Goal: Task Accomplishment & Management: Manage account settings

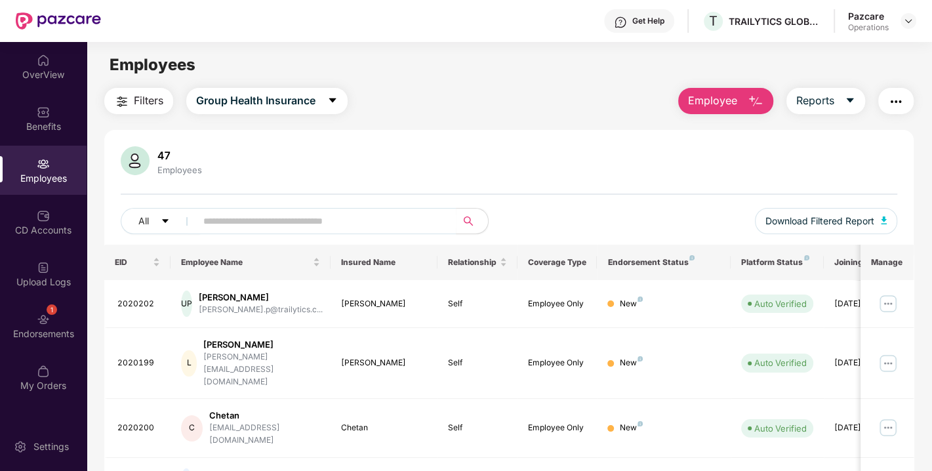
click at [22, 333] on div "Endorsements" at bounding box center [43, 333] width 87 height 13
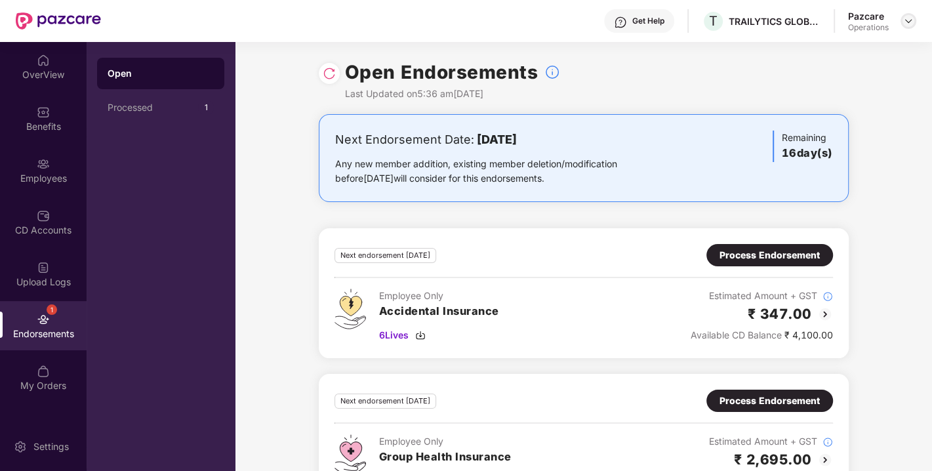
click at [907, 18] on img at bounding box center [908, 21] width 10 height 10
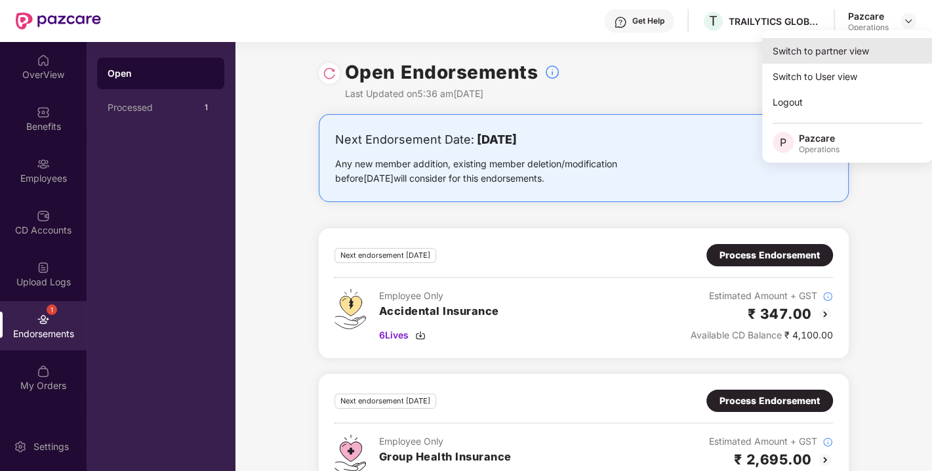
click at [823, 51] on div "Switch to partner view" at bounding box center [847, 51] width 171 height 26
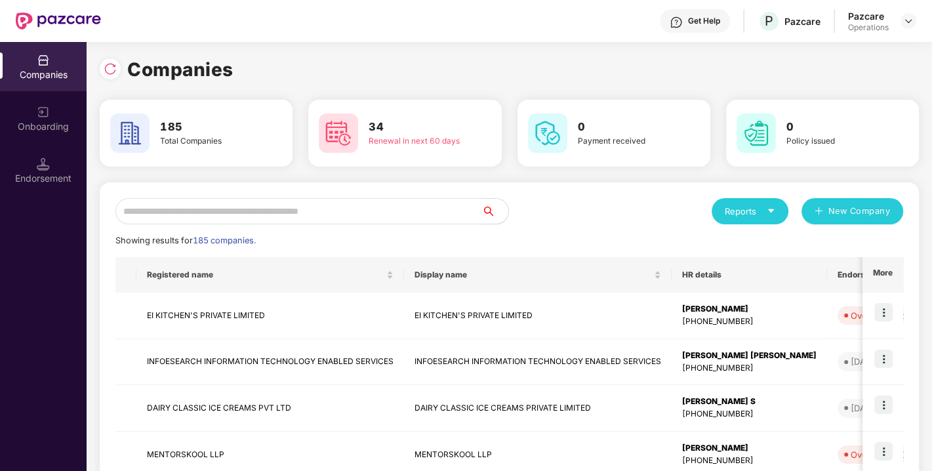
click at [302, 223] on input "text" at bounding box center [298, 211] width 367 height 26
paste input "**********"
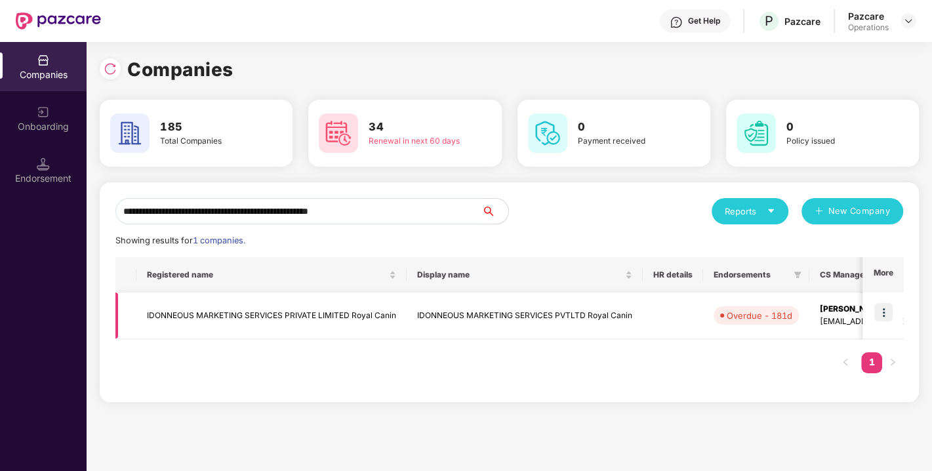
type input "**********"
click at [886, 310] on img at bounding box center [884, 312] width 18 height 18
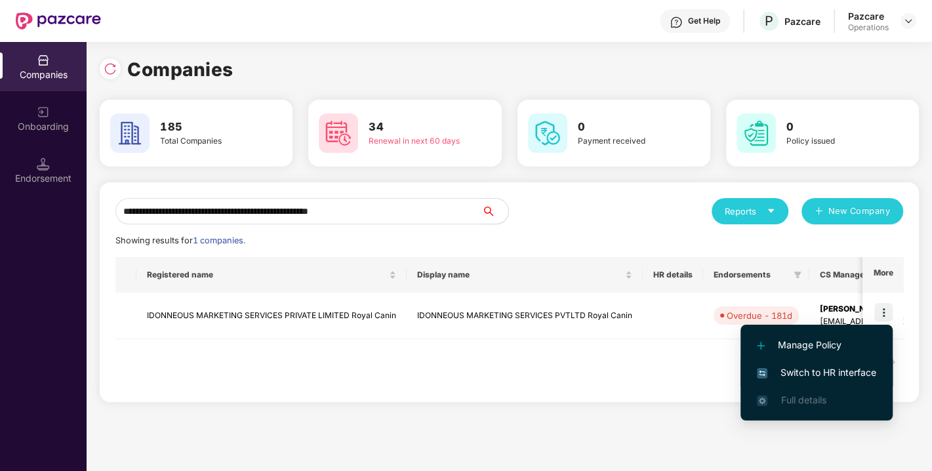
click at [812, 373] on span "Switch to HR interface" at bounding box center [816, 372] width 119 height 14
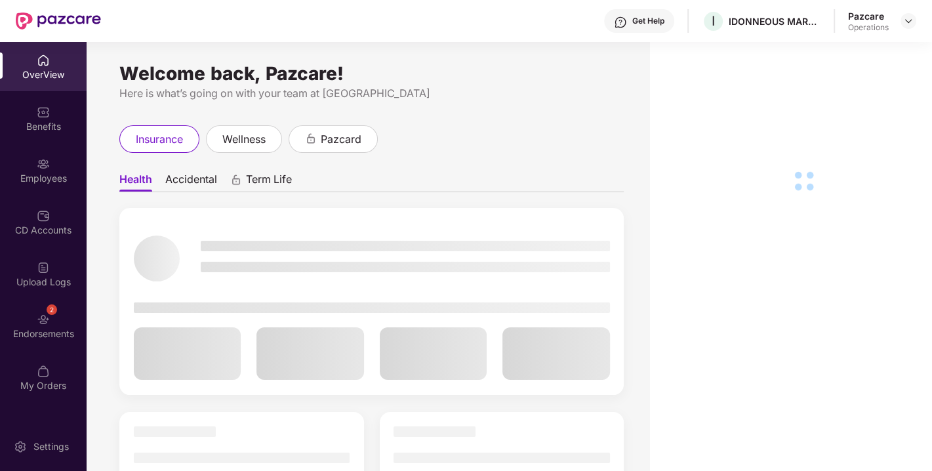
click at [47, 312] on div "2" at bounding box center [52, 309] width 10 height 10
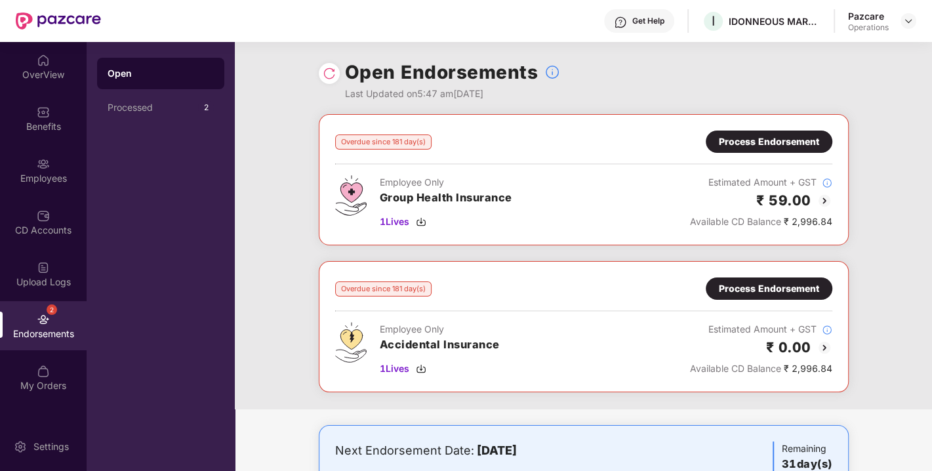
click at [326, 73] on img at bounding box center [329, 73] width 13 height 13
click at [894, 64] on div "Open Endorsements Last Updated on 5:01 pm[DATE]" at bounding box center [583, 78] width 697 height 72
click at [906, 17] on img at bounding box center [908, 21] width 10 height 10
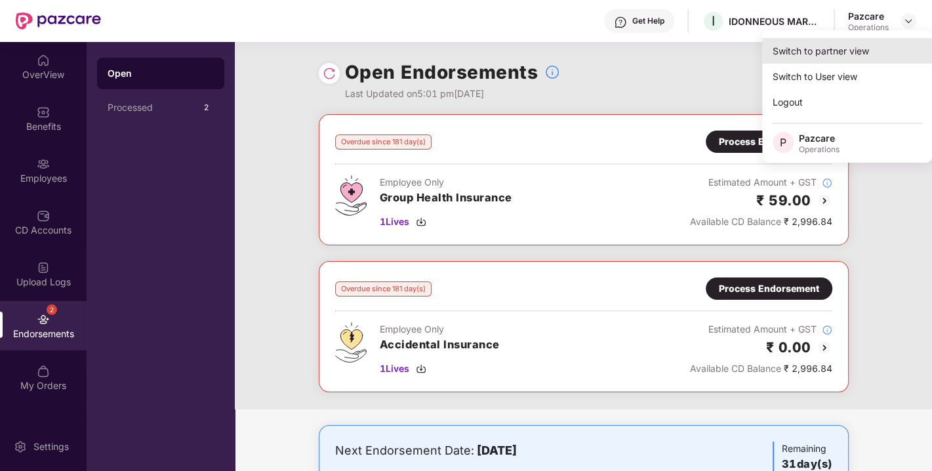
click at [824, 57] on div "Switch to partner view" at bounding box center [847, 51] width 171 height 26
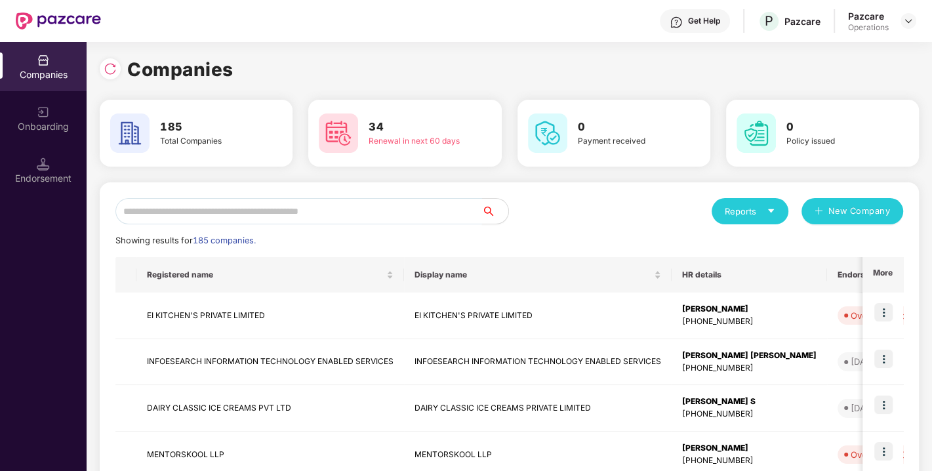
click at [337, 208] on input "text" at bounding box center [298, 211] width 367 height 26
click at [294, 209] on input "text" at bounding box center [298, 211] width 367 height 26
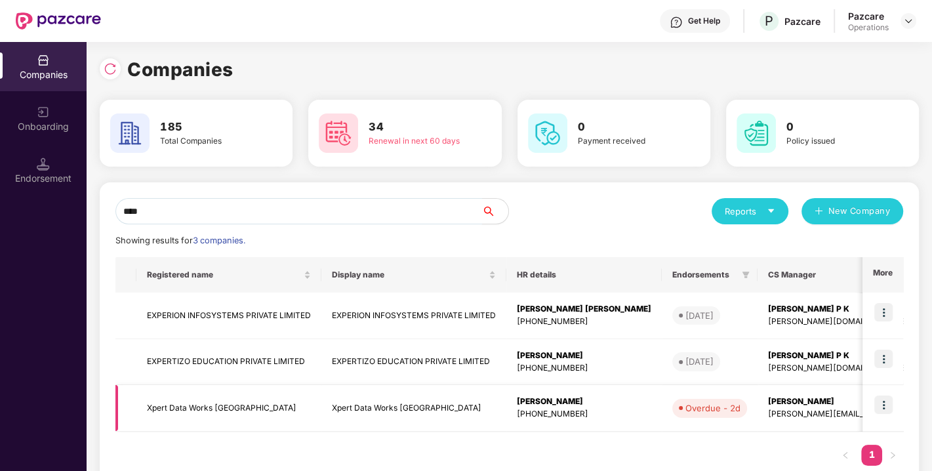
type input "****"
click at [886, 405] on img at bounding box center [884, 405] width 18 height 18
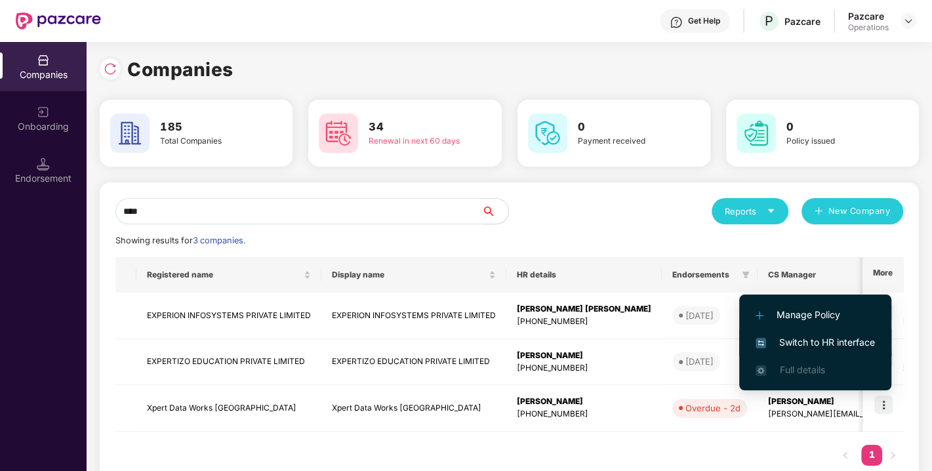
click at [834, 346] on span "Switch to HR interface" at bounding box center [815, 342] width 119 height 14
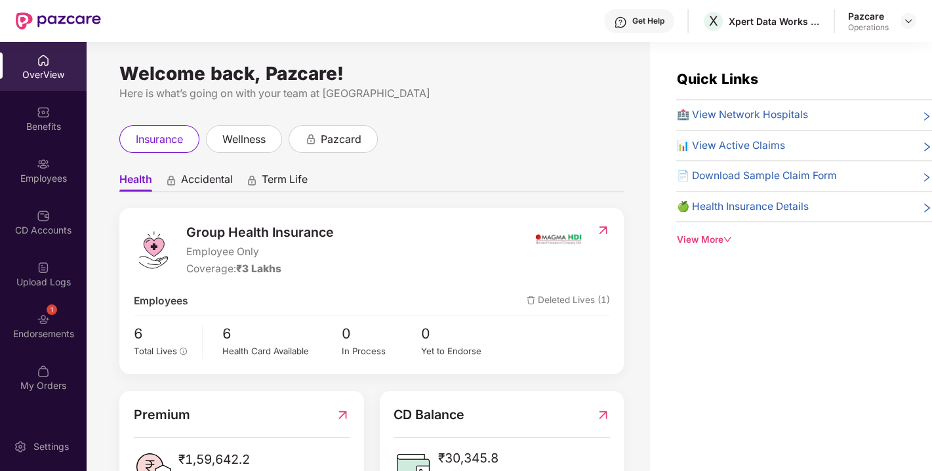
click at [23, 325] on div "1 Endorsements" at bounding box center [43, 325] width 87 height 49
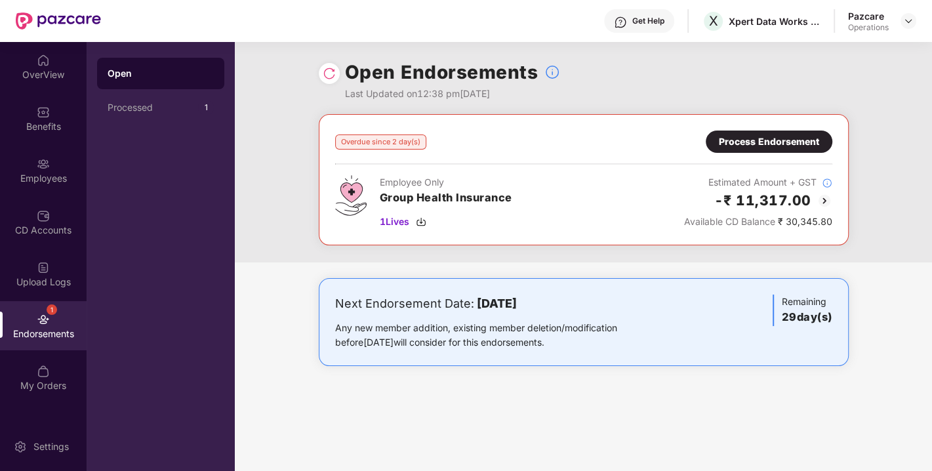
click at [325, 74] on img at bounding box center [329, 73] width 13 height 13
click at [773, 153] on div "Overdue since 2 day(s) Process Endorsement Employee Only Group Health Insurance…" at bounding box center [583, 180] width 497 height 98
click at [735, 136] on div "Process Endorsement" at bounding box center [769, 141] width 100 height 14
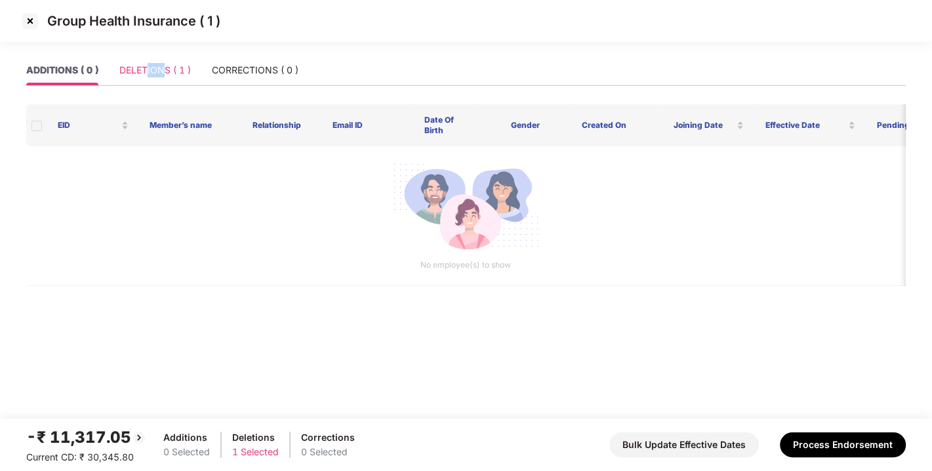
drag, startPoint x: 161, startPoint y: 89, endPoint x: 147, endPoint y: 71, distance: 23.4
click at [147, 71] on div "ADDITIONS ( 0 ) DELETIONS ( 1 ) CORRECTIONS ( 0 )" at bounding box center [466, 75] width 880 height 41
click at [147, 71] on div "DELETIONS ( 1 )" at bounding box center [155, 70] width 72 height 14
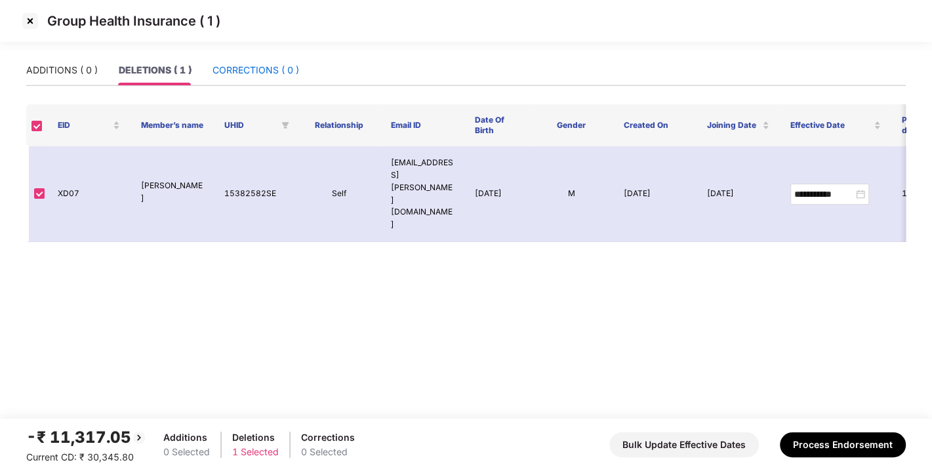
click at [246, 74] on div "CORRECTIONS ( 0 )" at bounding box center [256, 70] width 87 height 14
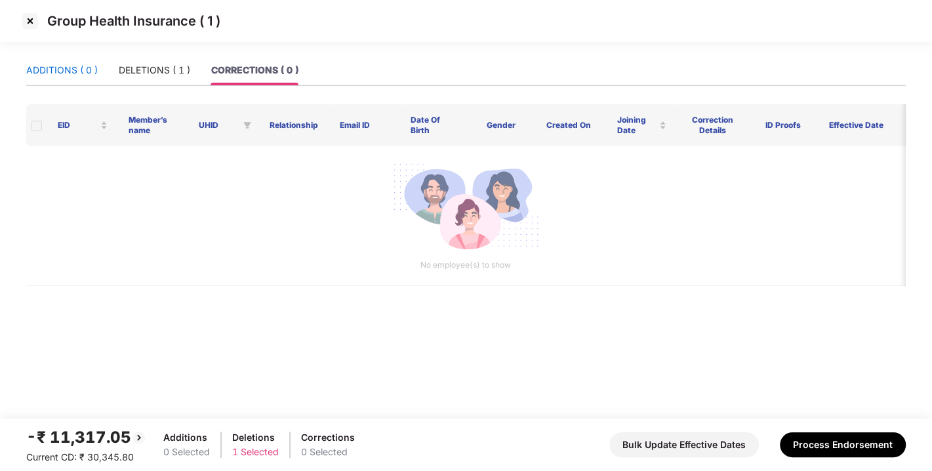
click at [48, 71] on div "ADDITIONS ( 0 )" at bounding box center [62, 70] width 72 height 14
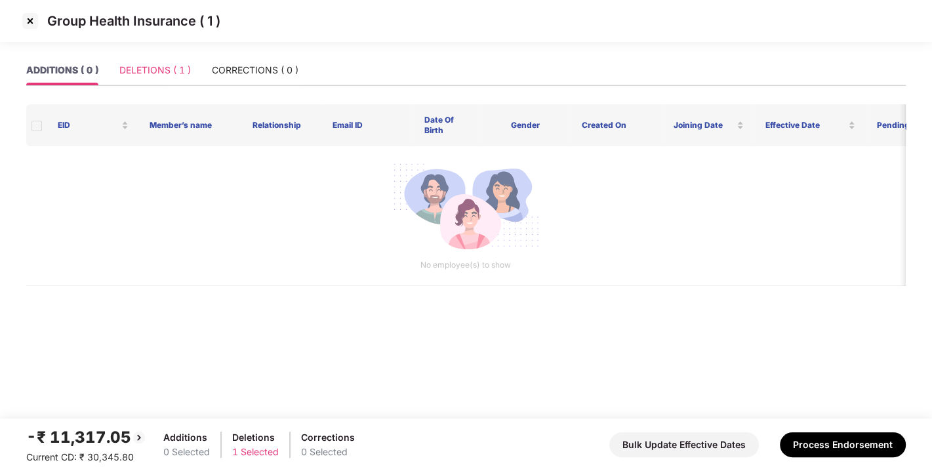
click at [156, 81] on div "DELETIONS ( 1 )" at bounding box center [155, 70] width 72 height 30
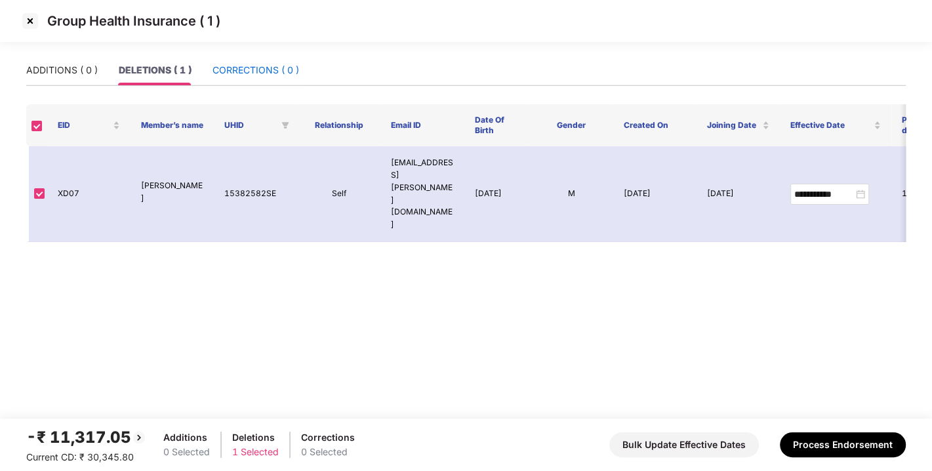
click at [276, 69] on div "CORRECTIONS ( 0 )" at bounding box center [256, 70] width 87 height 14
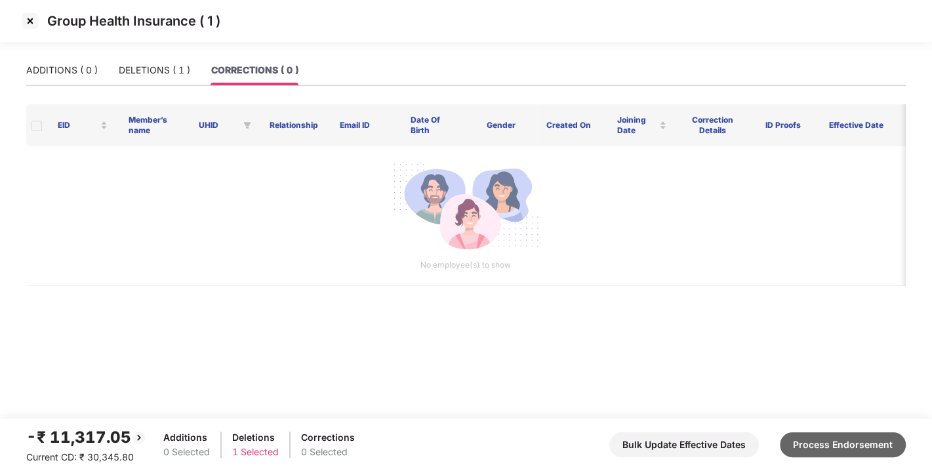
click at [817, 432] on button "Process Endorsement" at bounding box center [843, 444] width 126 height 25
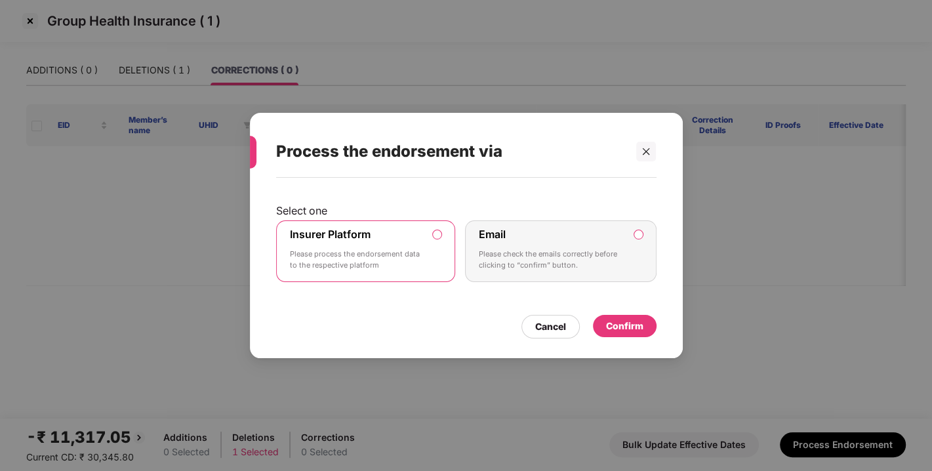
click at [616, 326] on div "Confirm" at bounding box center [624, 326] width 37 height 14
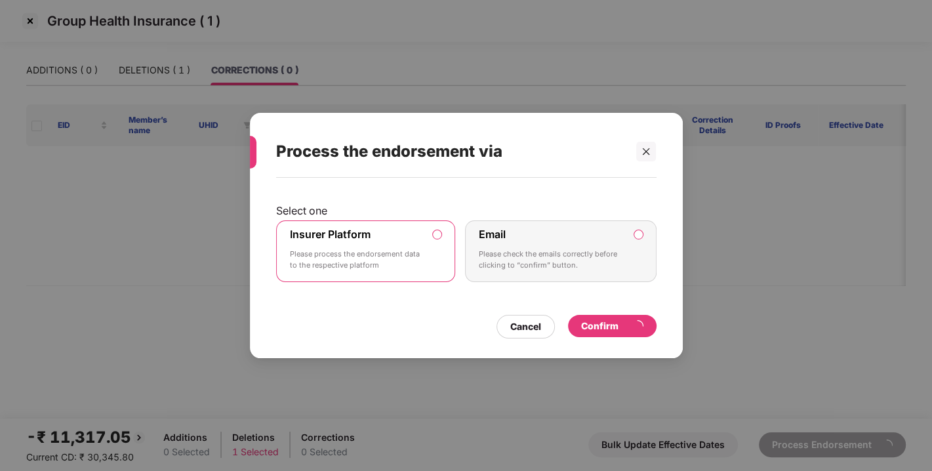
click at [616, 326] on div "Confirm" at bounding box center [612, 326] width 62 height 14
click at [518, 315] on div "Cancel" at bounding box center [526, 327] width 58 height 24
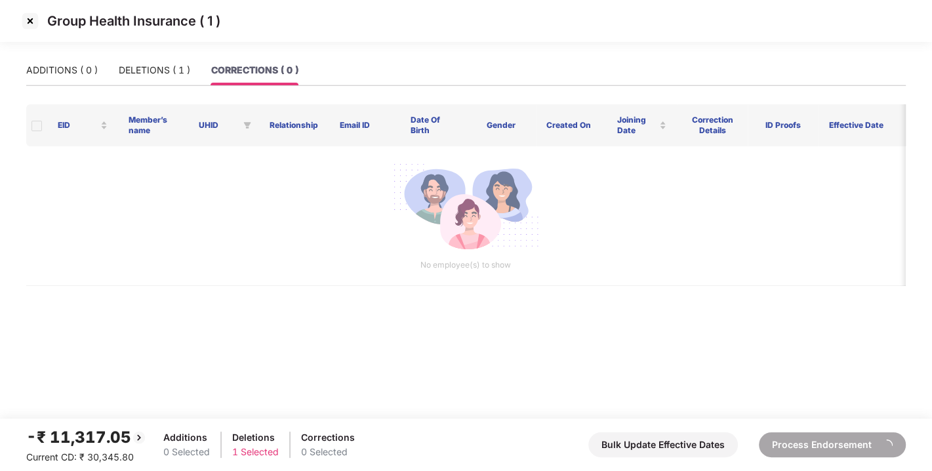
click at [556, 303] on main "ADDITIONS ( 0 ) DELETIONS ( 1 ) CORRECTIONS ( 0 ) EID Member’s name UHID Relati…" at bounding box center [466, 236] width 932 height 363
drag, startPoint x: 541, startPoint y: 302, endPoint x: 579, endPoint y: 303, distance: 38.1
click at [579, 303] on main "ADDITIONS ( 0 ) DELETIONS ( 1 ) CORRECTIONS ( 0 ) EID Member’s name UHID Relati…" at bounding box center [466, 236] width 932 height 363
click at [638, 314] on main "ADDITIONS ( 0 ) DELETIONS ( 1 ) CORRECTIONS ( 0 ) EID Member’s name UHID Relati…" at bounding box center [466, 236] width 932 height 363
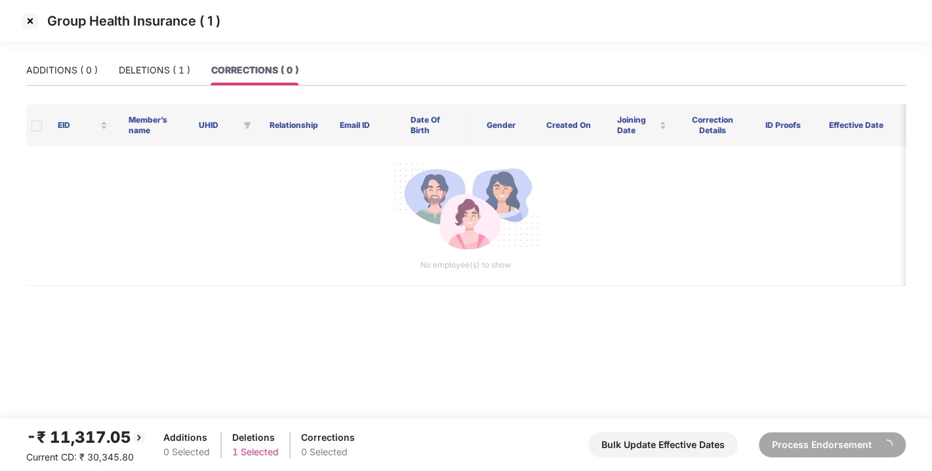
click at [656, 325] on main "ADDITIONS ( 0 ) DELETIONS ( 1 ) CORRECTIONS ( 0 ) EID Member’s name UHID Relati…" at bounding box center [466, 236] width 932 height 363
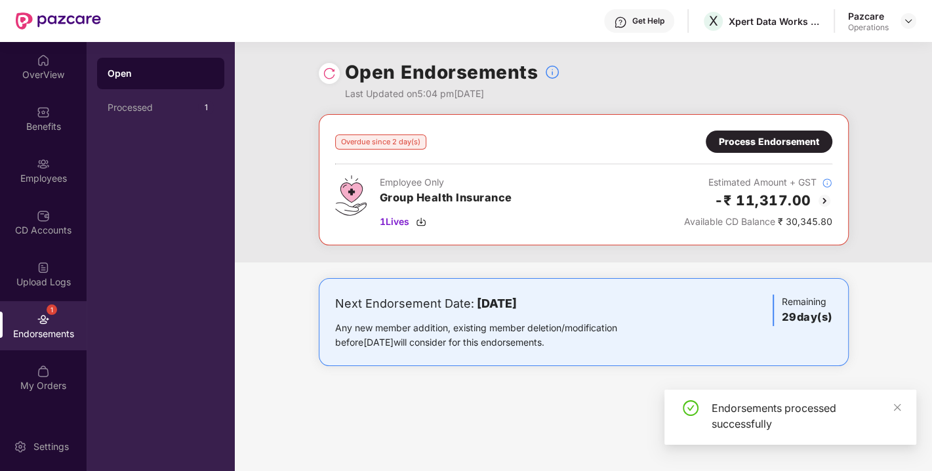
click at [329, 68] on img at bounding box center [329, 73] width 13 height 13
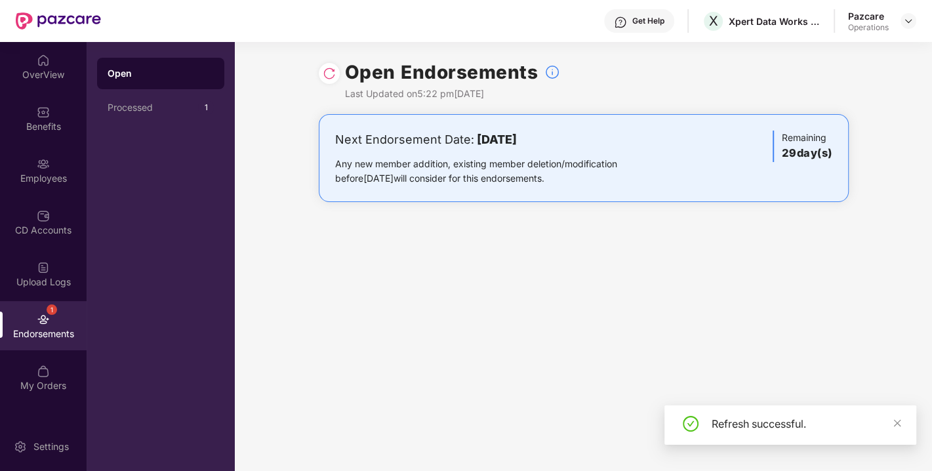
click at [625, 470] on div "Open Endorsements Last Updated on 5:22 pm[DATE] Next Endorsement Date: [DATE] A…" at bounding box center [583, 256] width 697 height 429
click at [905, 22] on img at bounding box center [908, 21] width 10 height 10
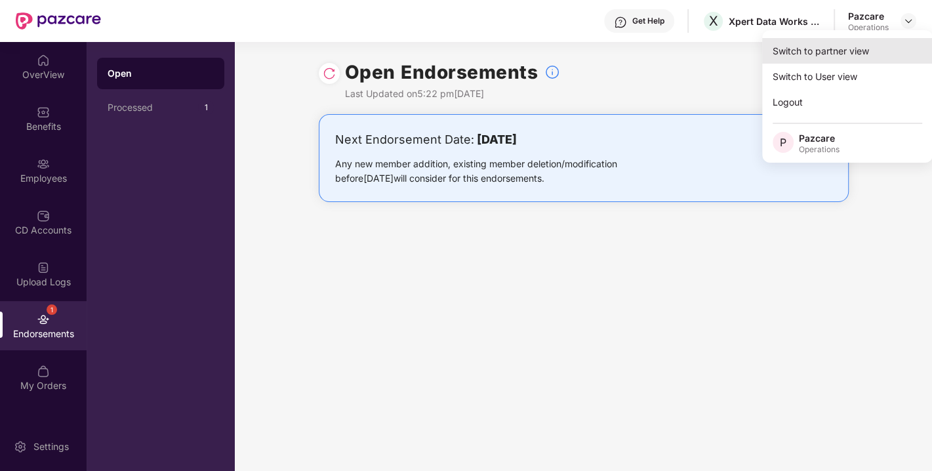
click at [860, 47] on div "Switch to partner view" at bounding box center [847, 51] width 171 height 26
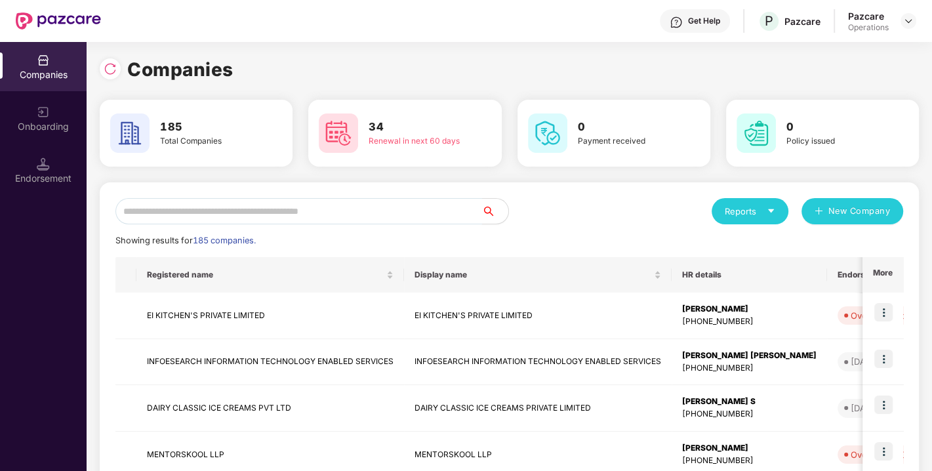
click at [324, 215] on input "text" at bounding box center [298, 211] width 367 height 26
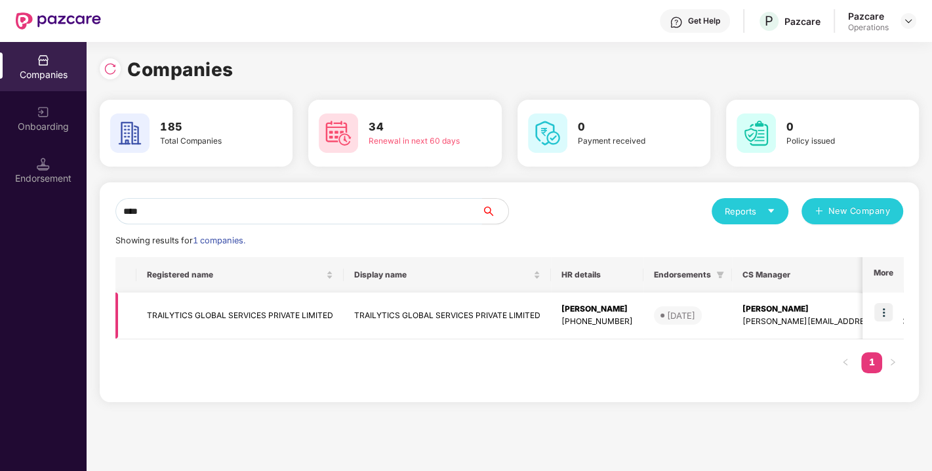
type input "****"
click at [879, 309] on img at bounding box center [884, 312] width 18 height 18
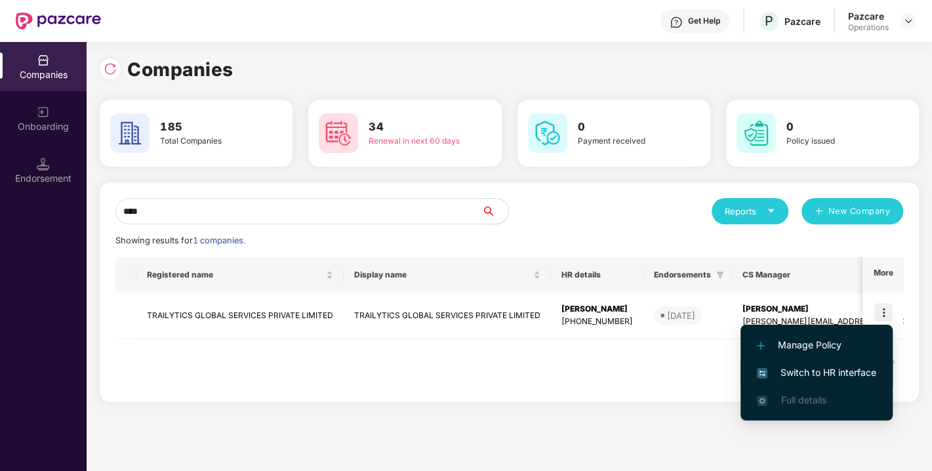
click at [834, 368] on span "Switch to HR interface" at bounding box center [816, 372] width 119 height 14
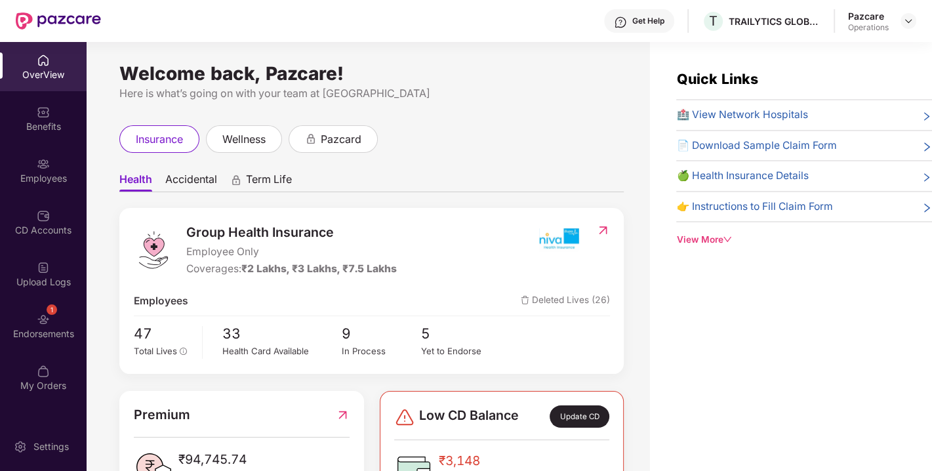
click at [49, 327] on div "Endorsements" at bounding box center [43, 333] width 87 height 13
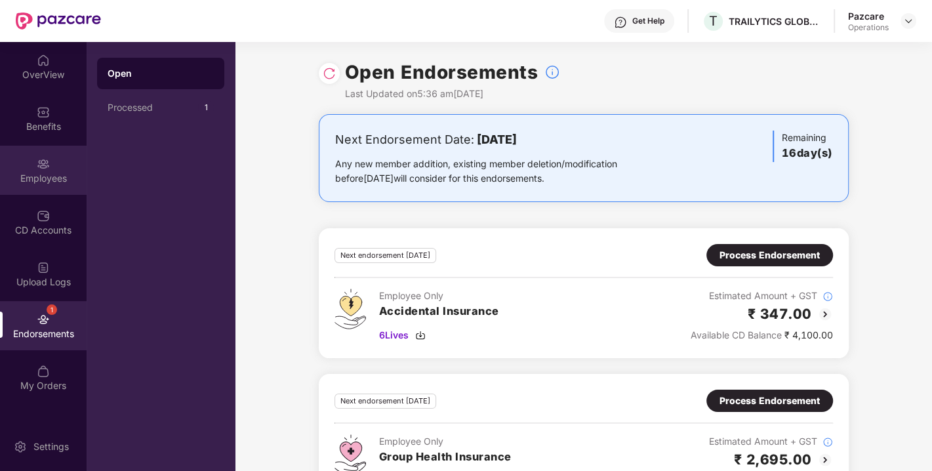
click at [34, 169] on div "Employees" at bounding box center [43, 170] width 87 height 49
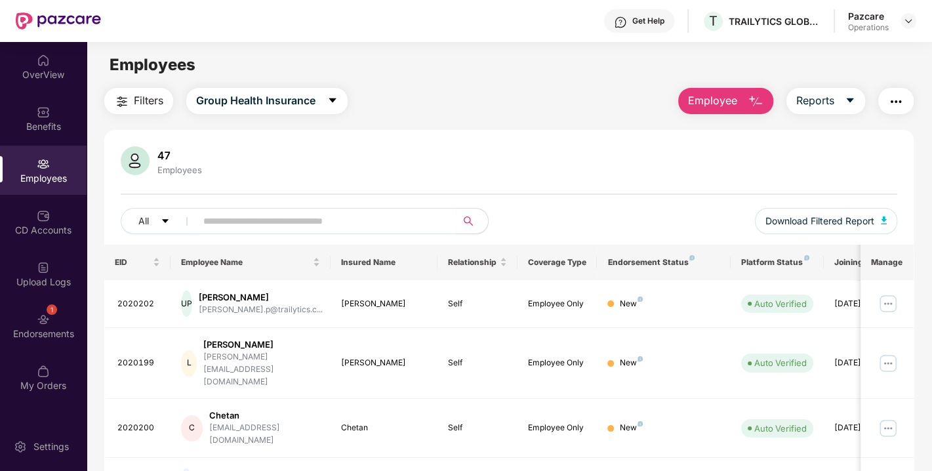
click at [149, 97] on span "Filters" at bounding box center [149, 101] width 30 height 16
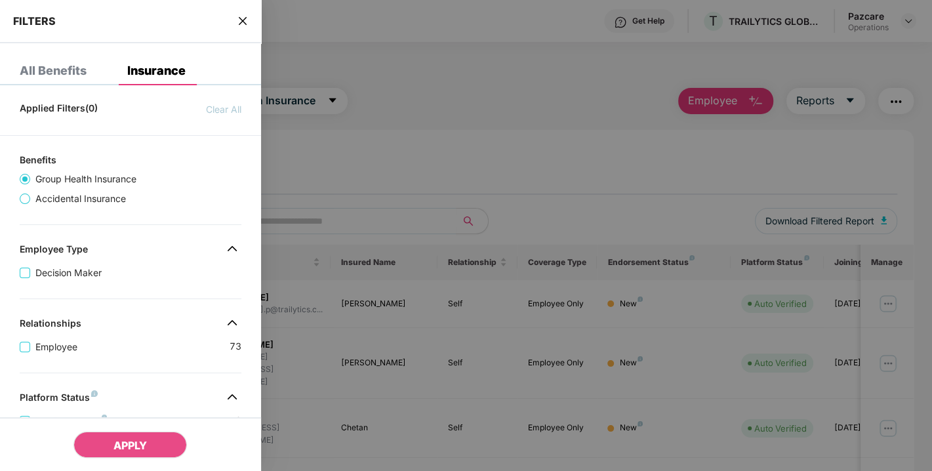
scroll to position [332, 0]
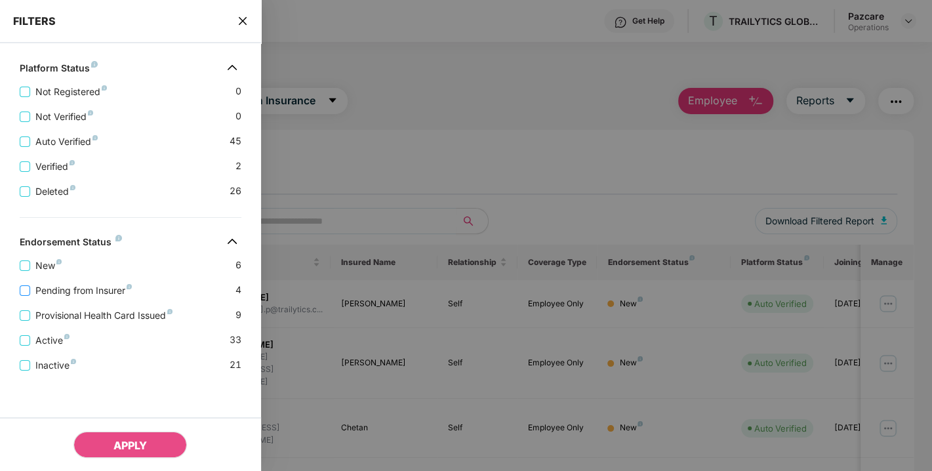
click at [69, 292] on span "Pending from Insurer" at bounding box center [83, 290] width 107 height 14
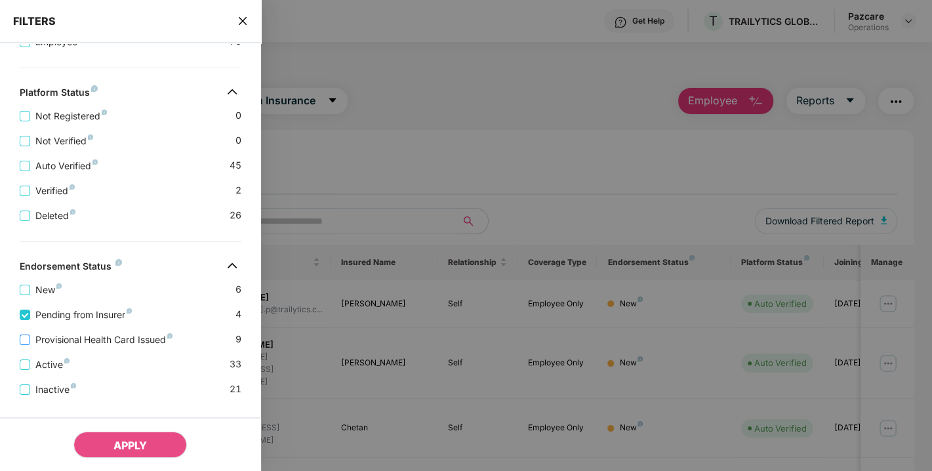
click at [68, 343] on span "Provisional Health Card Issued" at bounding box center [104, 340] width 148 height 14
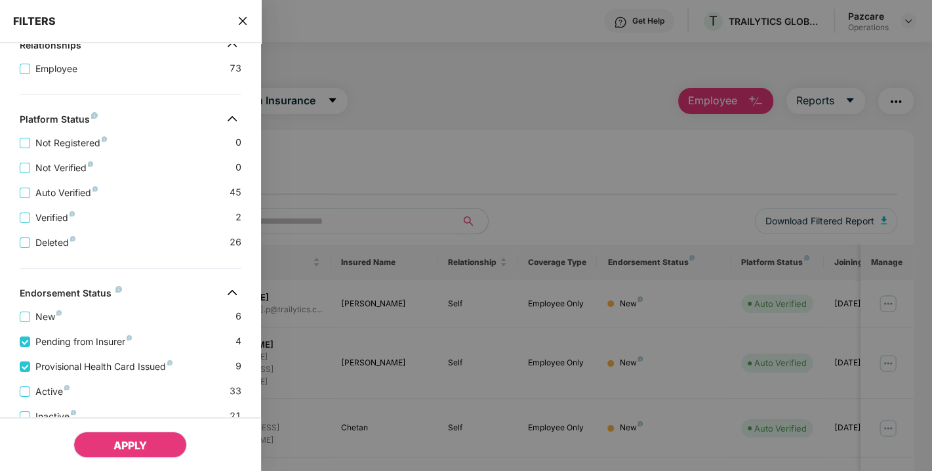
drag, startPoint x: 103, startPoint y: 429, endPoint x: 140, endPoint y: 447, distance: 41.7
click at [140, 447] on div "APPLY" at bounding box center [130, 444] width 261 height 54
click at [140, 447] on span "APPLY" at bounding box center [129, 445] width 33 height 13
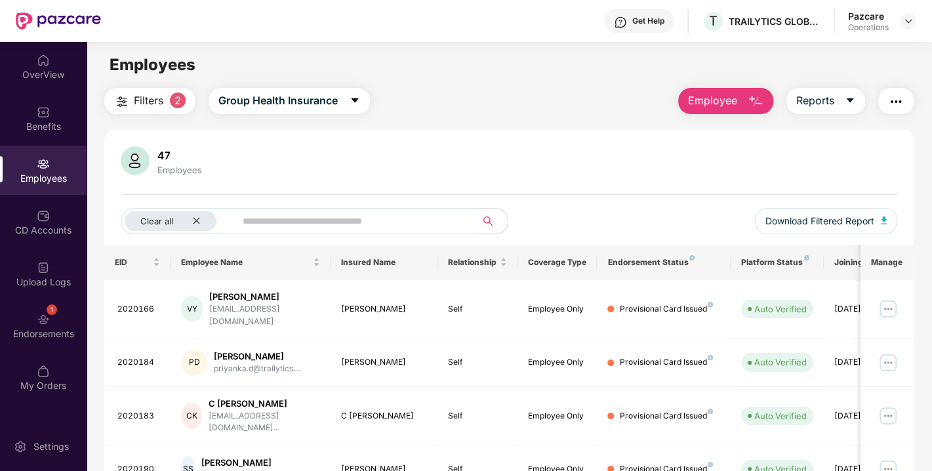
click at [890, 96] on img "button" at bounding box center [896, 102] width 16 height 16
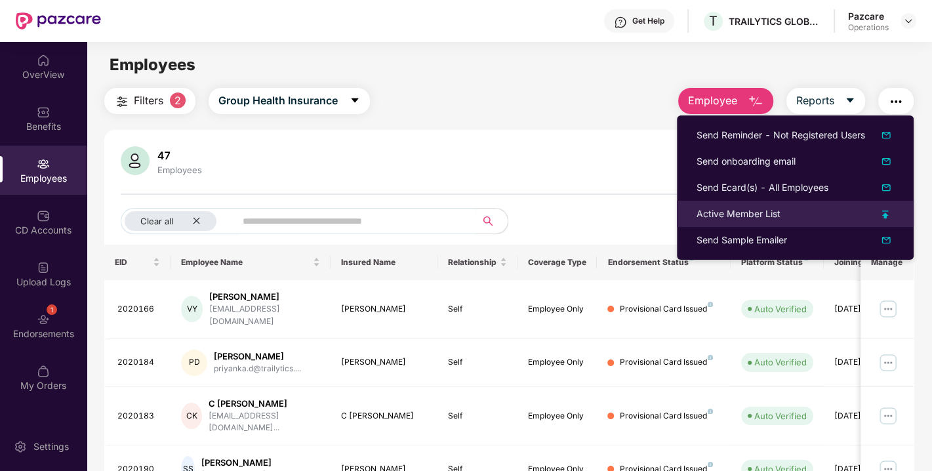
click at [747, 208] on div "Active Member List" at bounding box center [739, 214] width 84 height 14
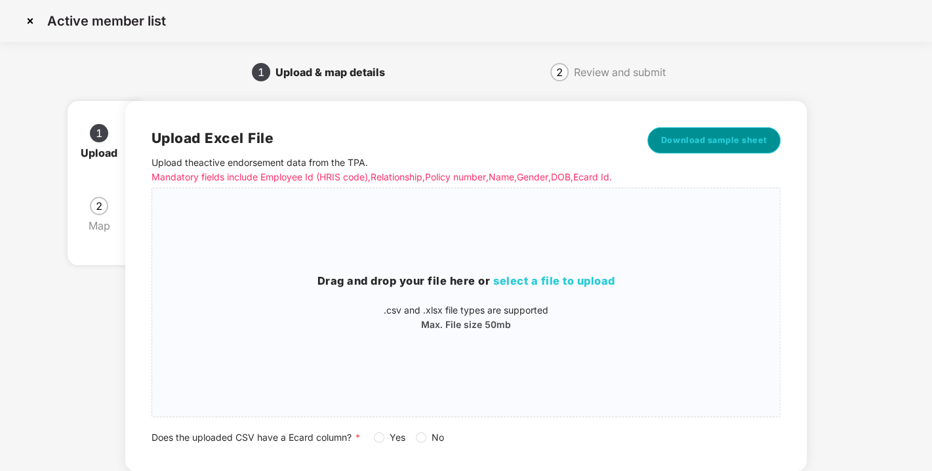
click at [716, 138] on span "Download sample sheet" at bounding box center [714, 140] width 106 height 13
click at [34, 20] on img at bounding box center [30, 20] width 21 height 21
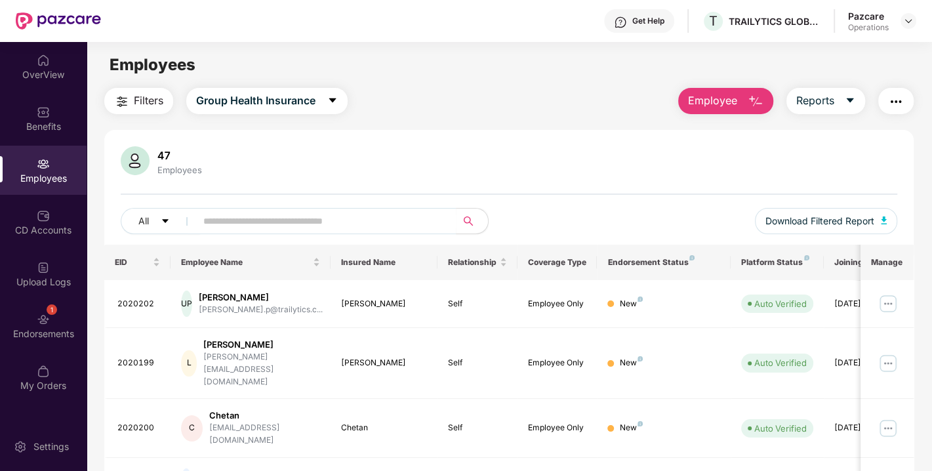
click at [148, 100] on span "Filters" at bounding box center [149, 101] width 30 height 16
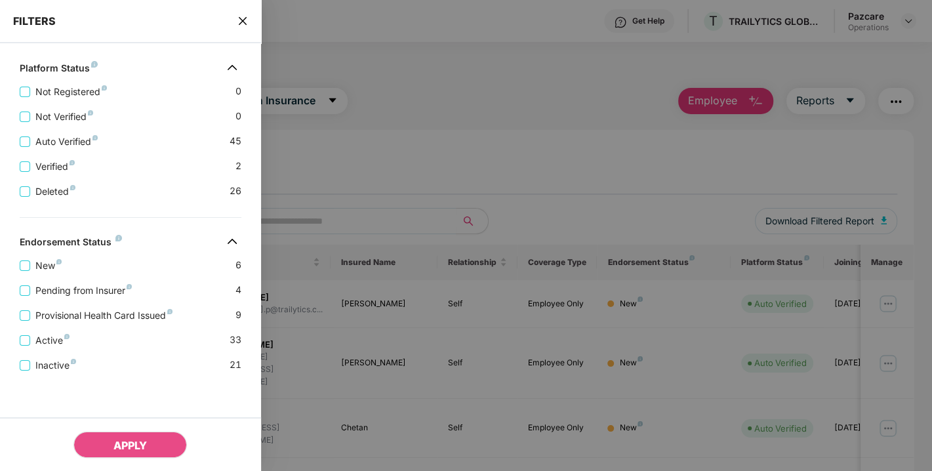
click at [77, 279] on div "Pending from Insurer 4" at bounding box center [131, 285] width 222 height 25
click at [75, 286] on span "Pending from Insurer" at bounding box center [83, 290] width 107 height 14
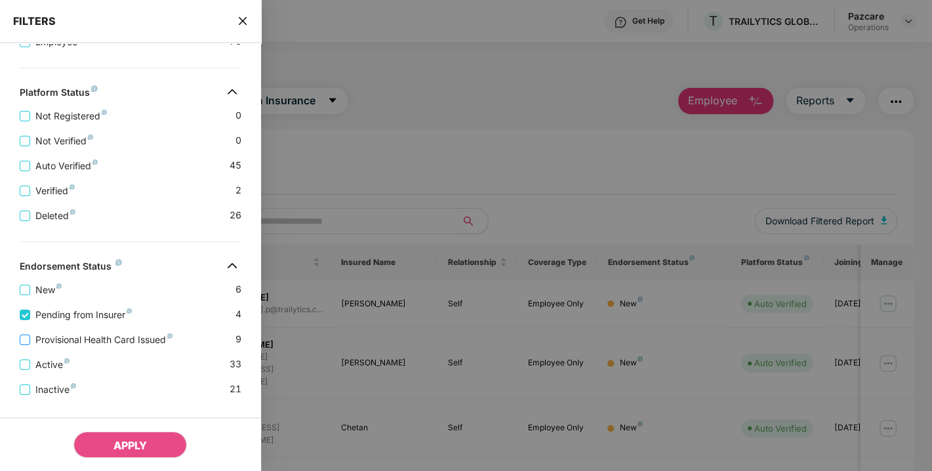
click at [86, 344] on span "Provisional Health Card Issued" at bounding box center [104, 340] width 148 height 14
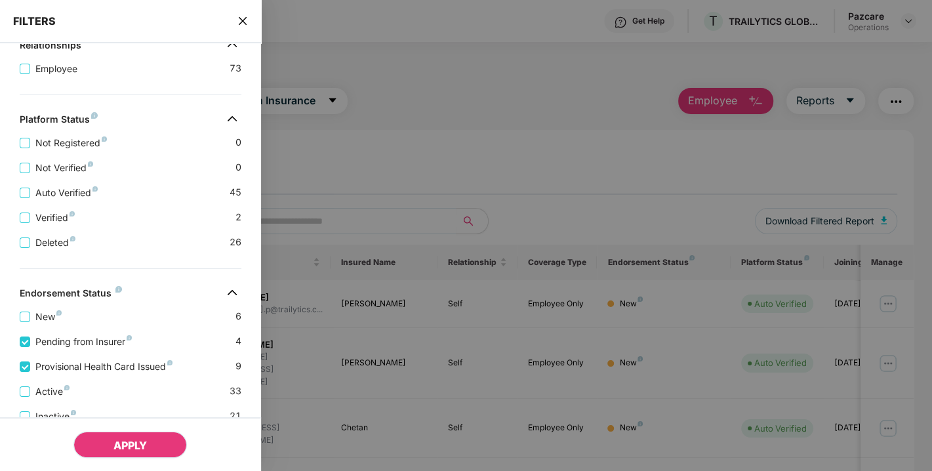
click at [138, 442] on span "APPLY" at bounding box center [129, 445] width 33 height 13
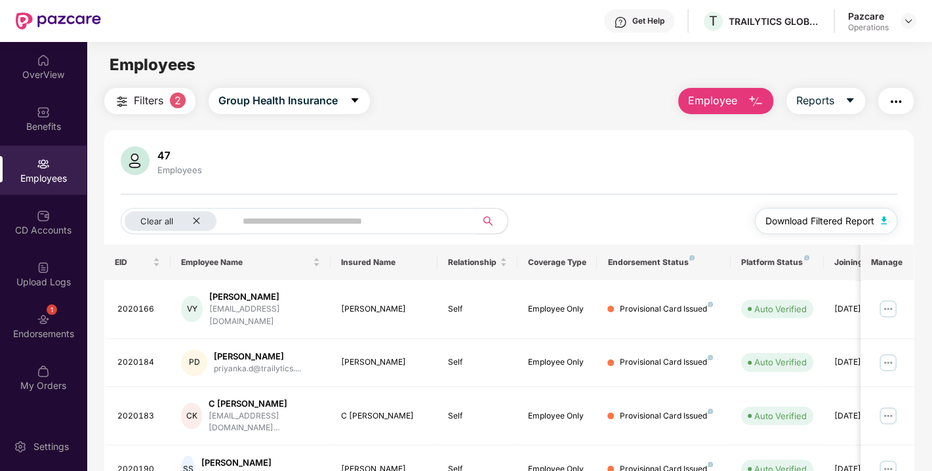
click at [878, 215] on button "Download Filtered Report" at bounding box center [826, 221] width 143 height 26
click at [26, 116] on div "Benefits" at bounding box center [43, 118] width 87 height 49
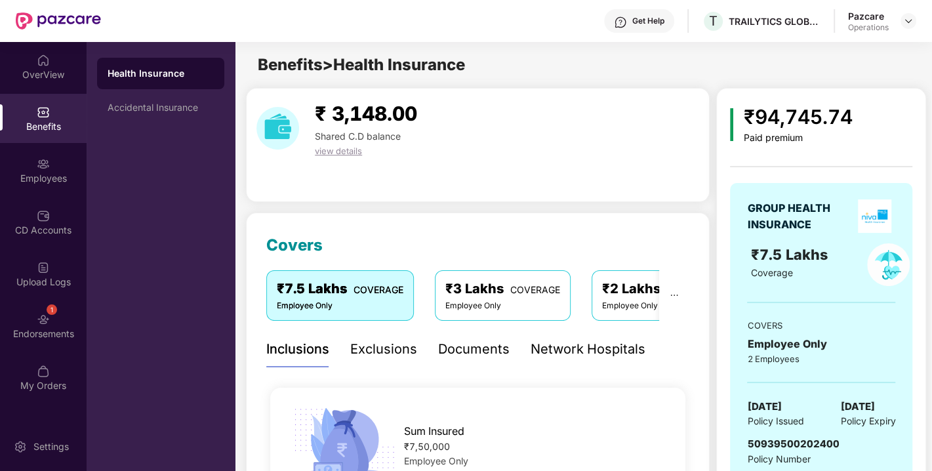
scroll to position [0, 0]
click at [43, 310] on div "1 Endorsements" at bounding box center [43, 325] width 87 height 49
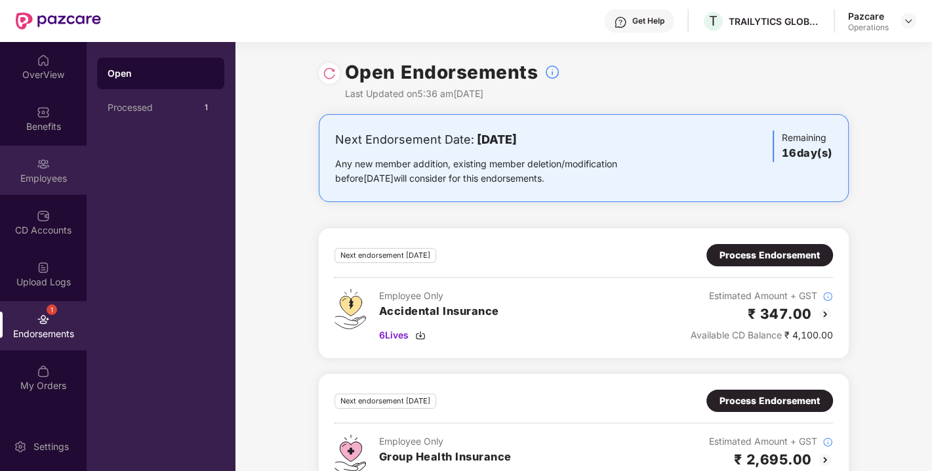
click at [36, 180] on div "Employees" at bounding box center [43, 178] width 87 height 13
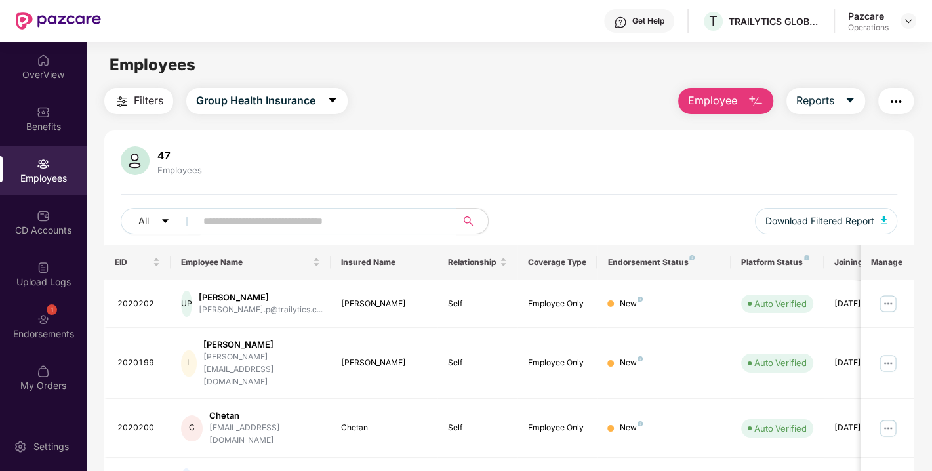
click at [897, 101] on img "button" at bounding box center [896, 102] width 16 height 16
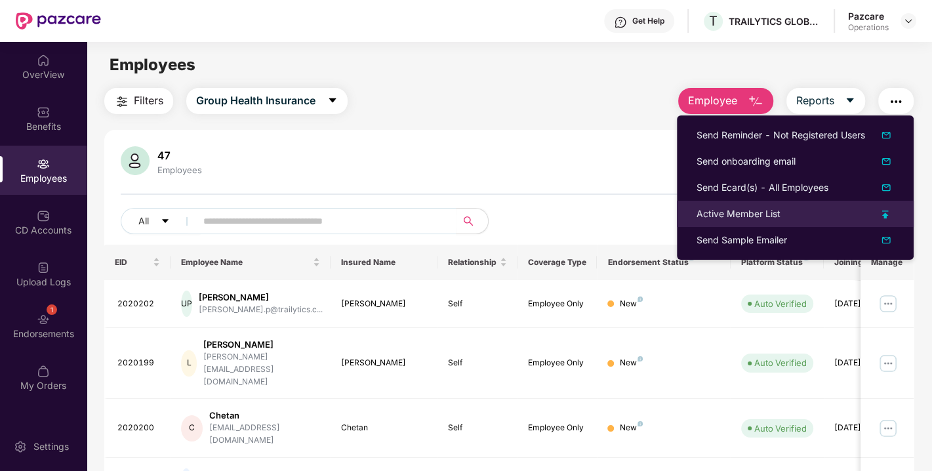
click at [750, 203] on li "Active Member List" at bounding box center [795, 214] width 237 height 26
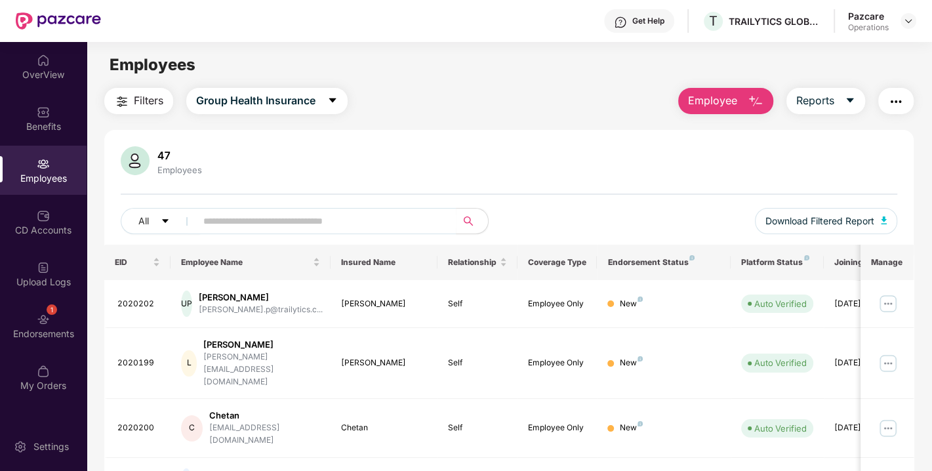
click at [902, 100] on img "button" at bounding box center [896, 102] width 16 height 16
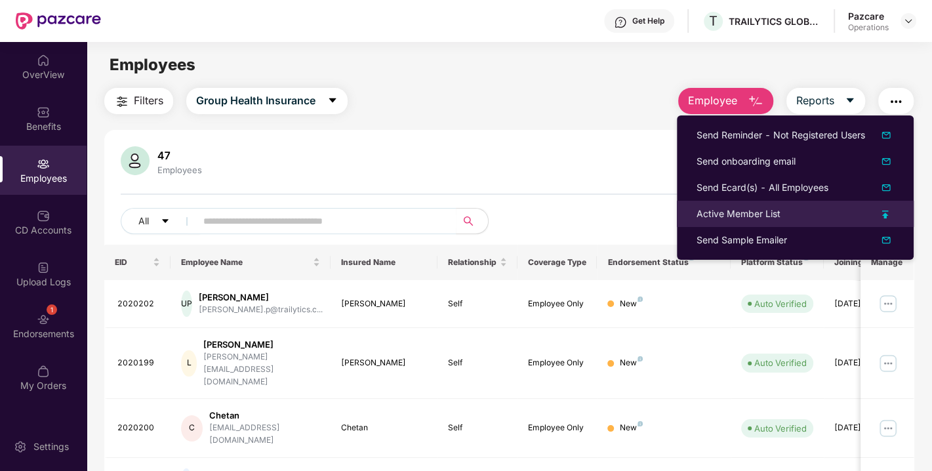
click at [770, 211] on div "Active Member List" at bounding box center [739, 214] width 84 height 14
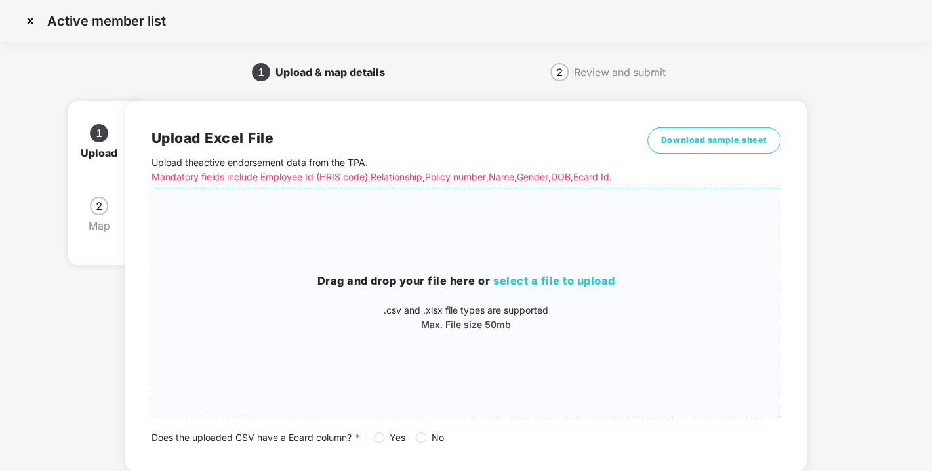
click at [541, 287] on span "select a file to upload" at bounding box center [554, 280] width 122 height 13
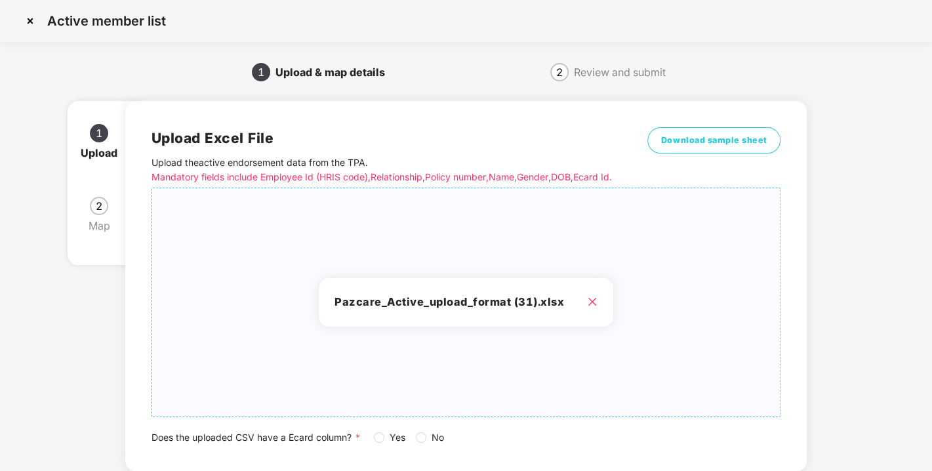
scroll to position [96, 0]
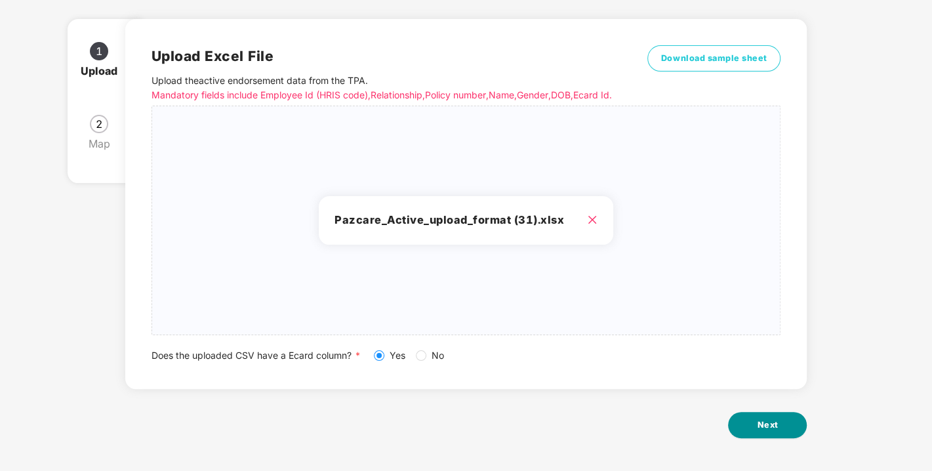
click at [781, 438] on button "Next" at bounding box center [767, 425] width 79 height 26
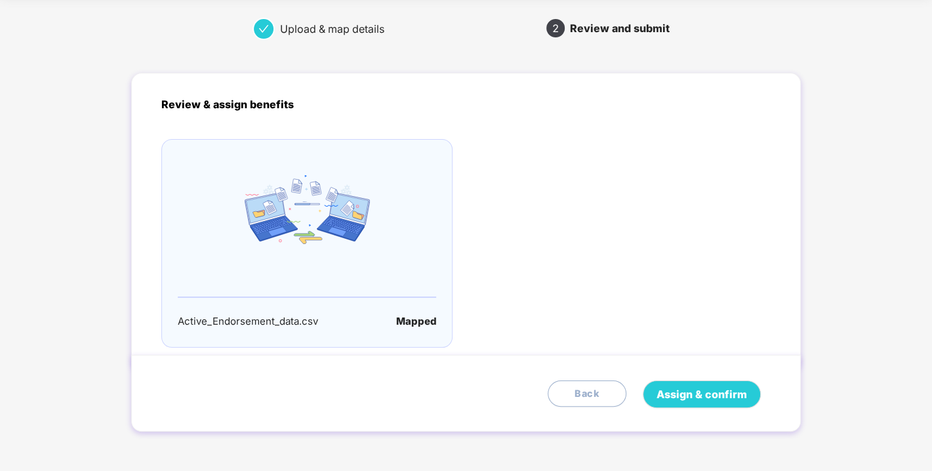
scroll to position [0, 0]
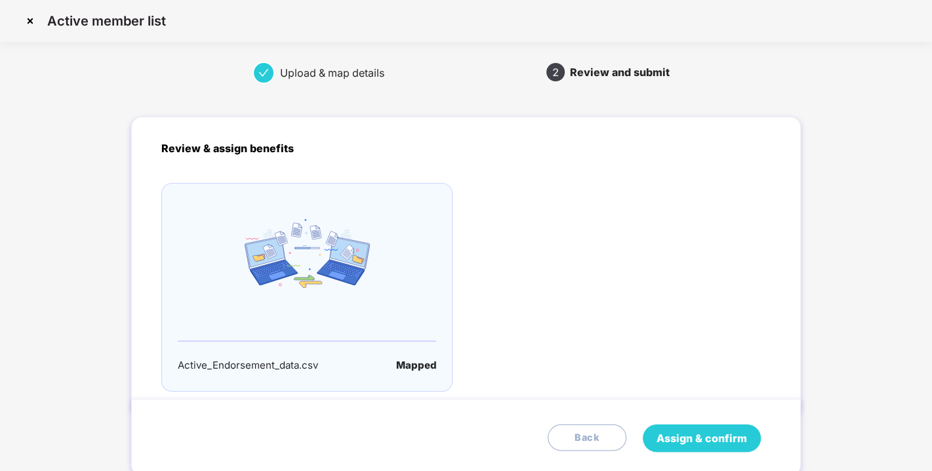
click at [717, 443] on span "Assign & confirm" at bounding box center [702, 438] width 91 height 16
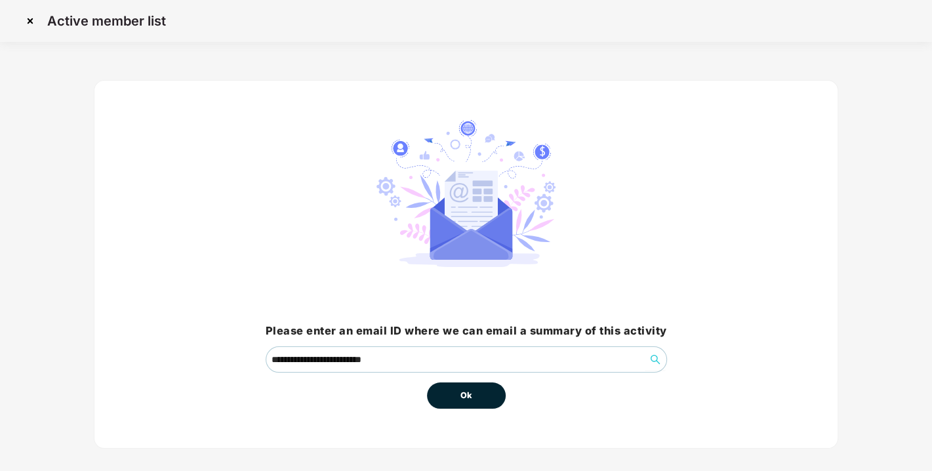
click at [468, 398] on span "Ok" at bounding box center [467, 395] width 12 height 13
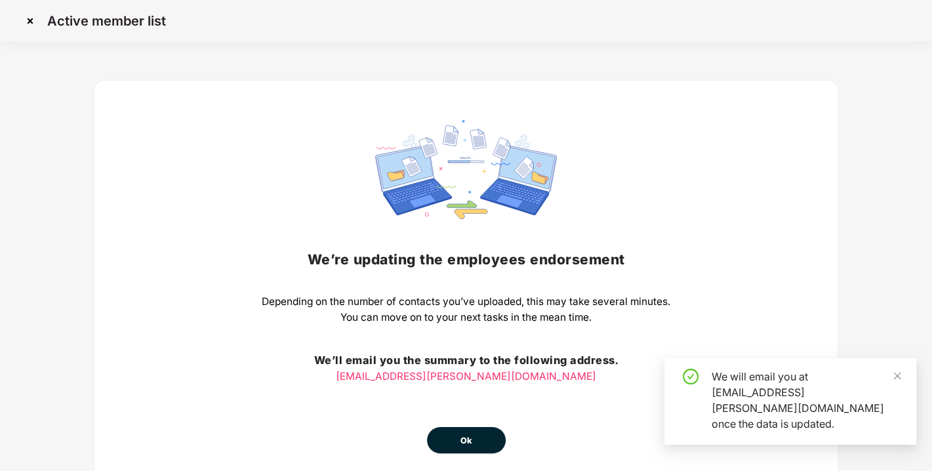
click at [468, 449] on button "Ok" at bounding box center [466, 440] width 79 height 26
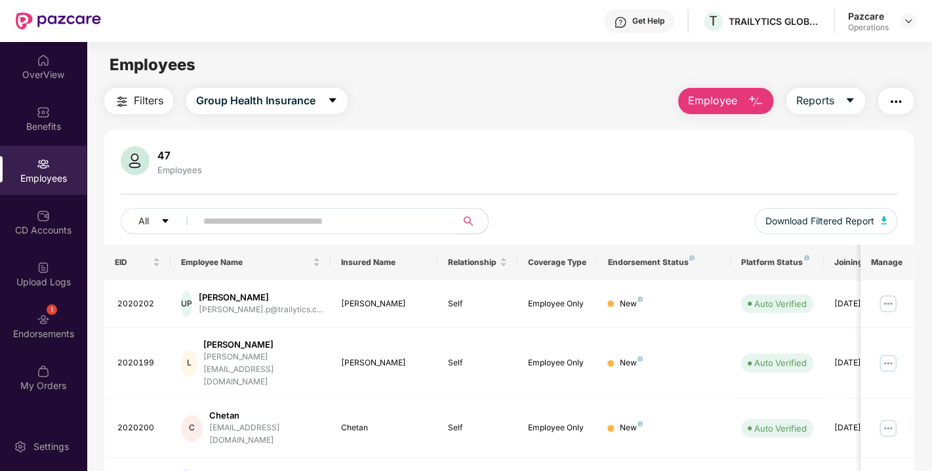
click at [134, 99] on span "Filters" at bounding box center [149, 101] width 30 height 16
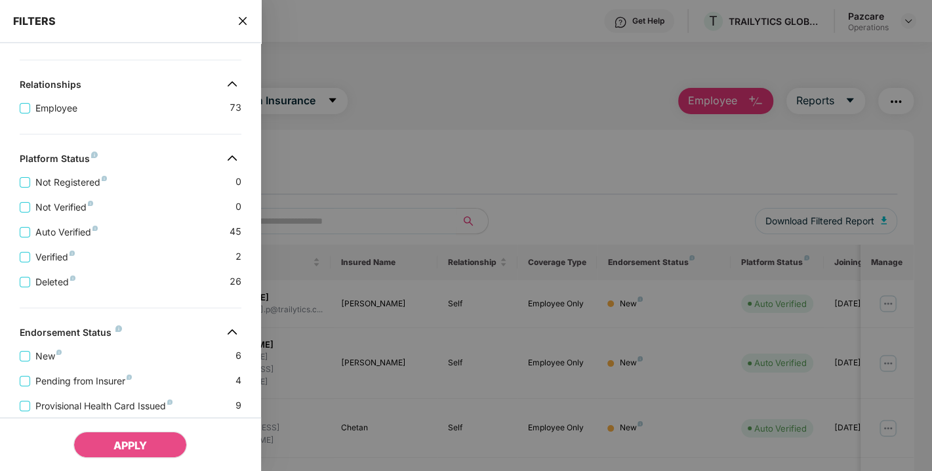
scroll to position [332, 0]
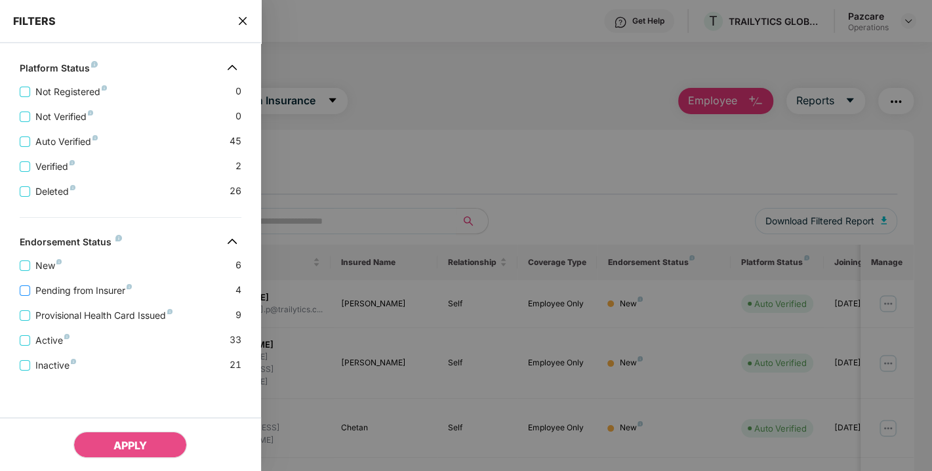
click at [68, 283] on span "Pending from Insurer" at bounding box center [83, 290] width 107 height 14
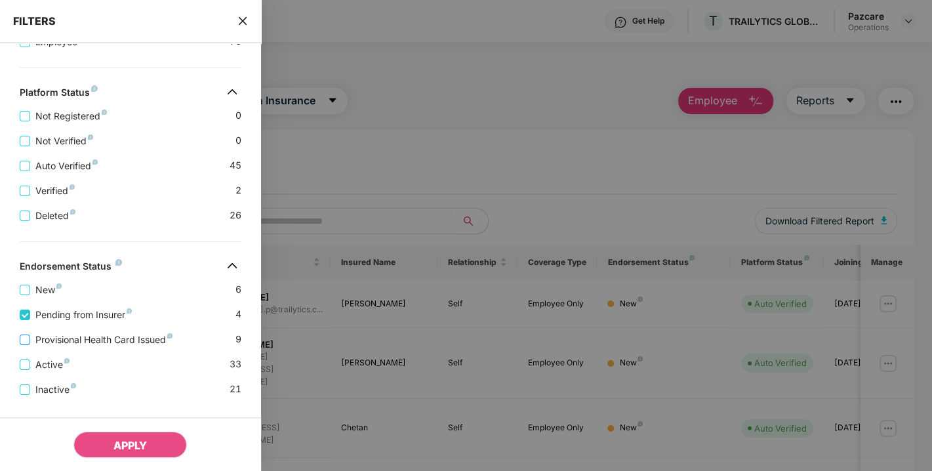
click at [82, 340] on span "Provisional Health Card Issued" at bounding box center [104, 340] width 148 height 14
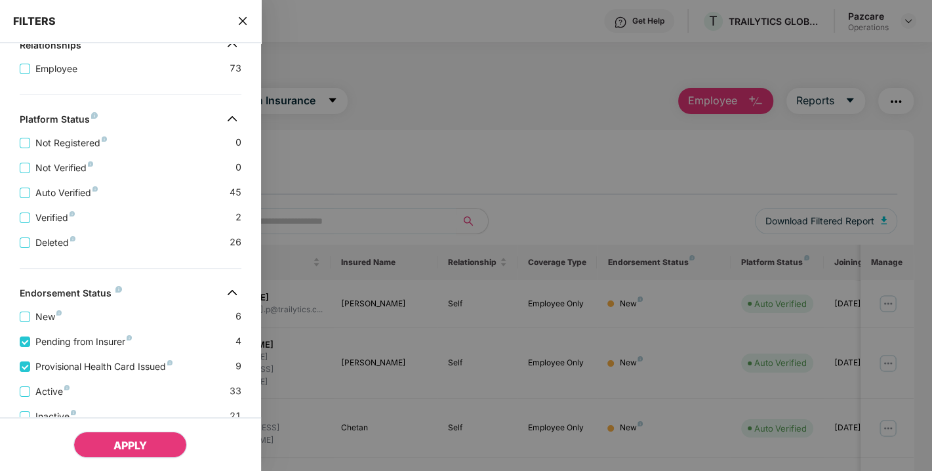
click at [136, 451] on span "APPLY" at bounding box center [129, 445] width 33 height 13
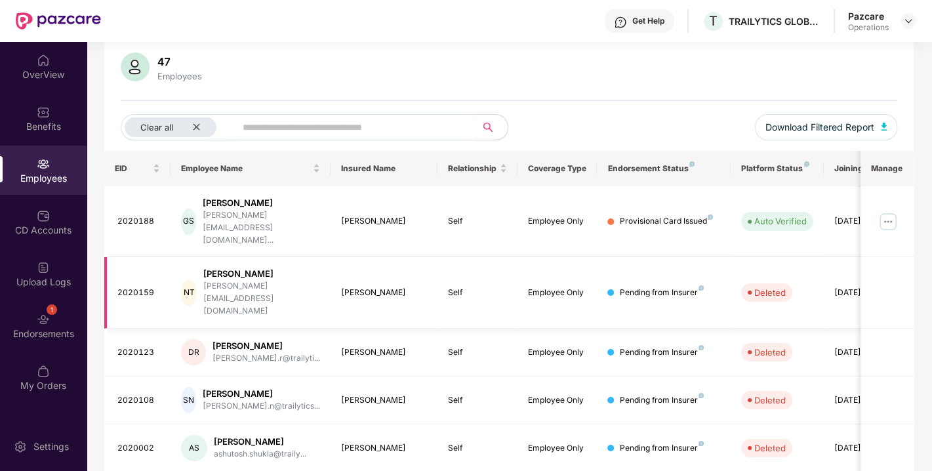
scroll to position [0, 0]
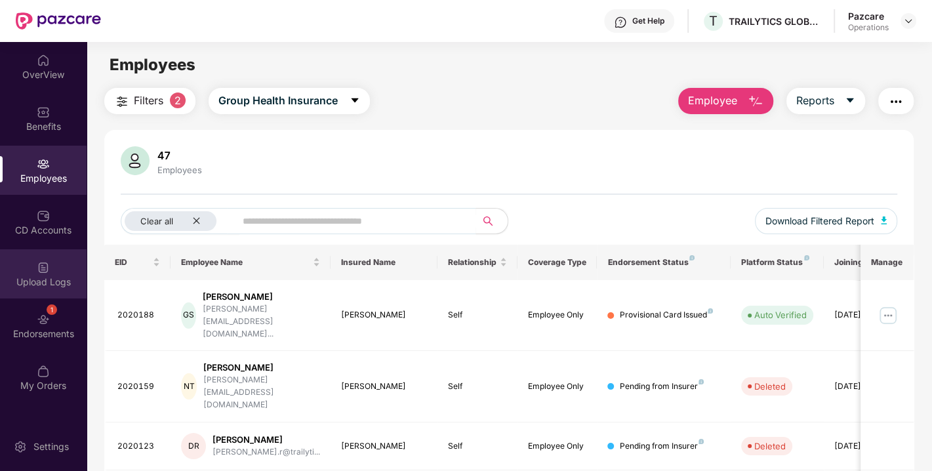
click at [60, 285] on div "Upload Logs" at bounding box center [43, 282] width 87 height 13
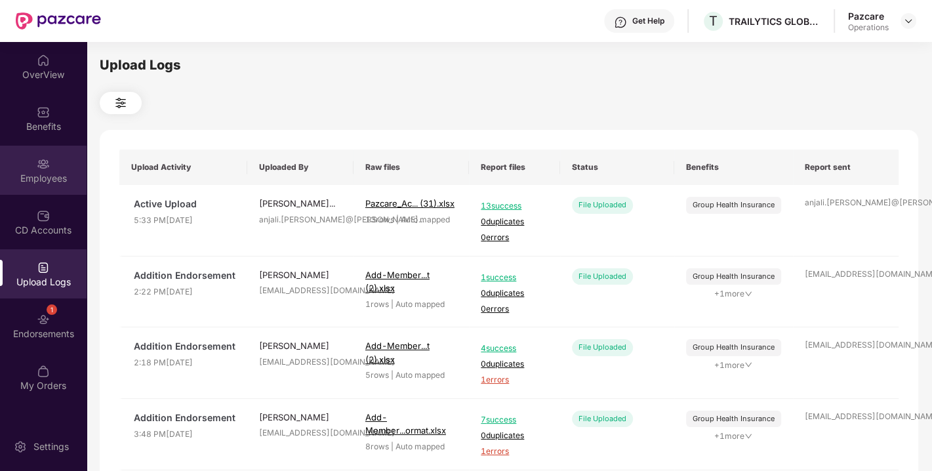
click at [42, 176] on div "Employees" at bounding box center [43, 178] width 87 height 13
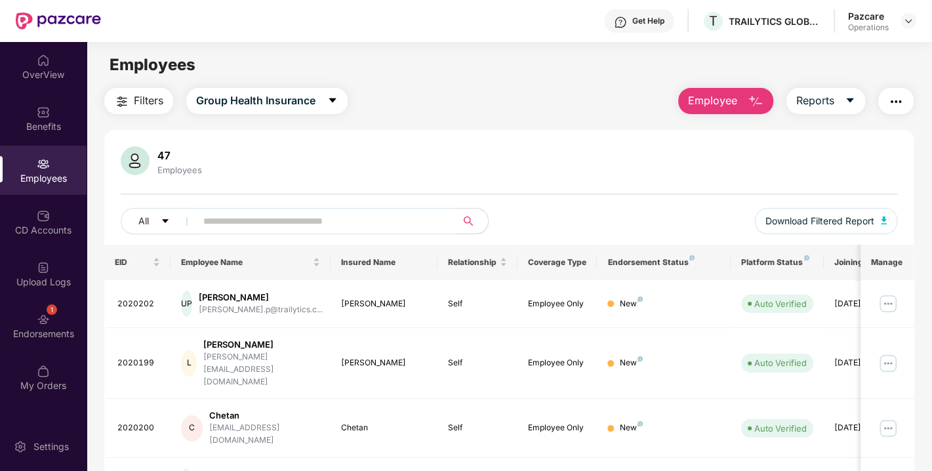
click at [129, 101] on img "button" at bounding box center [122, 102] width 16 height 16
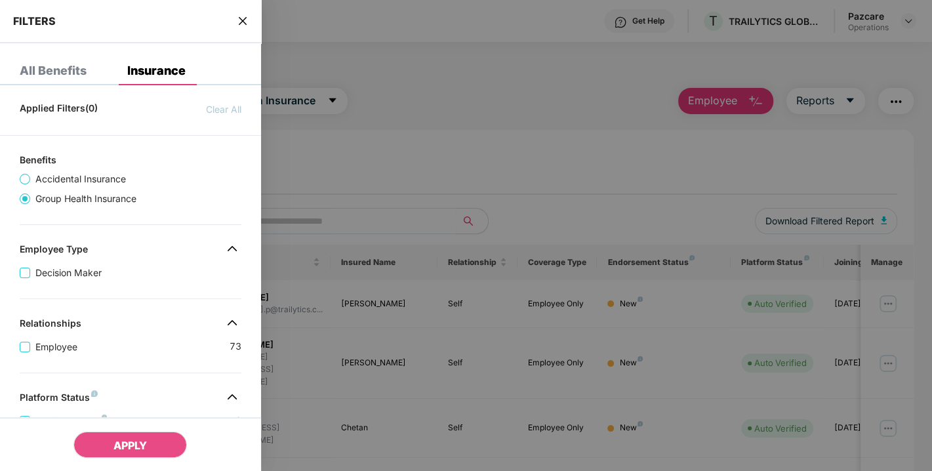
scroll to position [332, 0]
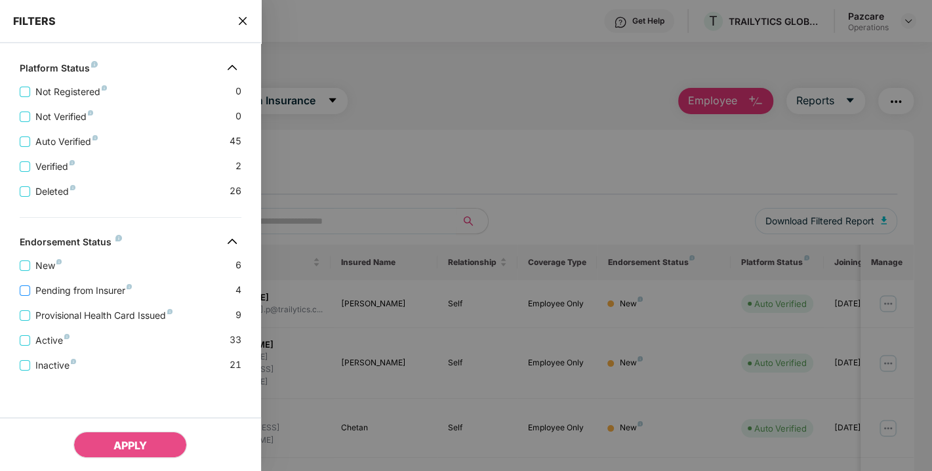
click at [89, 295] on span "Pending from Insurer" at bounding box center [83, 290] width 107 height 14
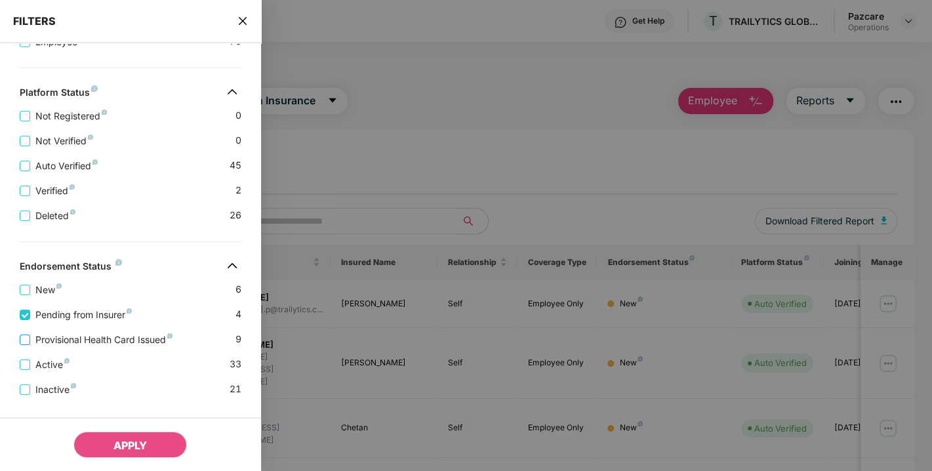
click at [93, 342] on span "Provisional Health Card Issued" at bounding box center [104, 340] width 148 height 14
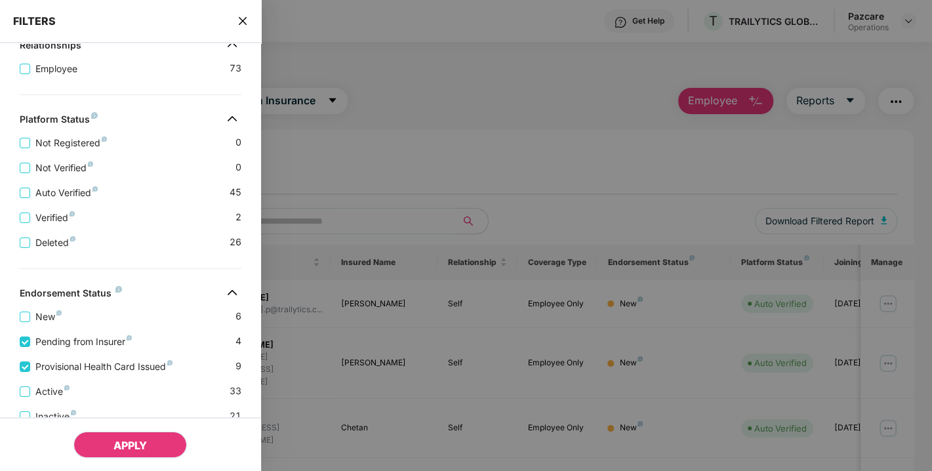
click at [139, 442] on span "APPLY" at bounding box center [129, 445] width 33 height 13
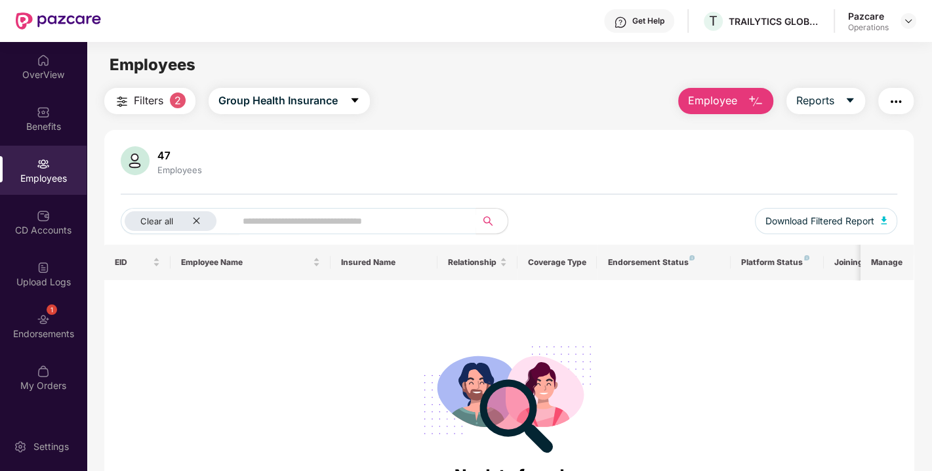
click at [154, 107] on span "Filters" at bounding box center [149, 101] width 30 height 16
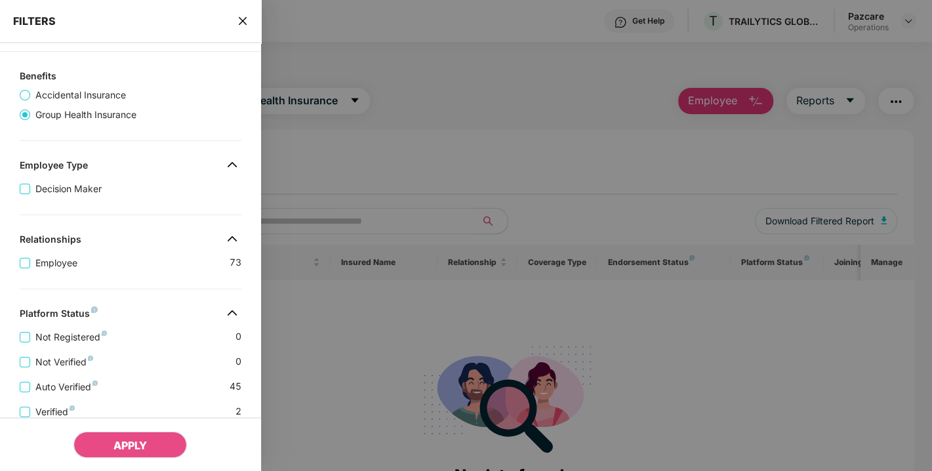
scroll to position [0, 0]
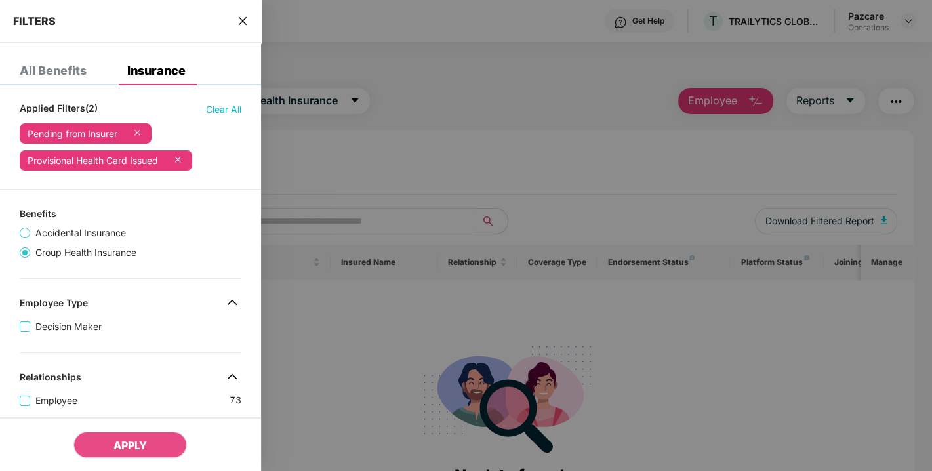
click at [92, 230] on span "Accidental Insurance" at bounding box center [80, 233] width 101 height 14
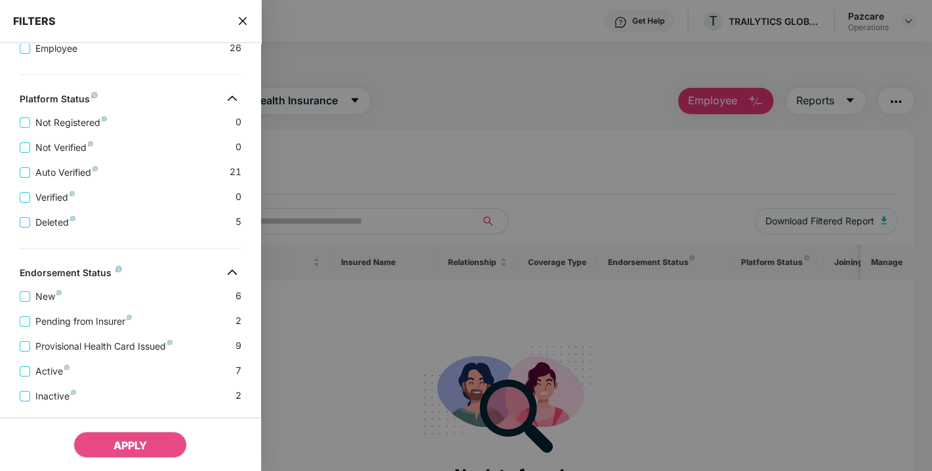
scroll to position [332, 0]
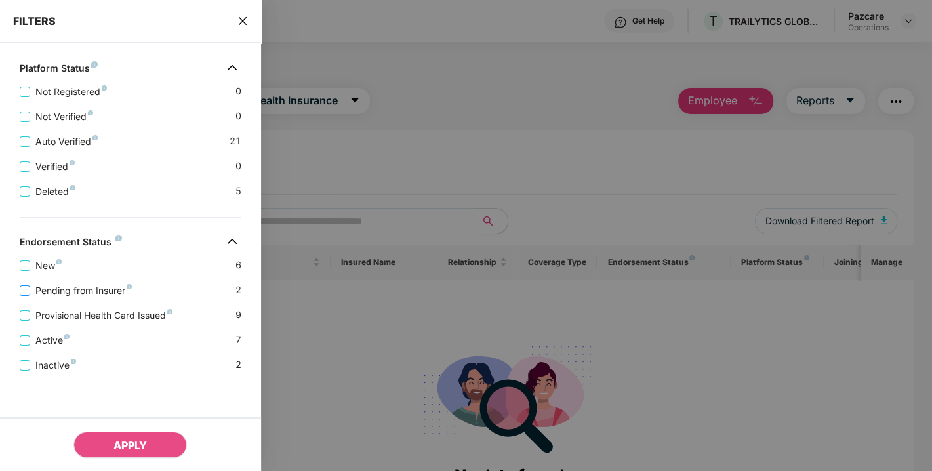
click at [68, 287] on span "Pending from Insurer" at bounding box center [83, 290] width 107 height 14
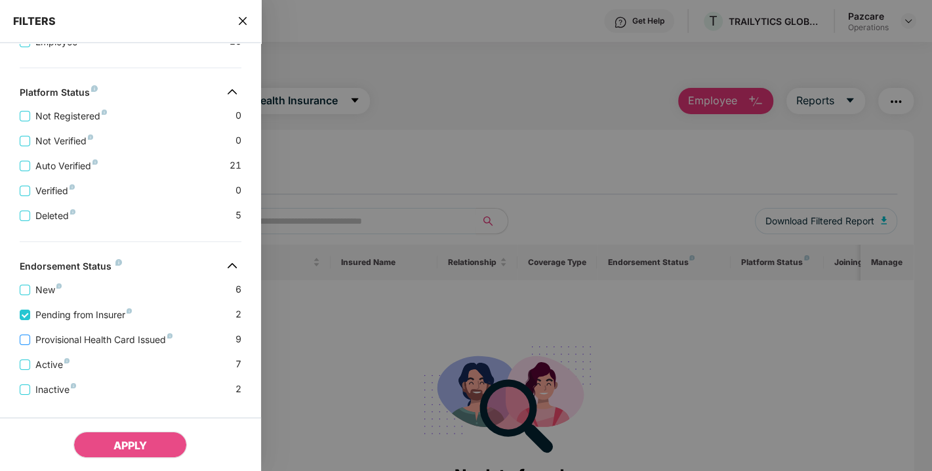
click at [85, 337] on span "Provisional Health Card Issued" at bounding box center [104, 340] width 148 height 14
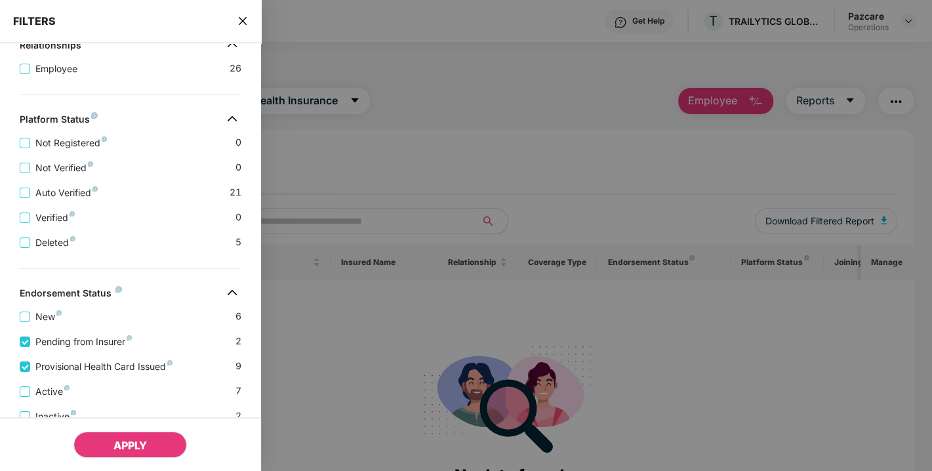
click at [140, 441] on span "APPLY" at bounding box center [129, 445] width 33 height 13
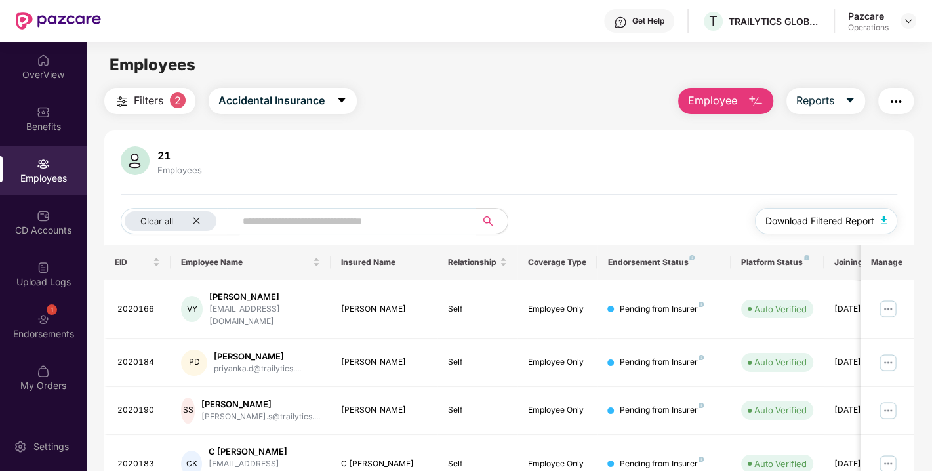
click at [882, 220] on img "button" at bounding box center [884, 220] width 7 height 8
click at [897, 99] on img "button" at bounding box center [896, 102] width 16 height 16
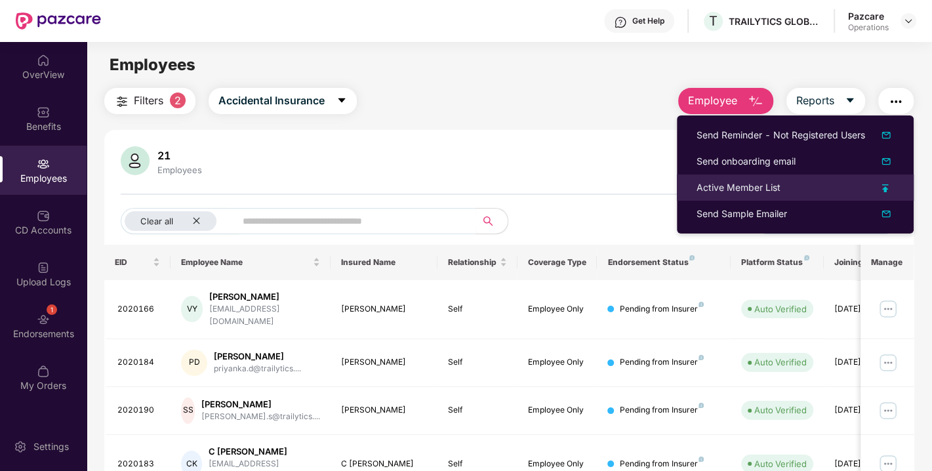
click at [762, 184] on div "Active Member List" at bounding box center [739, 187] width 84 height 14
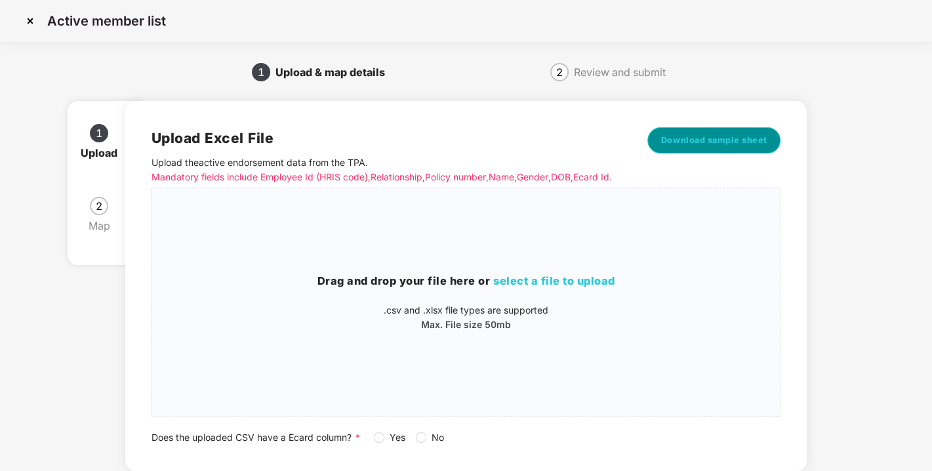
click at [707, 127] on button "Download sample sheet" at bounding box center [715, 140] width 134 height 26
click at [28, 27] on img at bounding box center [30, 20] width 21 height 21
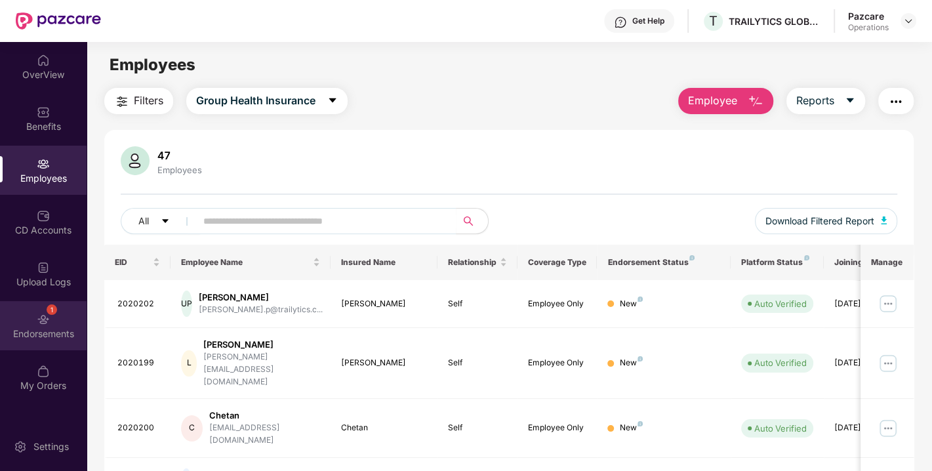
click at [52, 314] on div "1 Endorsements" at bounding box center [43, 325] width 87 height 49
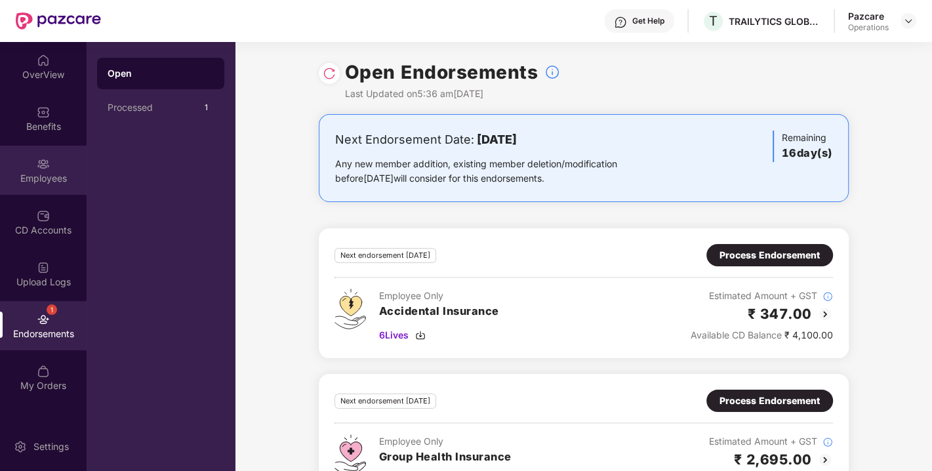
click at [42, 169] on img at bounding box center [43, 163] width 13 height 13
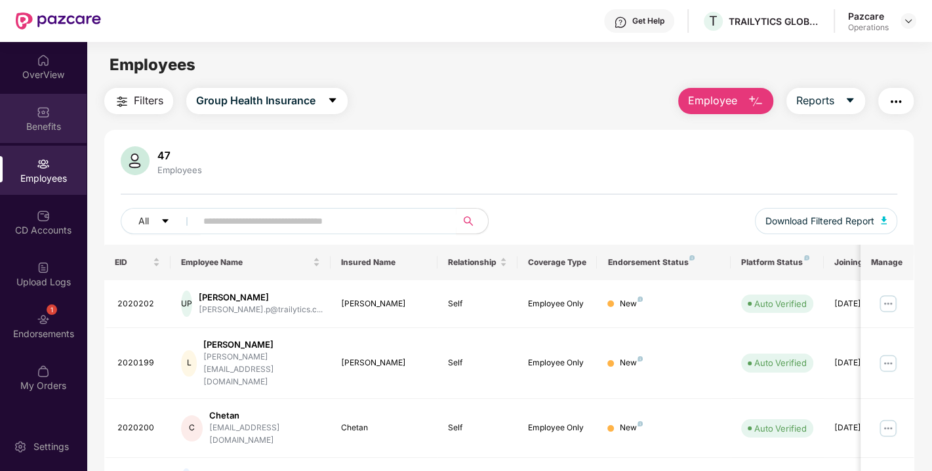
click at [54, 115] on div "Benefits" at bounding box center [43, 118] width 87 height 49
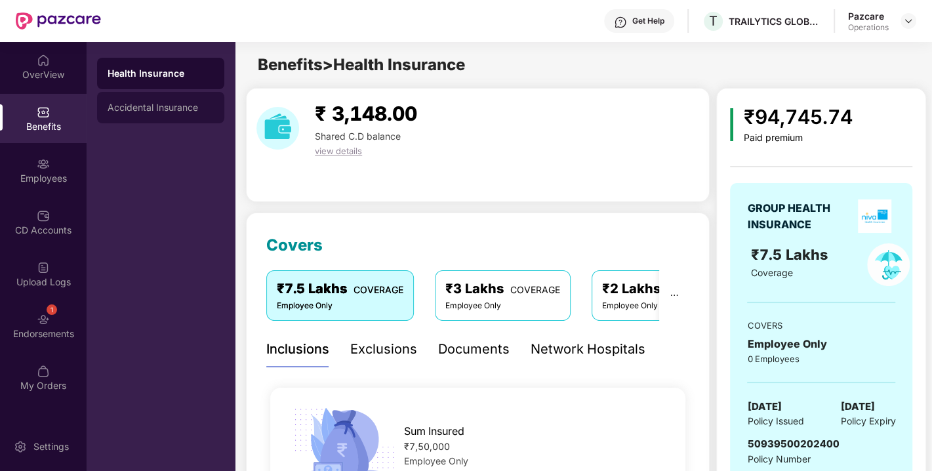
click at [163, 104] on div "Accidental Insurance" at bounding box center [161, 107] width 106 height 10
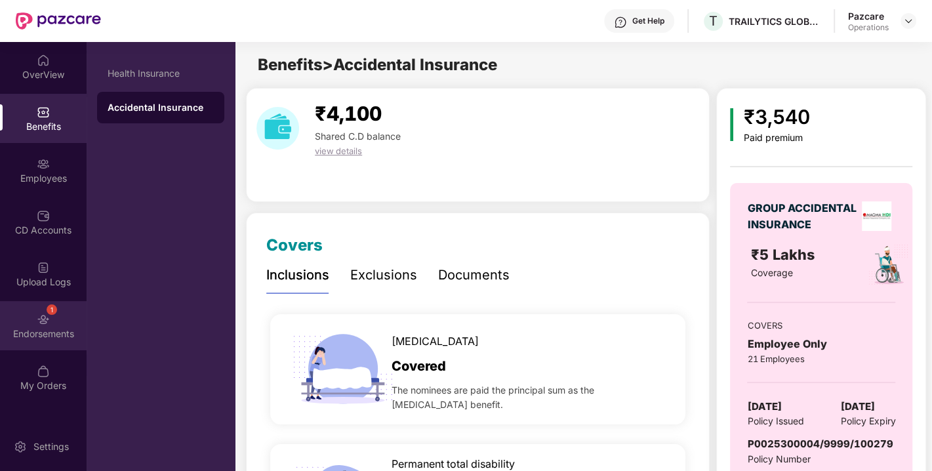
click at [47, 333] on div "Endorsements" at bounding box center [43, 333] width 87 height 13
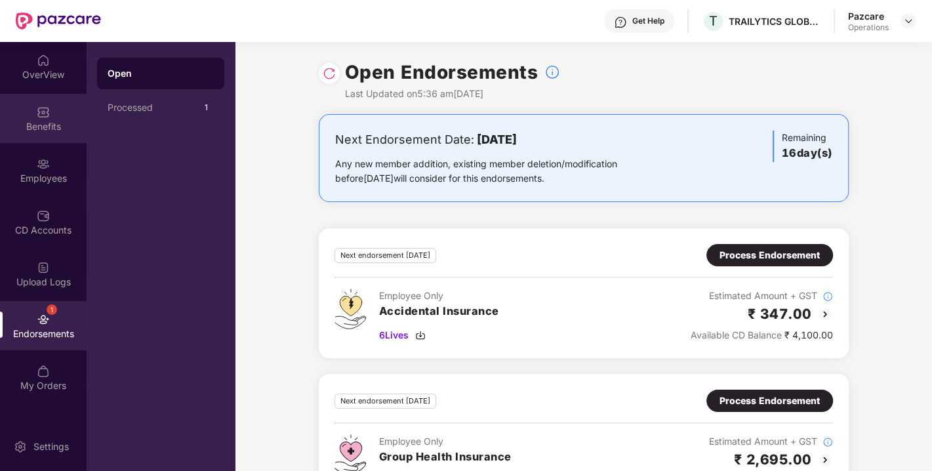
click at [52, 122] on div "Benefits" at bounding box center [43, 126] width 87 height 13
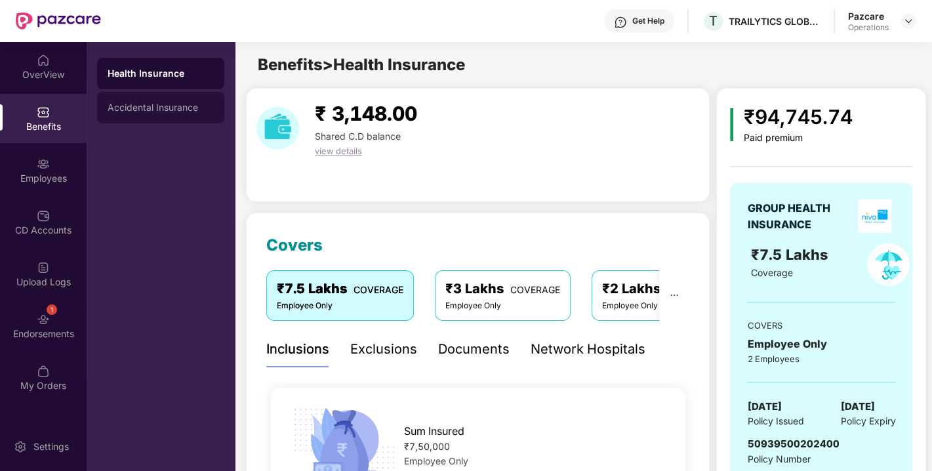
click at [168, 113] on div "Accidental Insurance" at bounding box center [160, 107] width 127 height 31
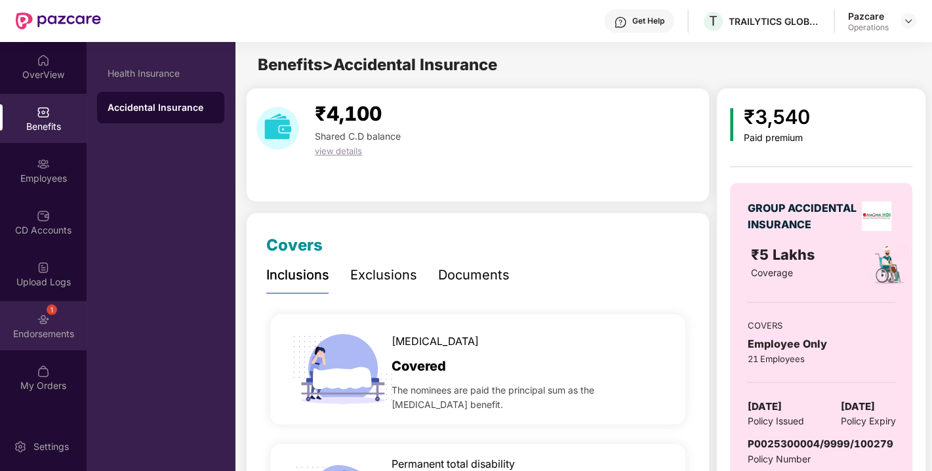
click at [33, 329] on div "Endorsements" at bounding box center [43, 333] width 87 height 13
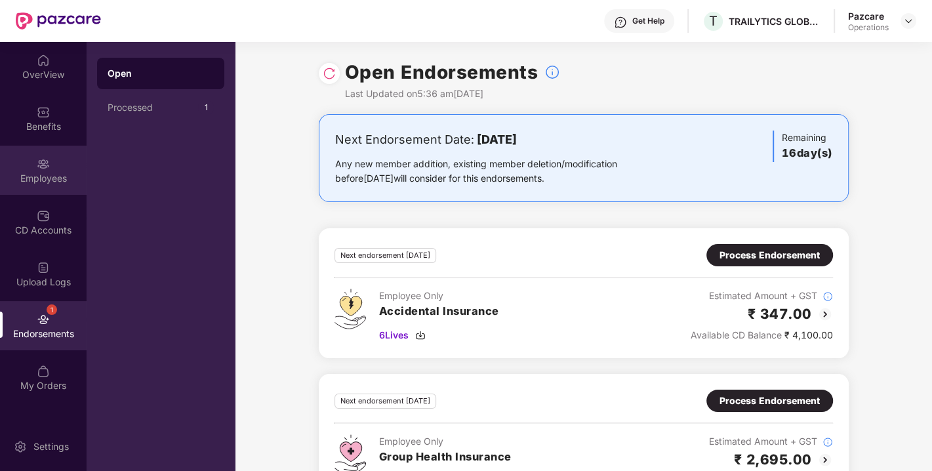
click at [30, 170] on div "Employees" at bounding box center [43, 170] width 87 height 49
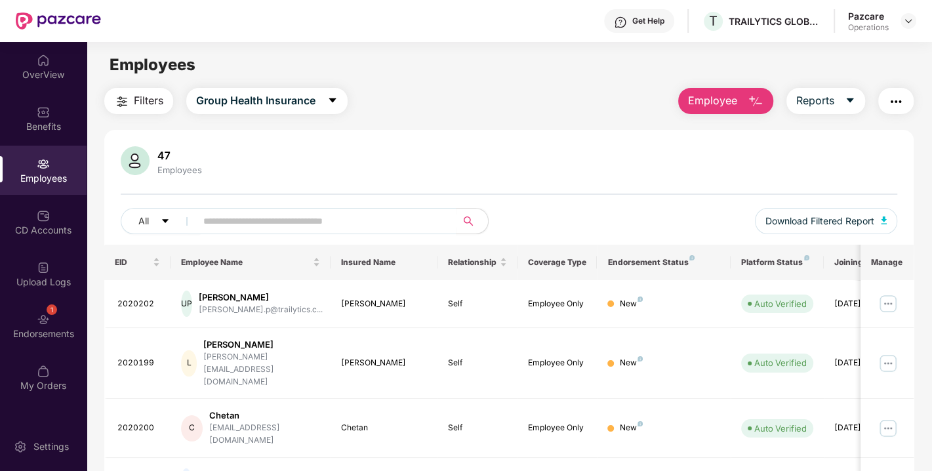
click at [138, 102] on span "Filters" at bounding box center [149, 101] width 30 height 16
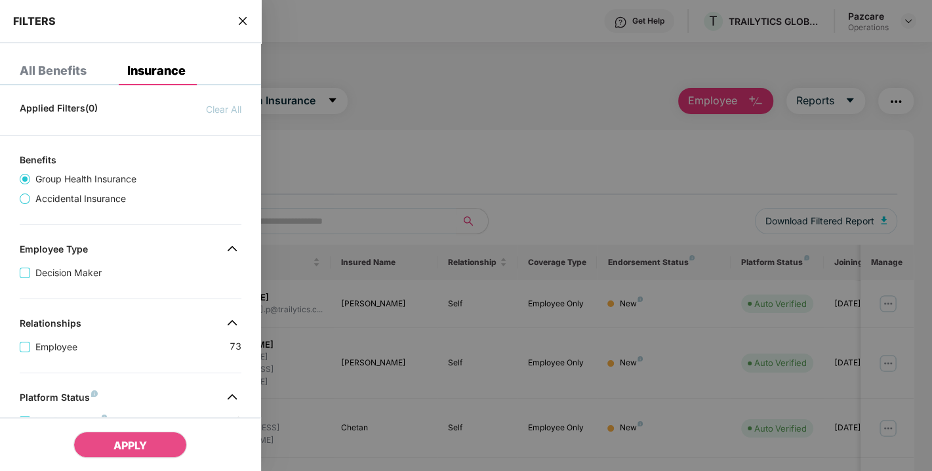
click at [85, 190] on div "Group Health Insurance Accidental Insurance" at bounding box center [83, 189] width 115 height 34
click at [65, 196] on span "Accidental Insurance" at bounding box center [80, 199] width 101 height 14
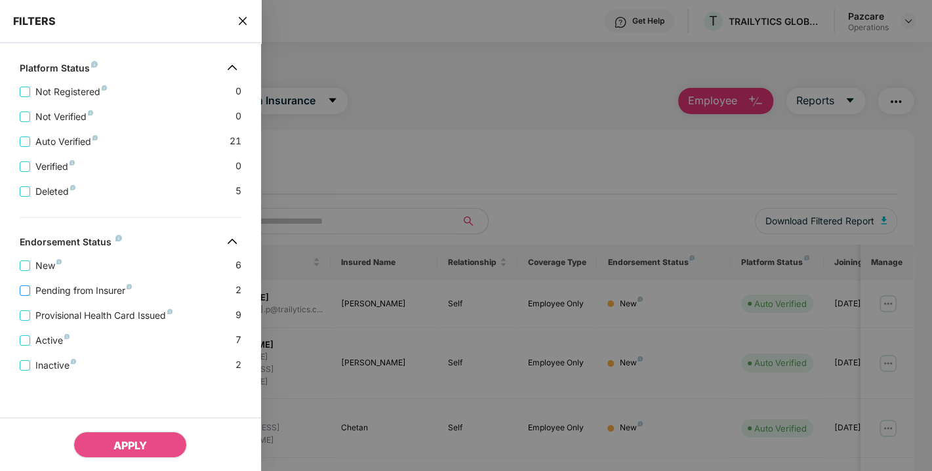
click at [89, 294] on span "Pending from Insurer" at bounding box center [83, 290] width 107 height 14
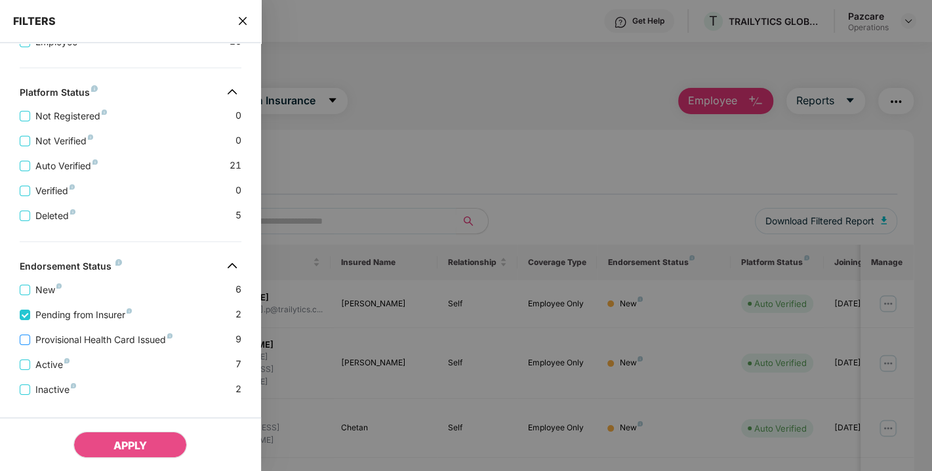
drag, startPoint x: 94, startPoint y: 329, endPoint x: 88, endPoint y: 339, distance: 10.9
click at [88, 339] on div "Provisional Health Card Issued 9" at bounding box center [131, 334] width 222 height 25
click at [88, 339] on span "Provisional Health Card Issued" at bounding box center [104, 340] width 148 height 14
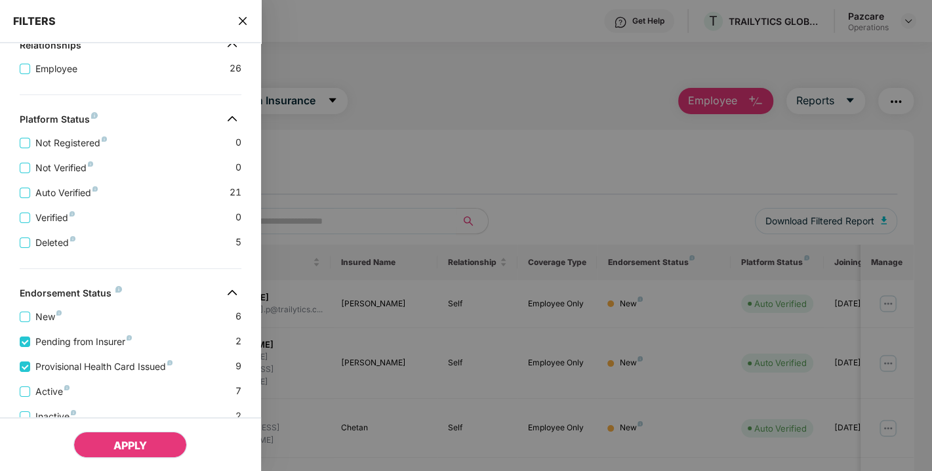
click at [126, 440] on span "APPLY" at bounding box center [129, 445] width 33 height 13
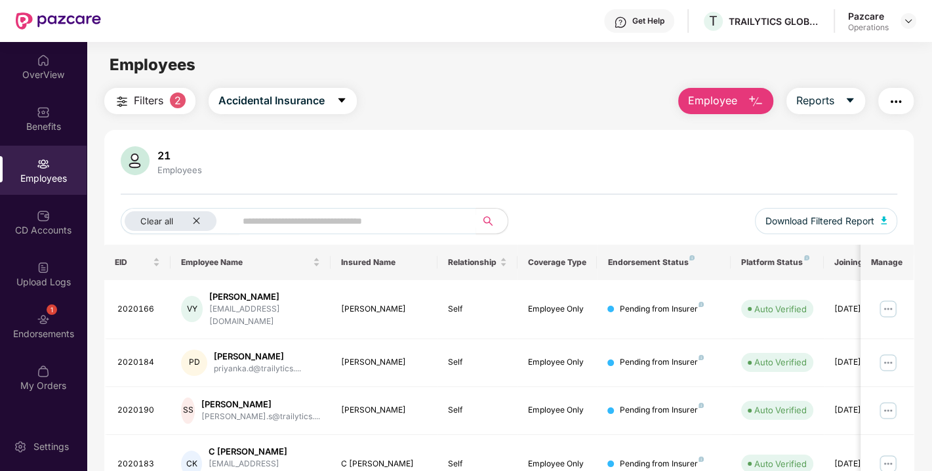
click at [895, 98] on img "button" at bounding box center [896, 102] width 16 height 16
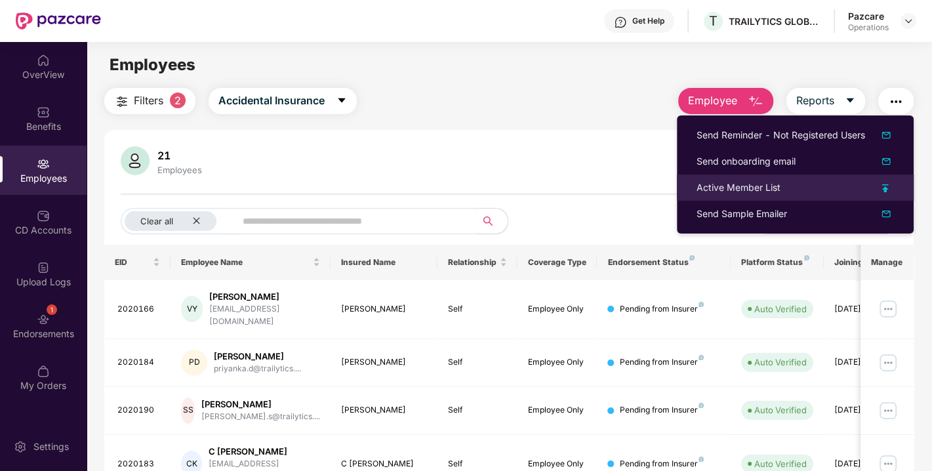
click at [771, 184] on div "Active Member List" at bounding box center [739, 187] width 84 height 14
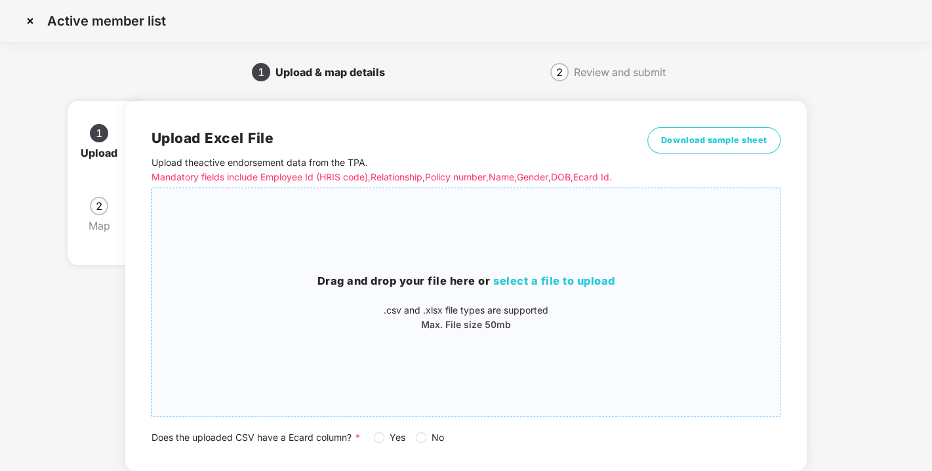
click at [566, 287] on span "select a file to upload" at bounding box center [554, 280] width 122 height 13
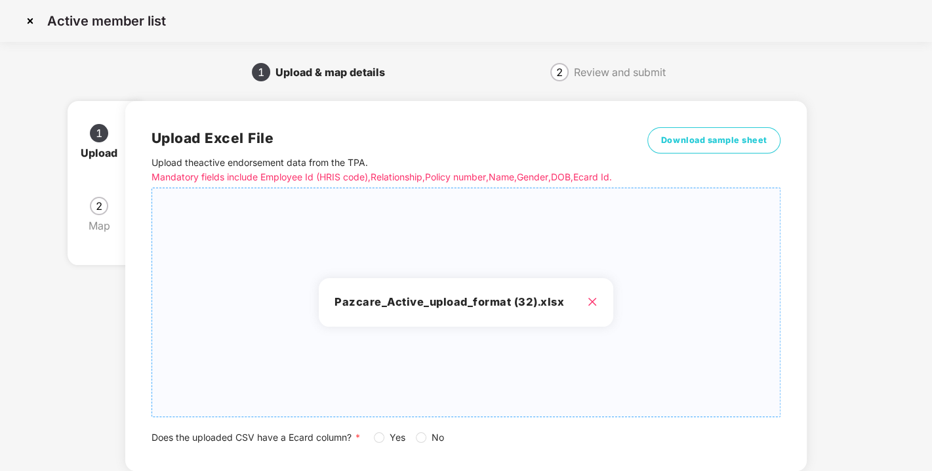
scroll to position [96, 0]
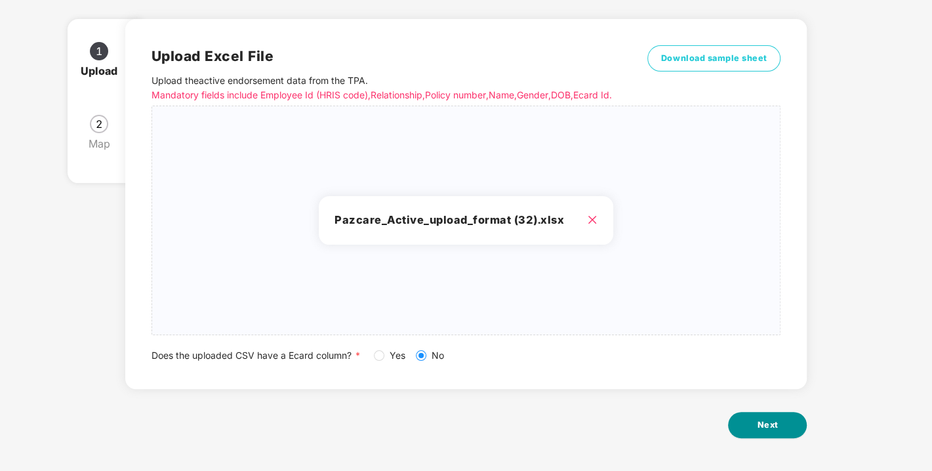
click at [782, 426] on button "Next" at bounding box center [767, 425] width 79 height 26
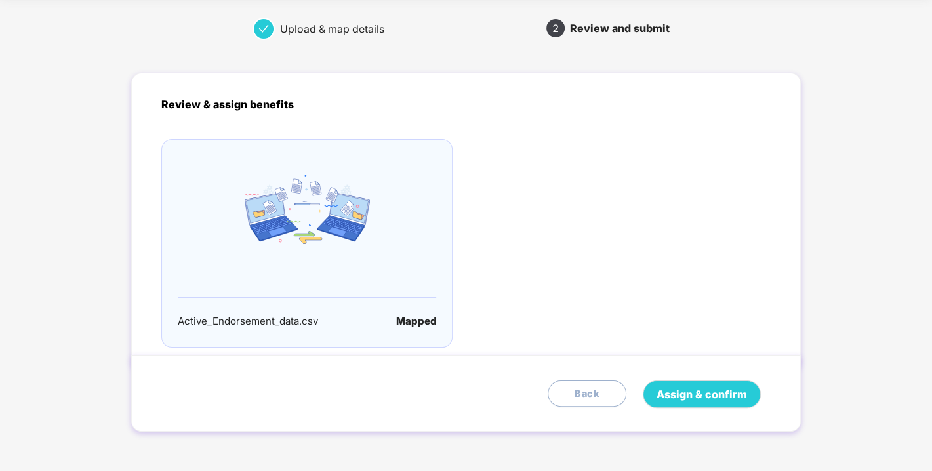
scroll to position [0, 0]
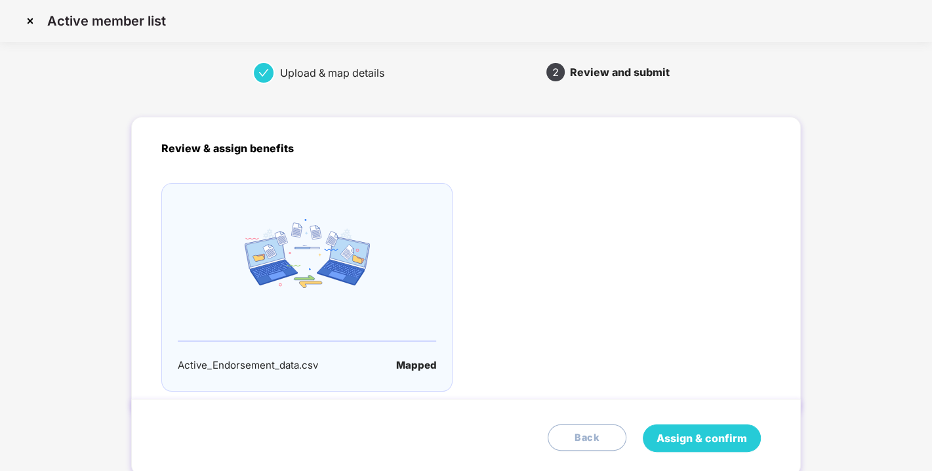
click at [706, 436] on span "Assign & confirm" at bounding box center [702, 438] width 91 height 16
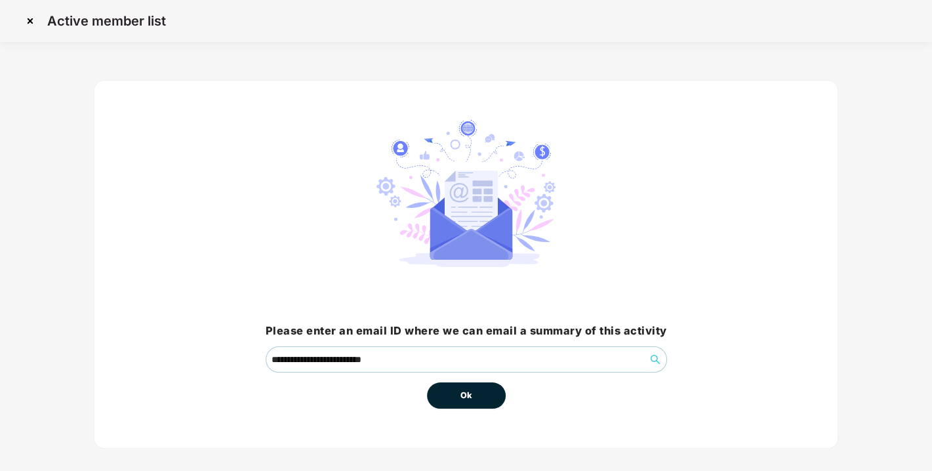
click at [449, 394] on button "Ok" at bounding box center [466, 395] width 79 height 26
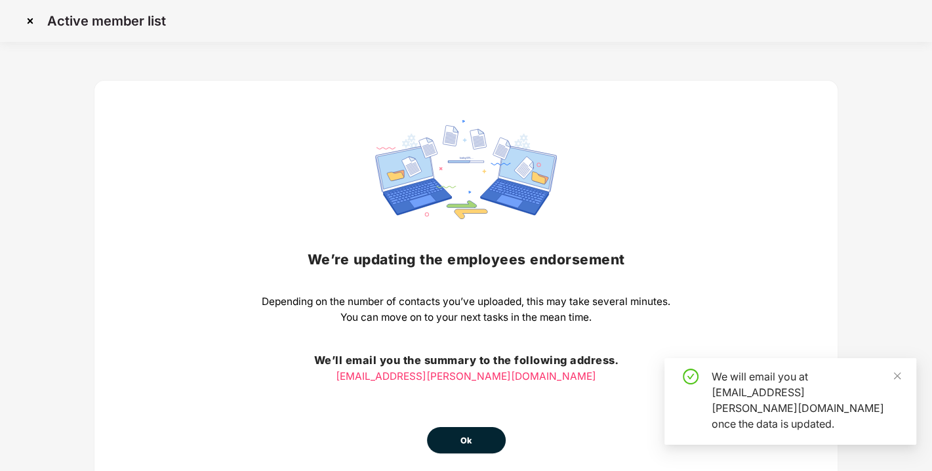
click at [464, 431] on button "Ok" at bounding box center [466, 440] width 79 height 26
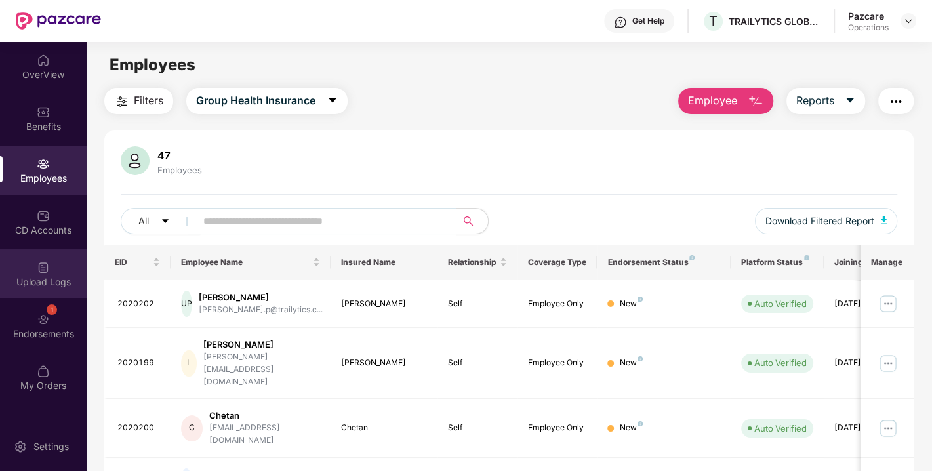
click at [41, 278] on div "Upload Logs" at bounding box center [43, 282] width 87 height 13
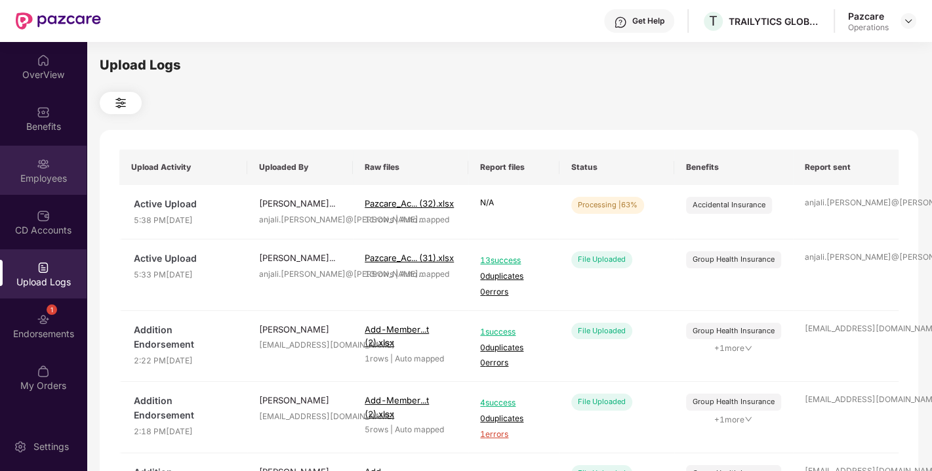
click at [26, 181] on div "Employees" at bounding box center [43, 178] width 87 height 13
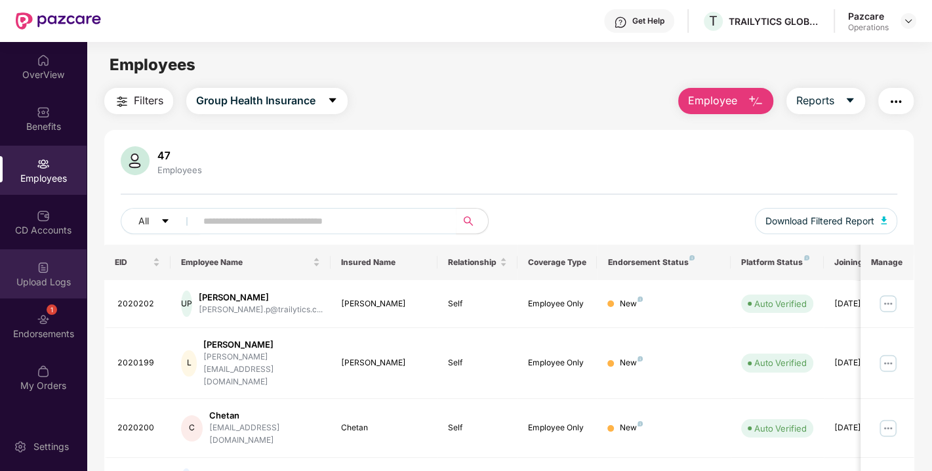
click at [52, 286] on div "Upload Logs" at bounding box center [43, 282] width 87 height 13
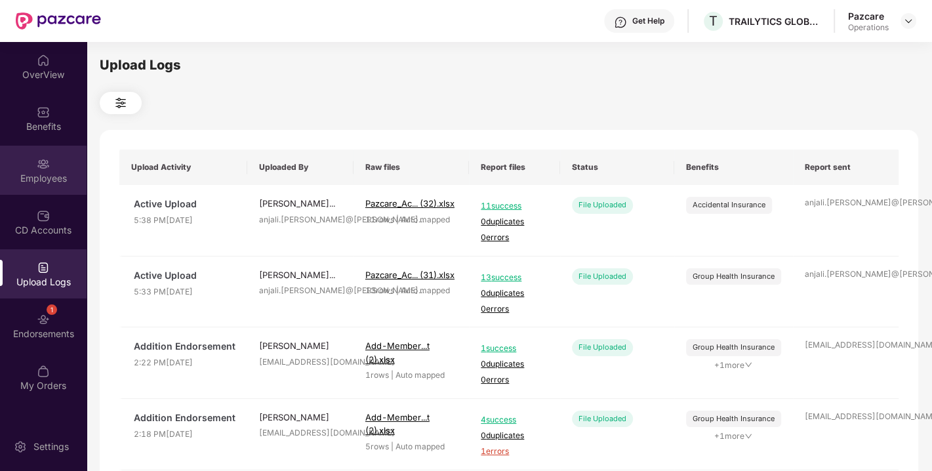
click at [42, 174] on div "Employees" at bounding box center [43, 178] width 87 height 13
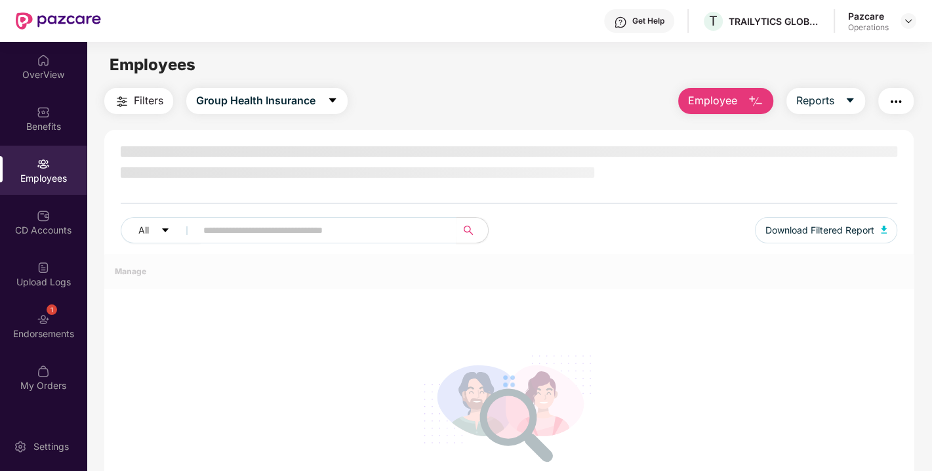
click at [155, 102] on span "Filters" at bounding box center [149, 101] width 30 height 16
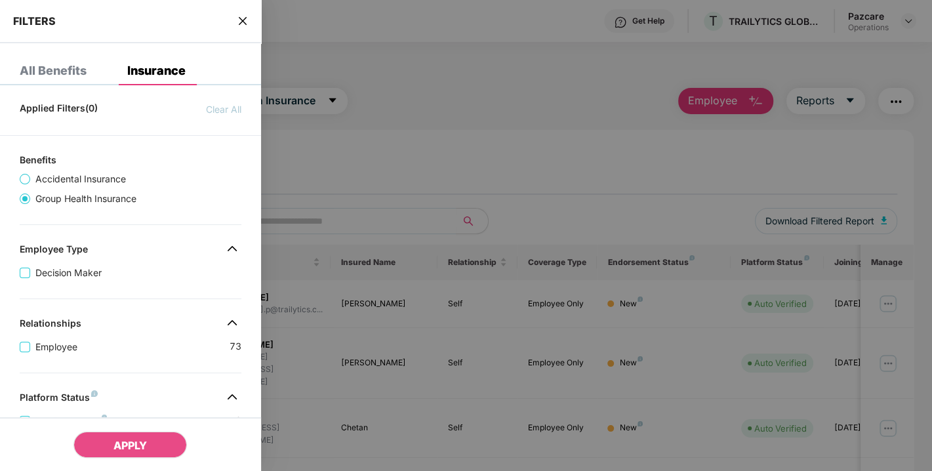
click at [67, 181] on span "Accidental Insurance" at bounding box center [80, 179] width 101 height 14
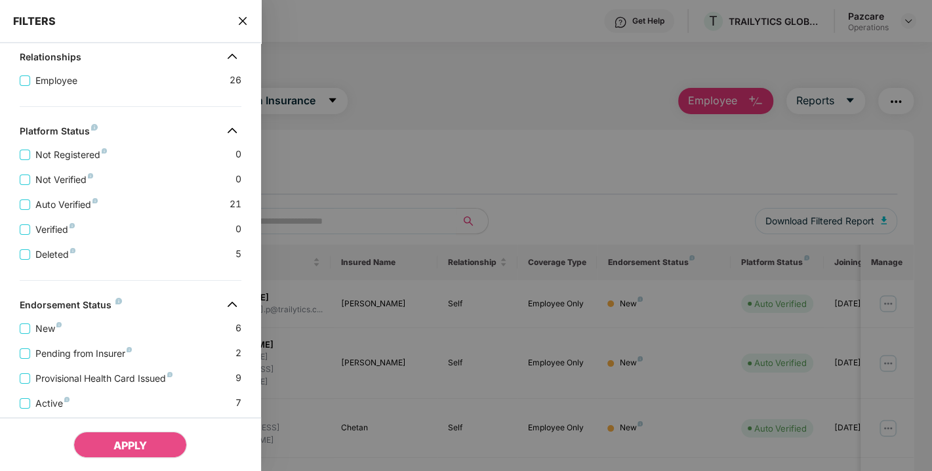
scroll to position [332, 0]
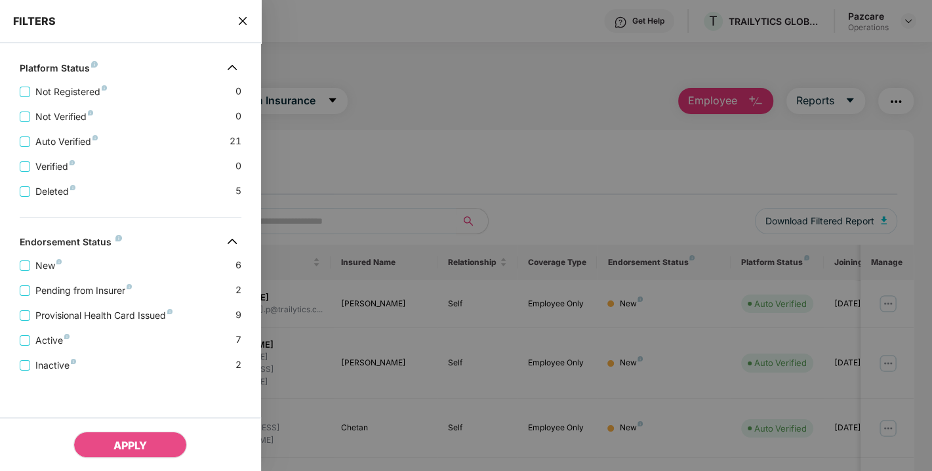
click at [83, 281] on div "Pending from Insurer 2" at bounding box center [131, 285] width 222 height 25
click at [73, 288] on span "Pending from Insurer" at bounding box center [83, 290] width 107 height 14
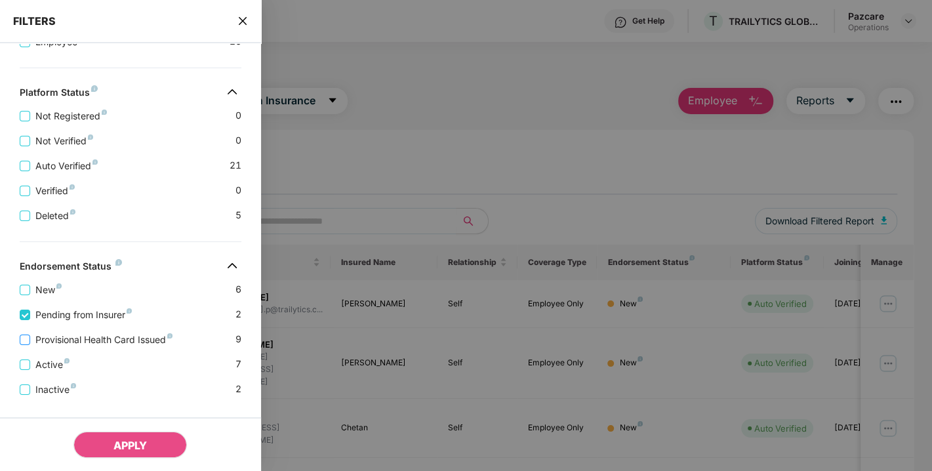
click at [80, 346] on span "Provisional Health Card Issued" at bounding box center [104, 340] width 148 height 14
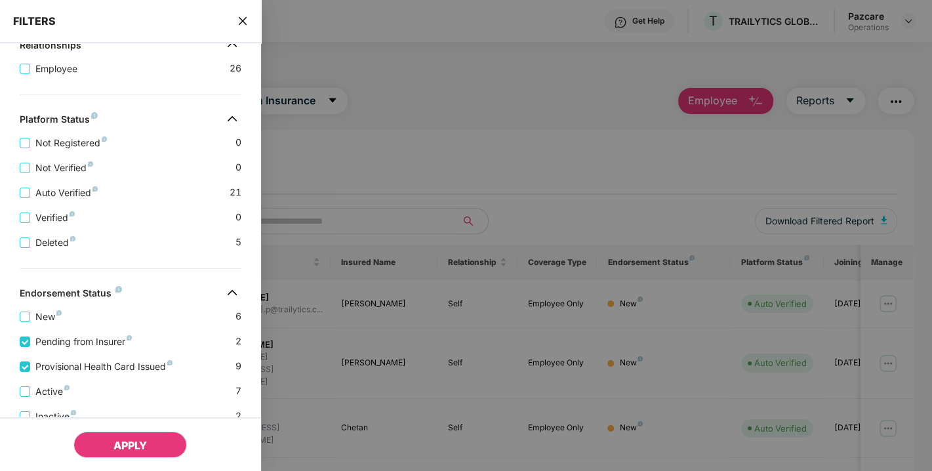
click at [119, 441] on span "APPLY" at bounding box center [129, 445] width 33 height 13
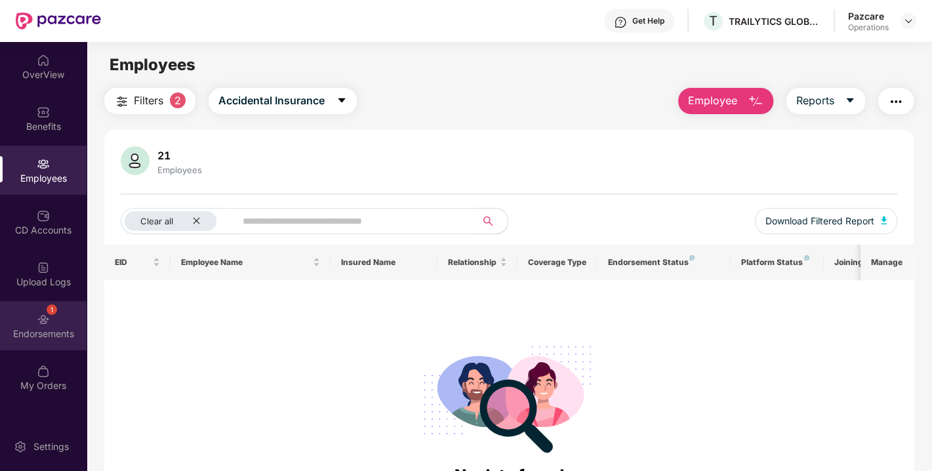
click at [45, 318] on img at bounding box center [43, 319] width 13 height 13
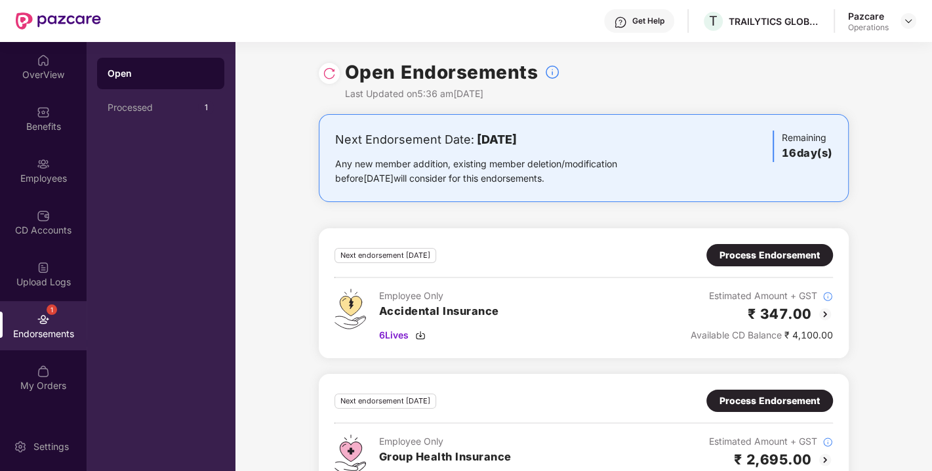
click at [45, 318] on img at bounding box center [43, 319] width 13 height 13
click at [28, 195] on div "OverView Benefits Employees CD Accounts Upload Logs 1 Endorsements My Orders" at bounding box center [43, 223] width 87 height 363
click at [49, 173] on div "Employees" at bounding box center [43, 178] width 87 height 13
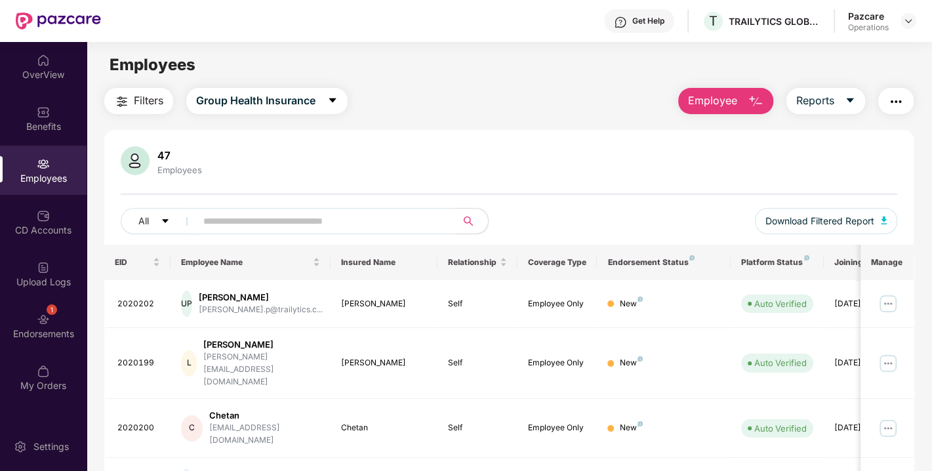
click at [148, 108] on span "Filters" at bounding box center [149, 101] width 30 height 16
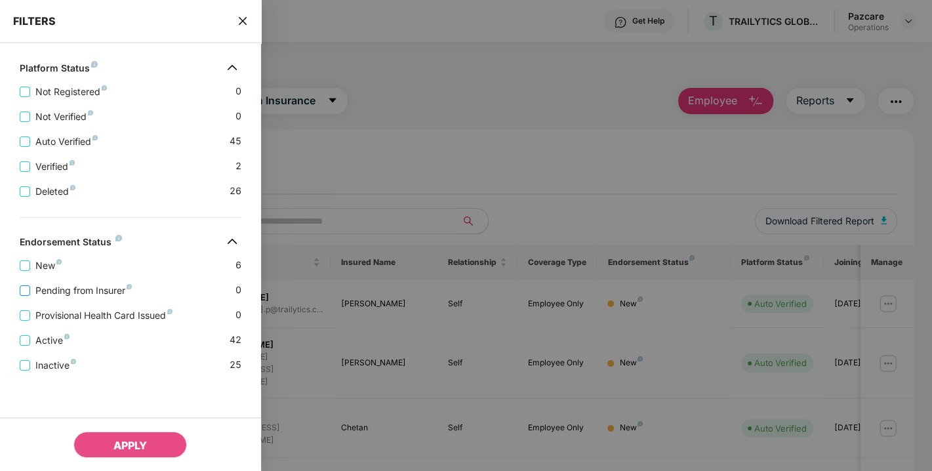
click at [80, 291] on span "Pending from Insurer" at bounding box center [83, 290] width 107 height 14
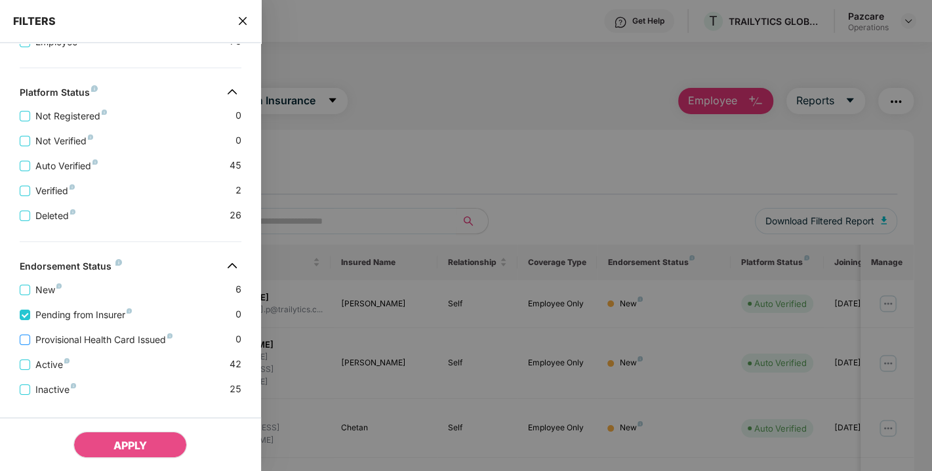
click at [75, 338] on span "Provisional Health Card Issued" at bounding box center [104, 340] width 148 height 14
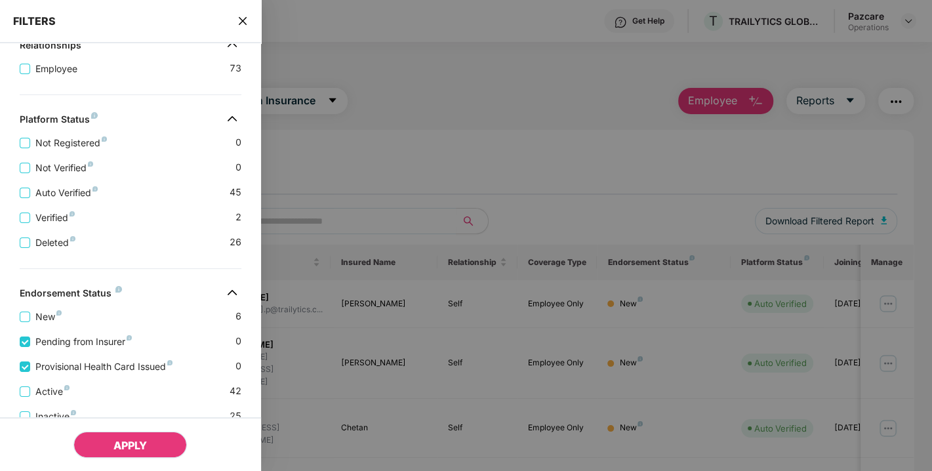
drag, startPoint x: 136, startPoint y: 429, endPoint x: 138, endPoint y: 436, distance: 6.8
click at [138, 436] on div "APPLY" at bounding box center [130, 444] width 261 height 54
click at [138, 436] on button "APPLY" at bounding box center [129, 445] width 113 height 26
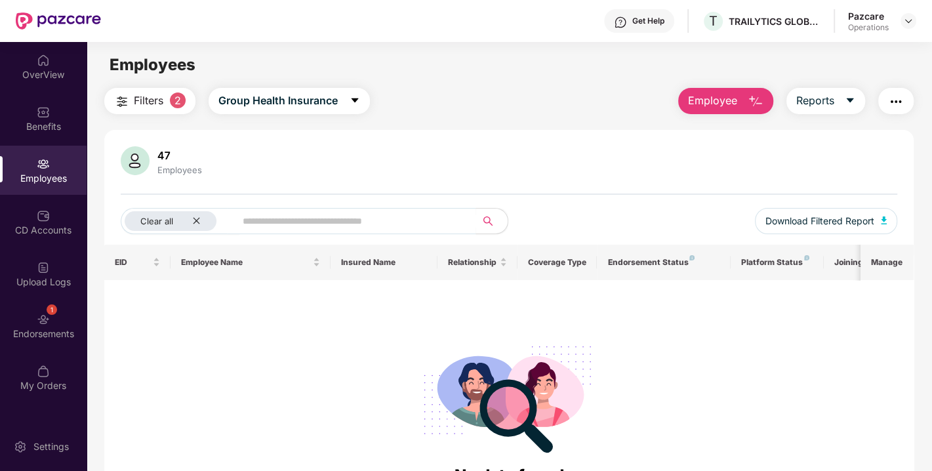
scroll to position [0, 0]
click at [911, 22] on img at bounding box center [908, 21] width 10 height 10
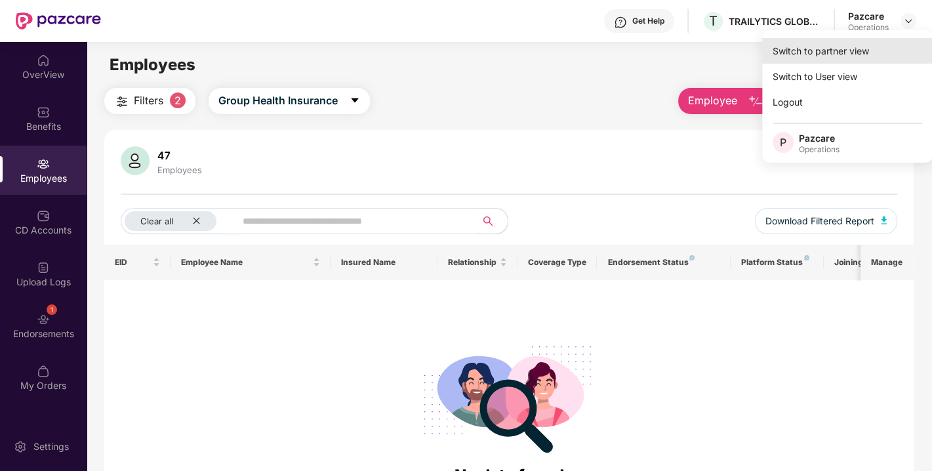
click at [832, 50] on div "Switch to partner view" at bounding box center [847, 51] width 171 height 26
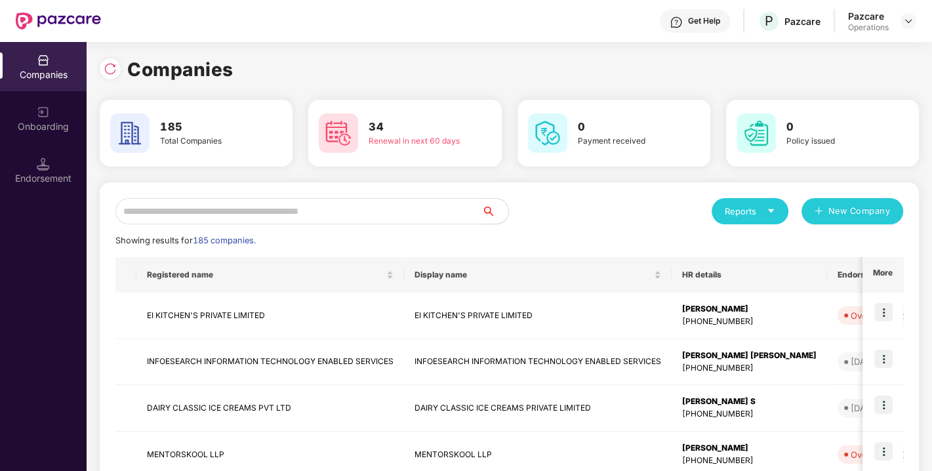
click at [319, 203] on input "text" at bounding box center [298, 211] width 367 height 26
click at [266, 210] on input "text" at bounding box center [298, 211] width 367 height 26
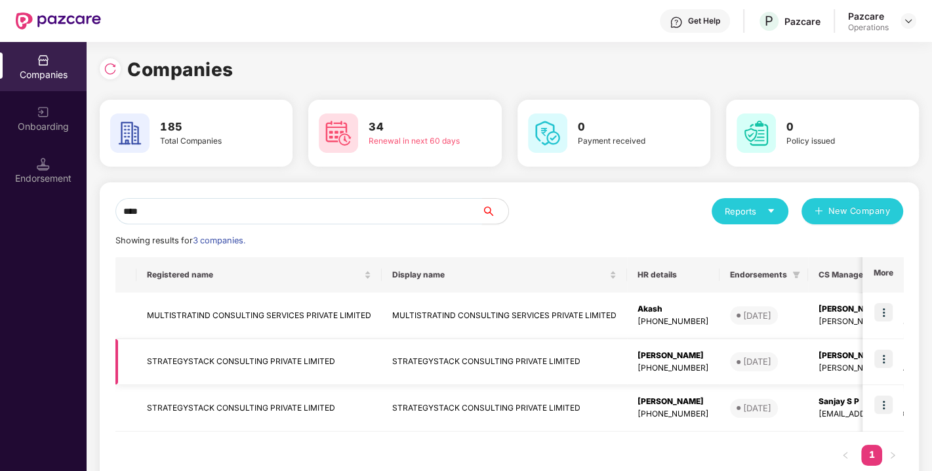
type input "****"
click at [884, 351] on img at bounding box center [884, 359] width 18 height 18
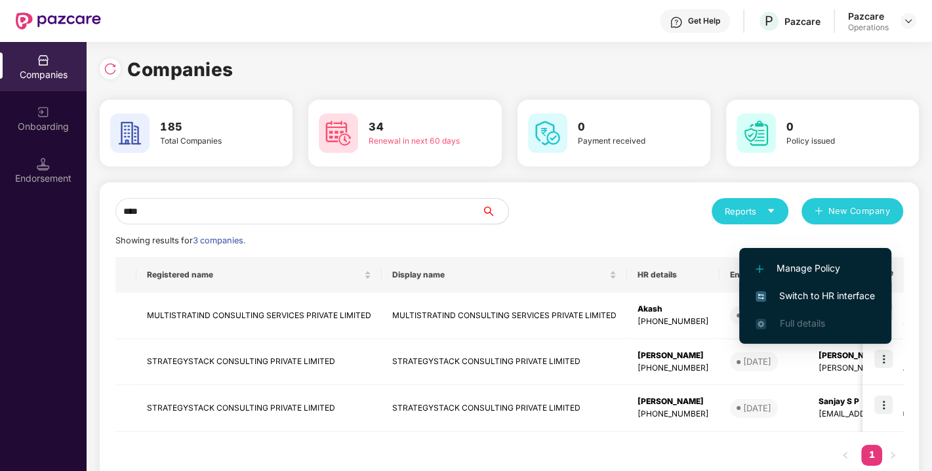
click at [804, 295] on span "Switch to HR interface" at bounding box center [815, 296] width 119 height 14
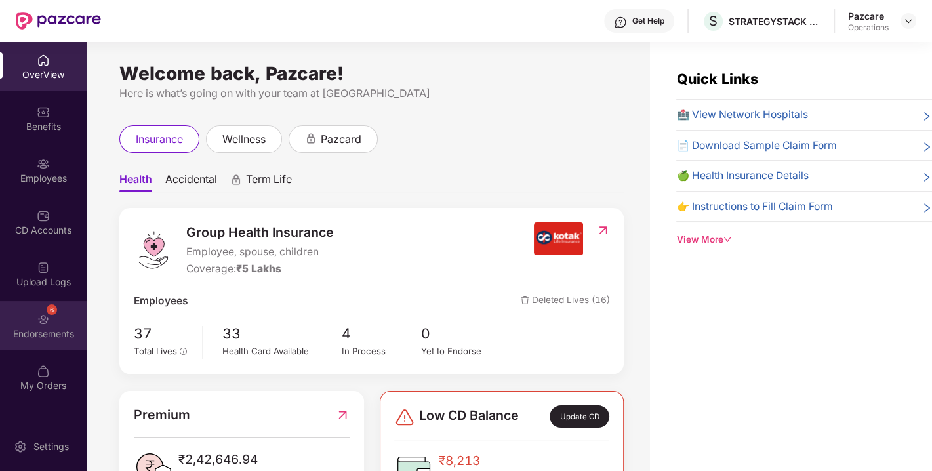
click at [43, 325] on img at bounding box center [43, 319] width 13 height 13
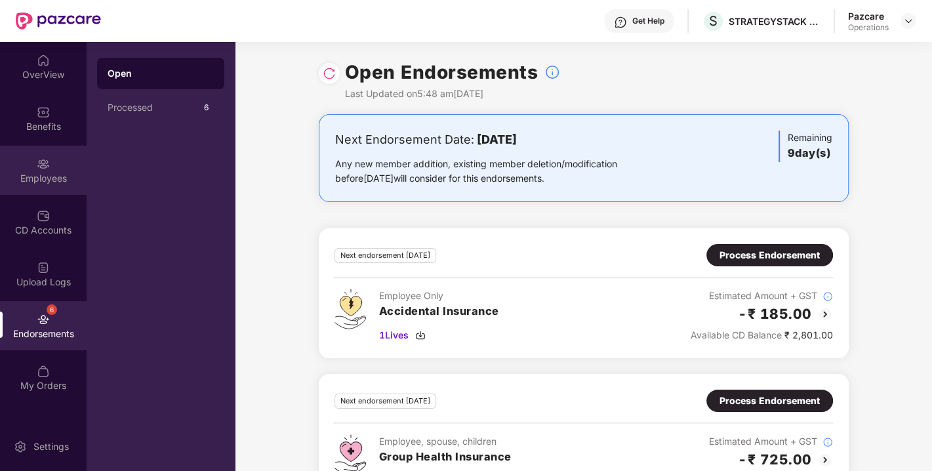
click at [37, 186] on div "Employees" at bounding box center [43, 170] width 87 height 49
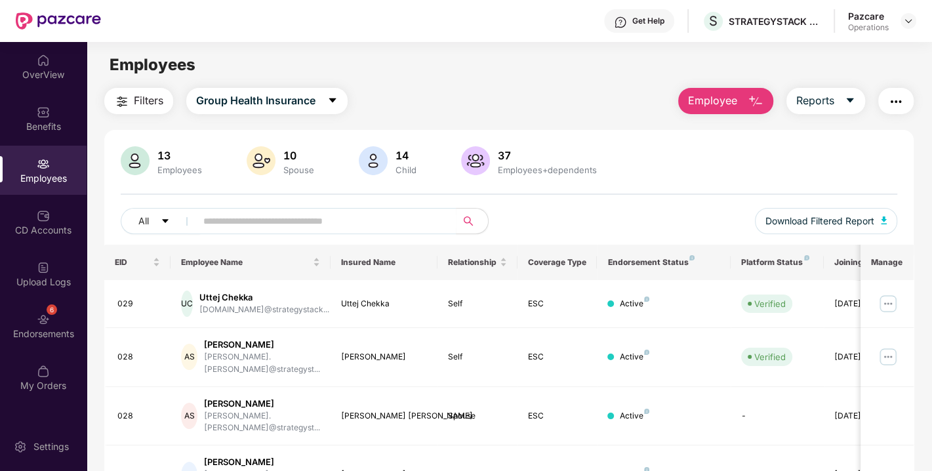
click at [897, 99] on img "button" at bounding box center [896, 102] width 16 height 16
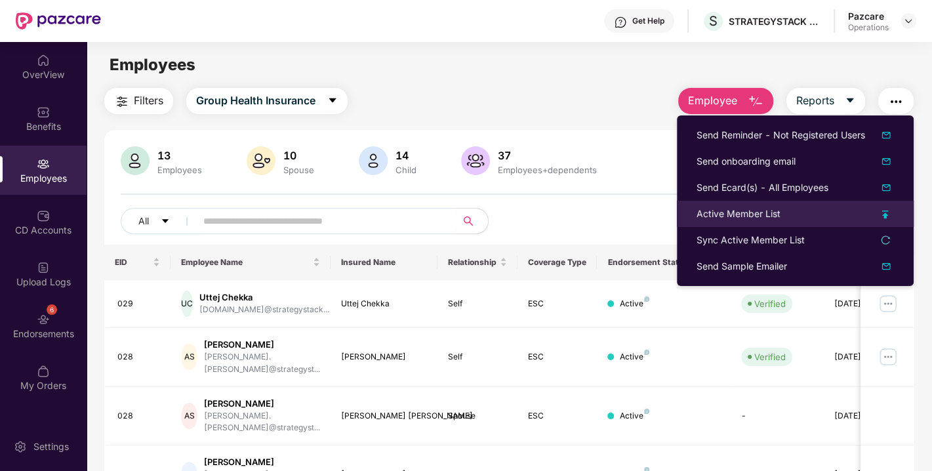
click at [753, 211] on div "Active Member List" at bounding box center [739, 214] width 84 height 14
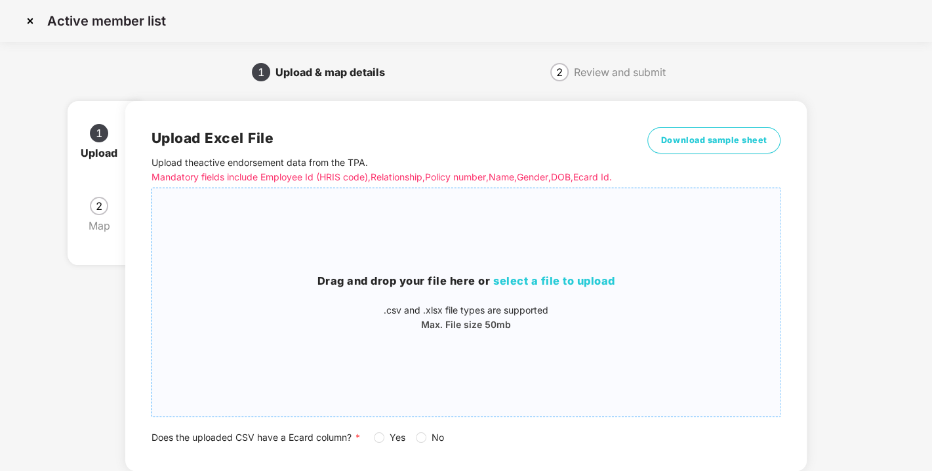
click at [554, 287] on span "select a file to upload" at bounding box center [554, 280] width 122 height 13
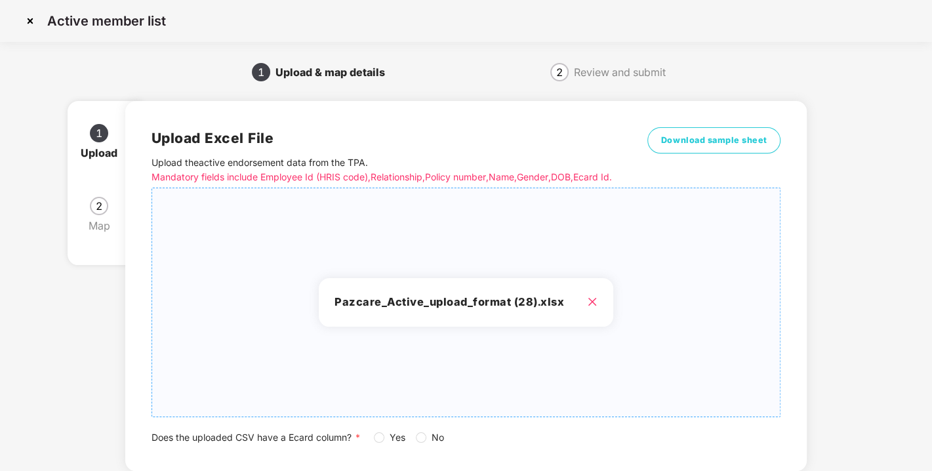
scroll to position [96, 0]
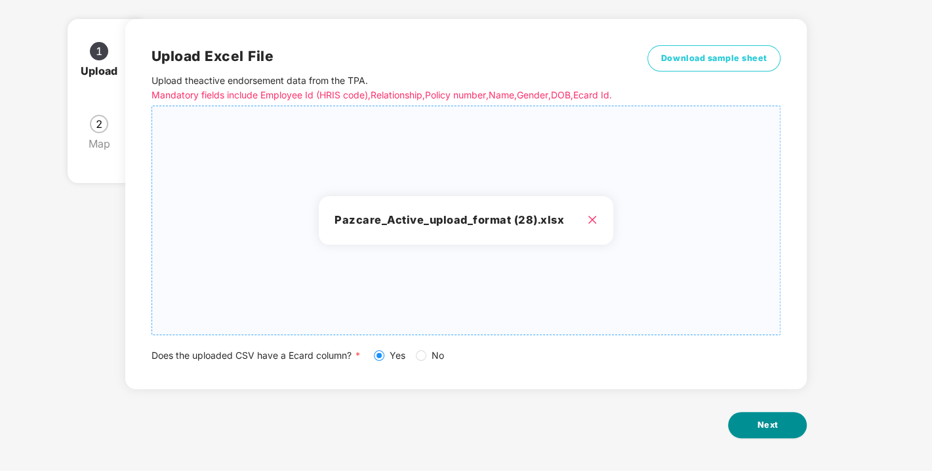
click at [771, 416] on button "Next" at bounding box center [767, 425] width 79 height 26
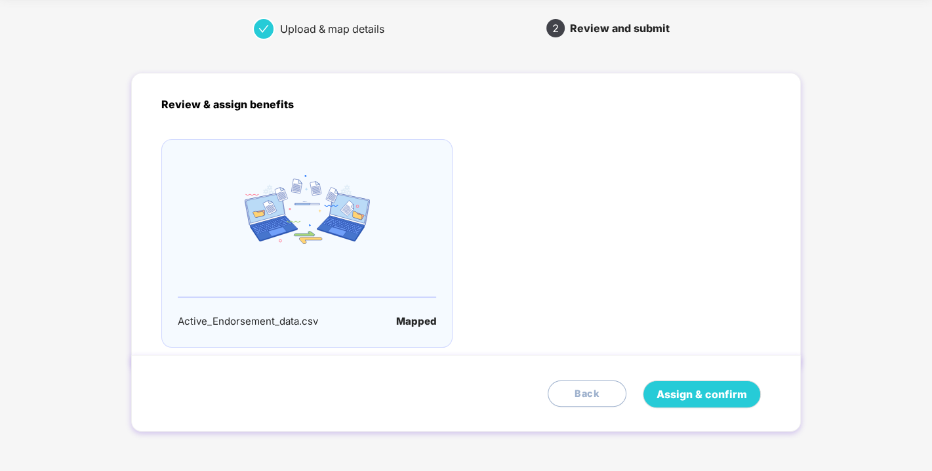
scroll to position [0, 0]
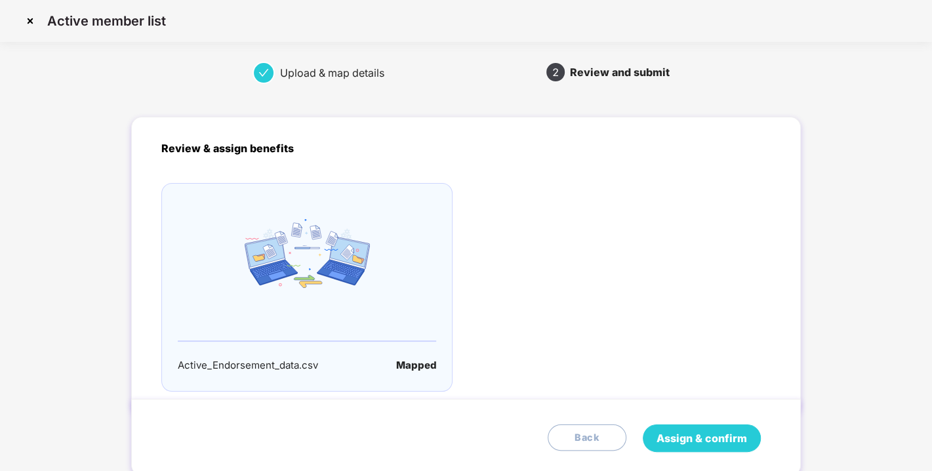
click at [703, 426] on button "Assign & confirm" at bounding box center [702, 438] width 118 height 28
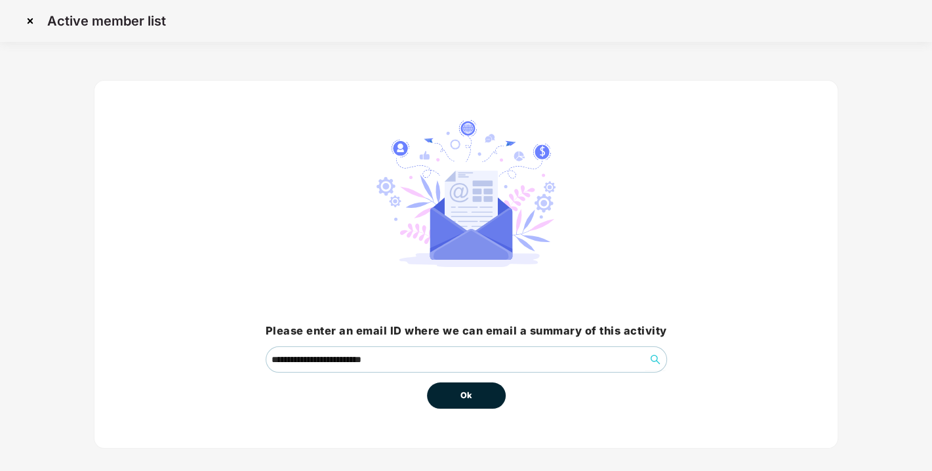
click at [488, 409] on div "**********" at bounding box center [466, 264] width 744 height 369
click at [462, 401] on span "Ok" at bounding box center [467, 395] width 12 height 13
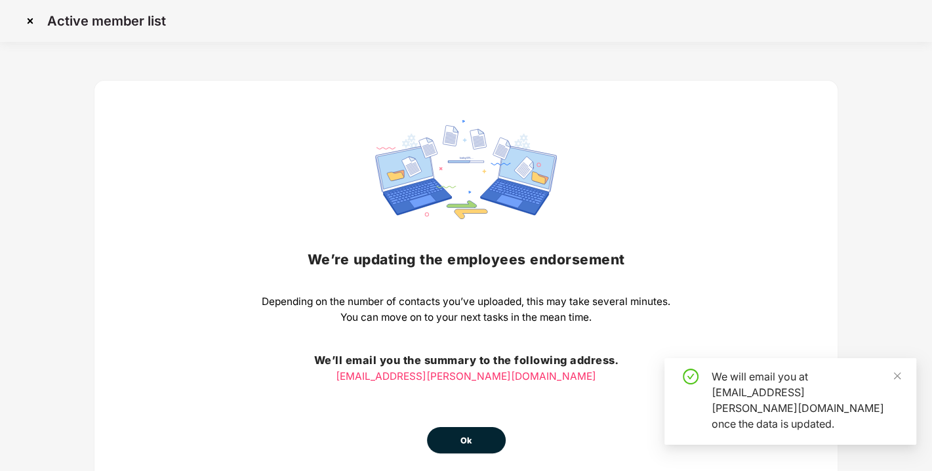
click at [470, 436] on span "Ok" at bounding box center [467, 440] width 12 height 13
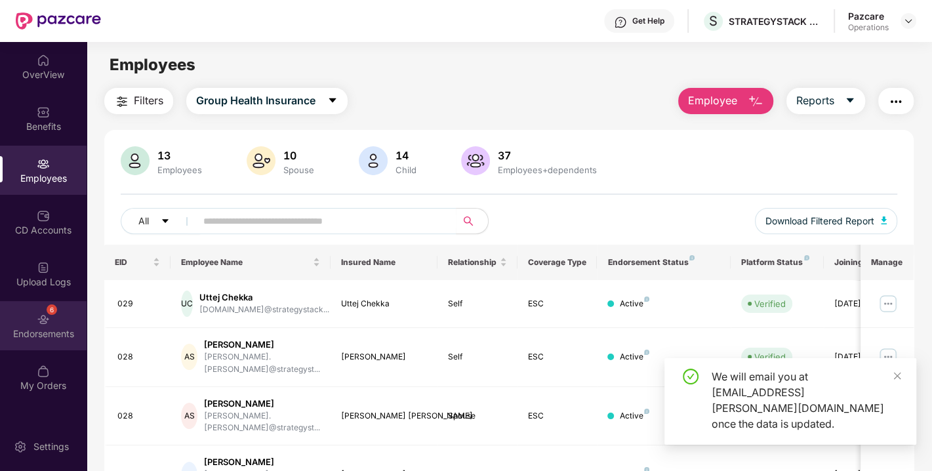
click at [21, 322] on div "6 Endorsements" at bounding box center [43, 325] width 87 height 49
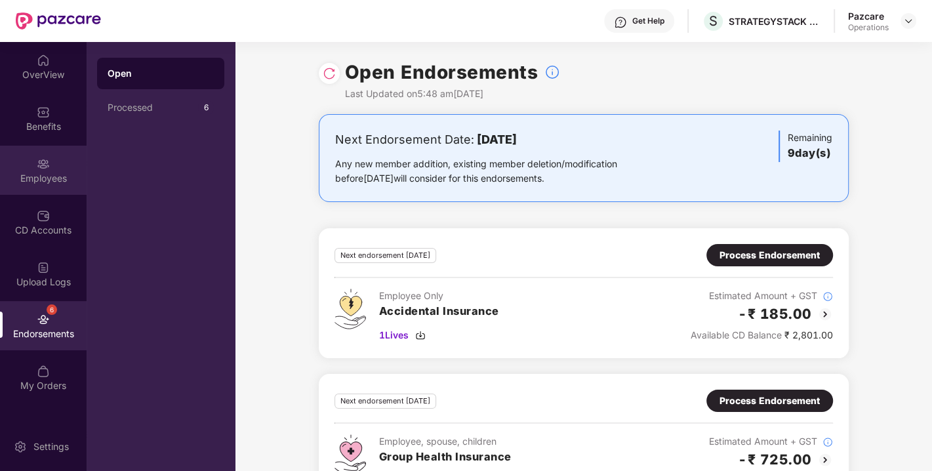
click at [40, 182] on div "Employees" at bounding box center [43, 178] width 87 height 13
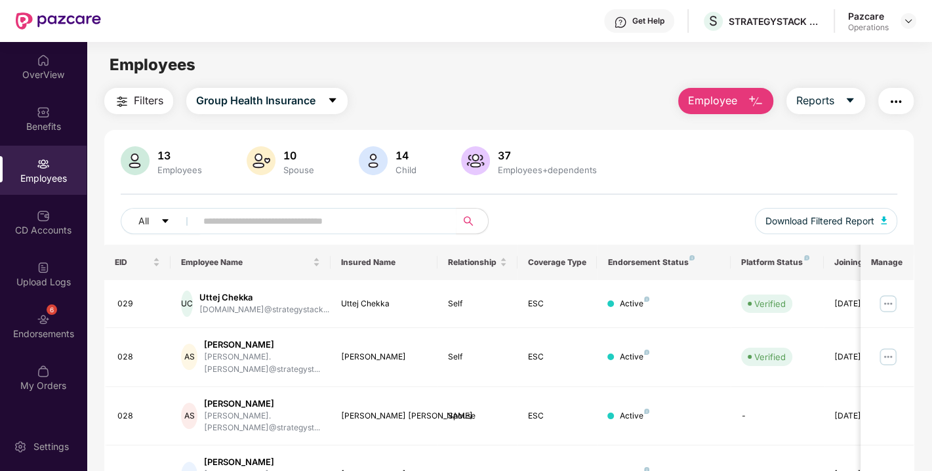
click at [144, 97] on span "Filters" at bounding box center [149, 101] width 30 height 16
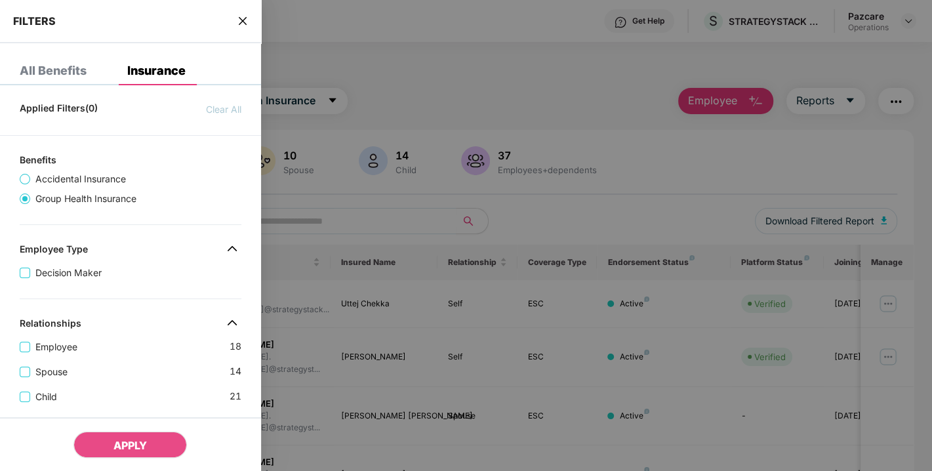
scroll to position [382, 0]
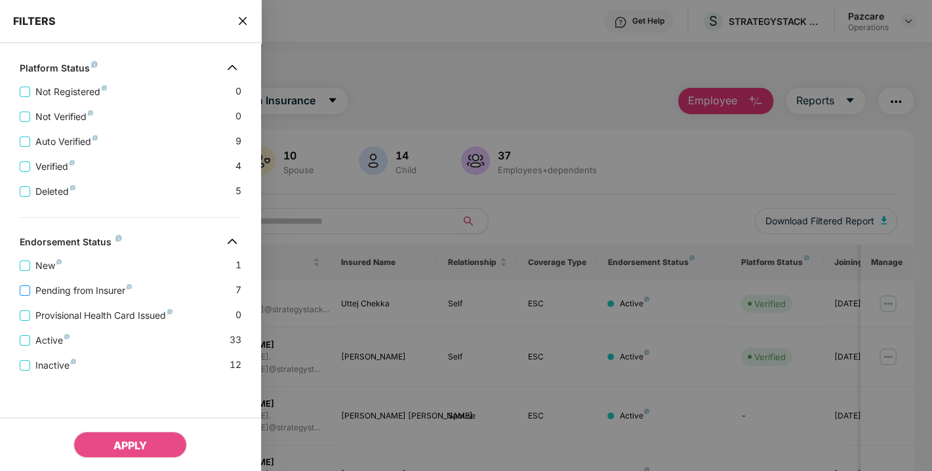
click at [108, 285] on span "Pending from Insurer" at bounding box center [83, 290] width 107 height 14
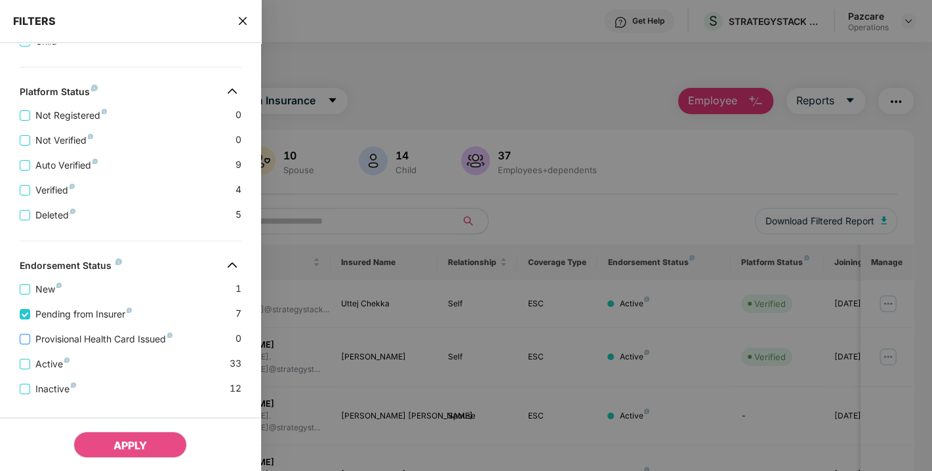
click at [89, 341] on span "Provisional Health Card Issued" at bounding box center [104, 339] width 148 height 14
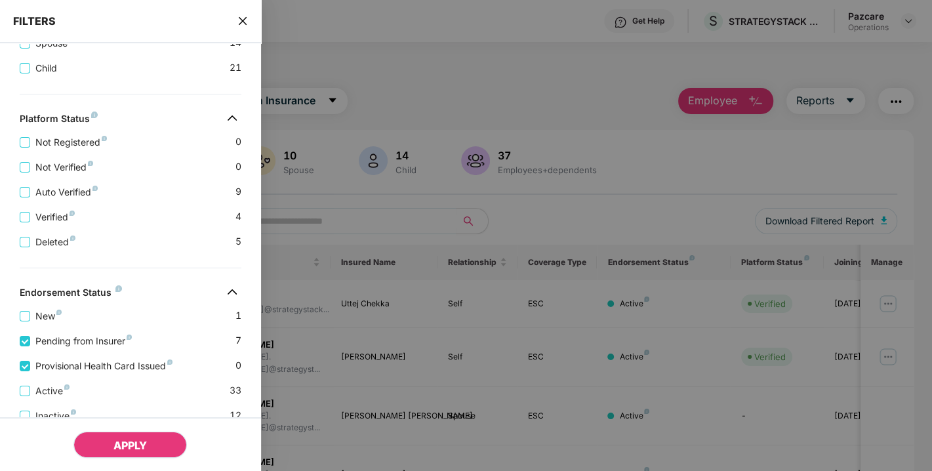
click at [140, 434] on button "APPLY" at bounding box center [129, 445] width 113 height 26
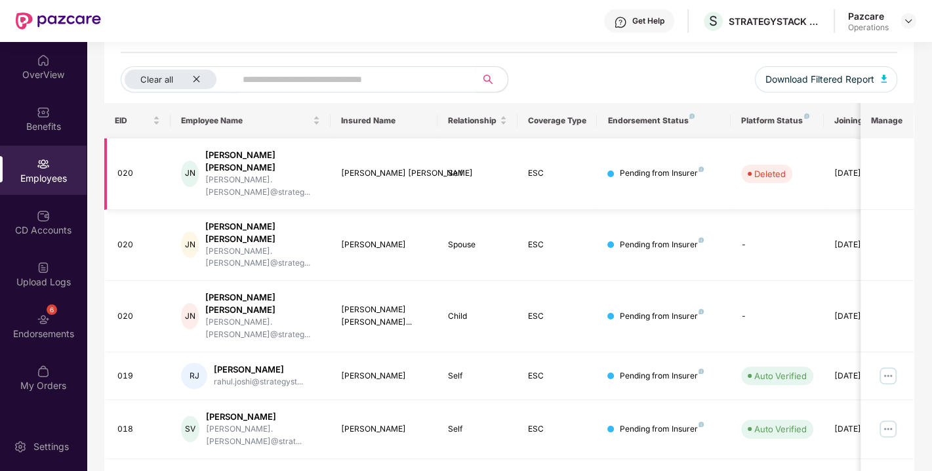
scroll to position [0, 0]
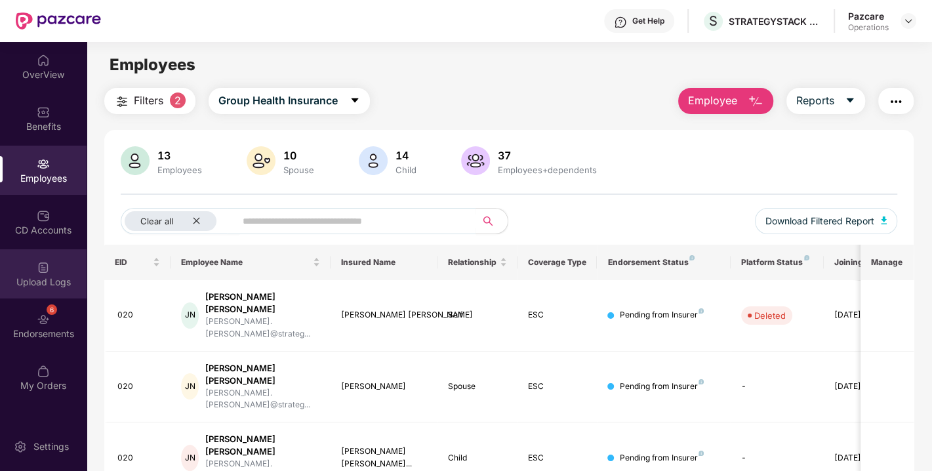
click at [58, 271] on div "Upload Logs" at bounding box center [43, 273] width 87 height 49
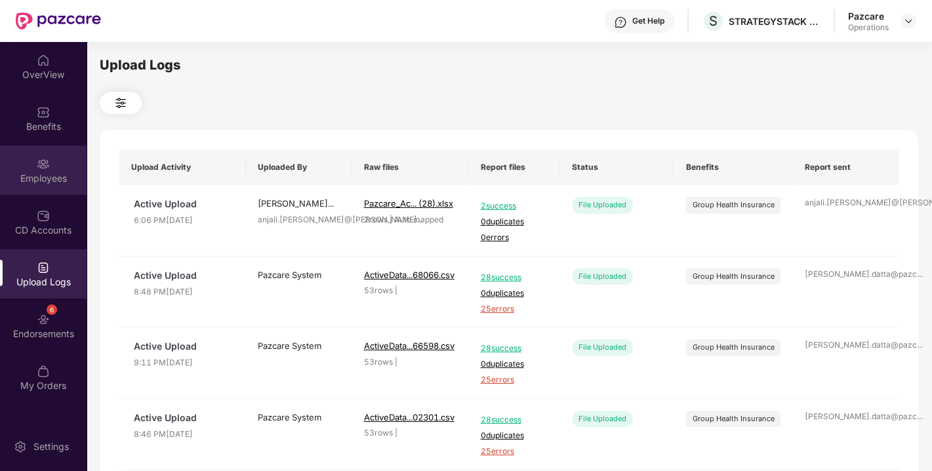
click at [51, 177] on div "Employees" at bounding box center [43, 178] width 87 height 13
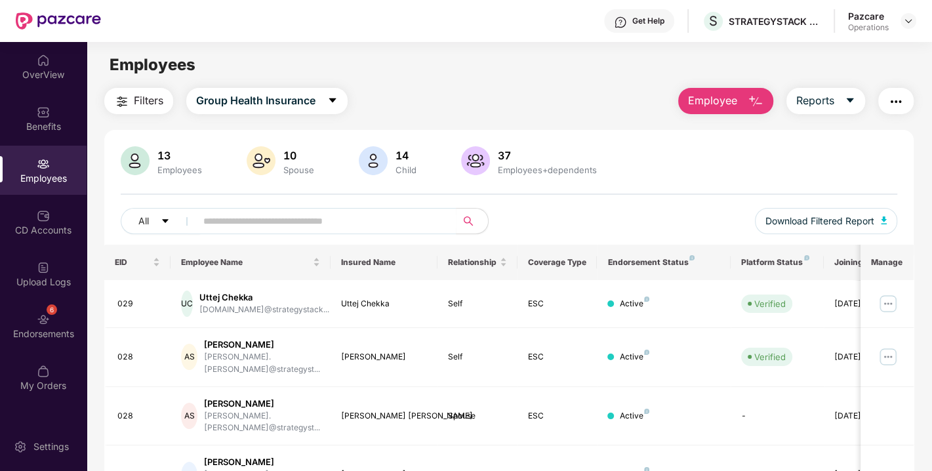
click at [153, 106] on span "Filters" at bounding box center [149, 101] width 30 height 16
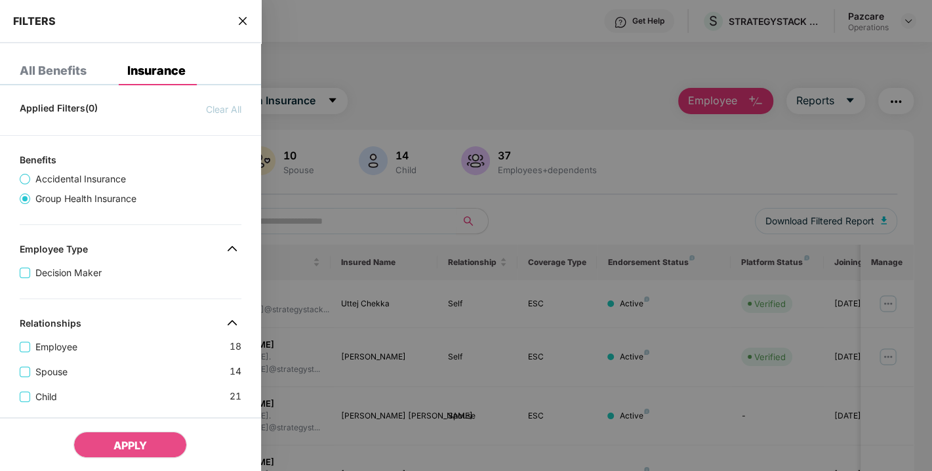
scroll to position [382, 0]
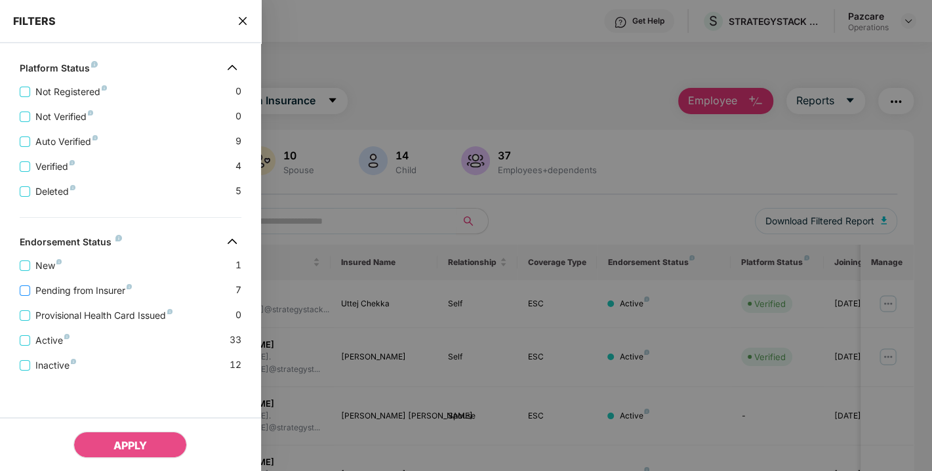
click at [83, 287] on span "Pending from Insurer" at bounding box center [83, 290] width 107 height 14
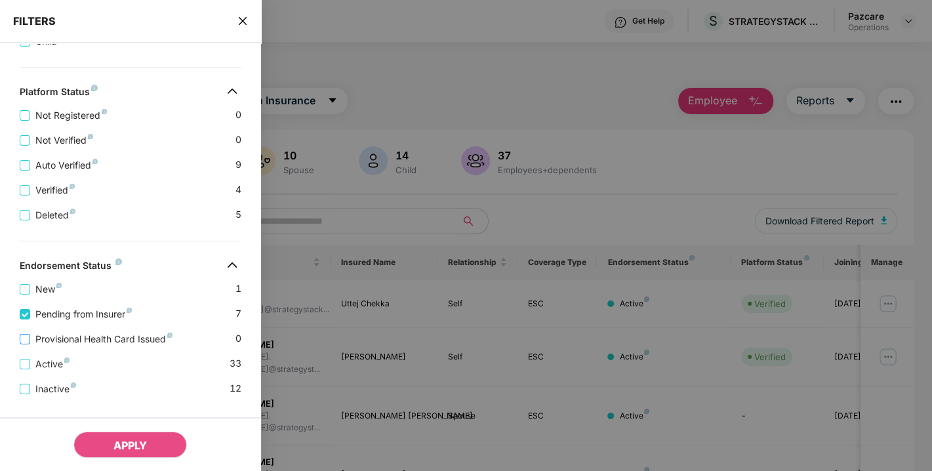
click at [85, 337] on span "Provisional Health Card Issued" at bounding box center [104, 339] width 148 height 14
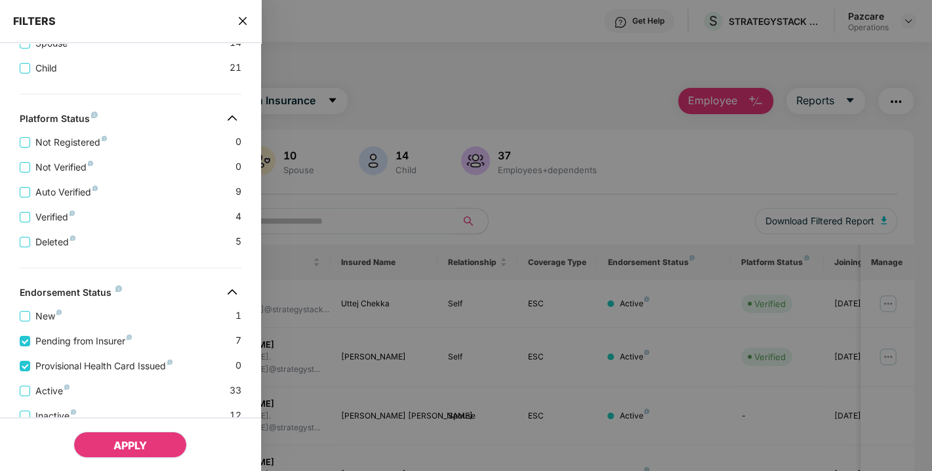
click at [118, 442] on span "APPLY" at bounding box center [129, 445] width 33 height 13
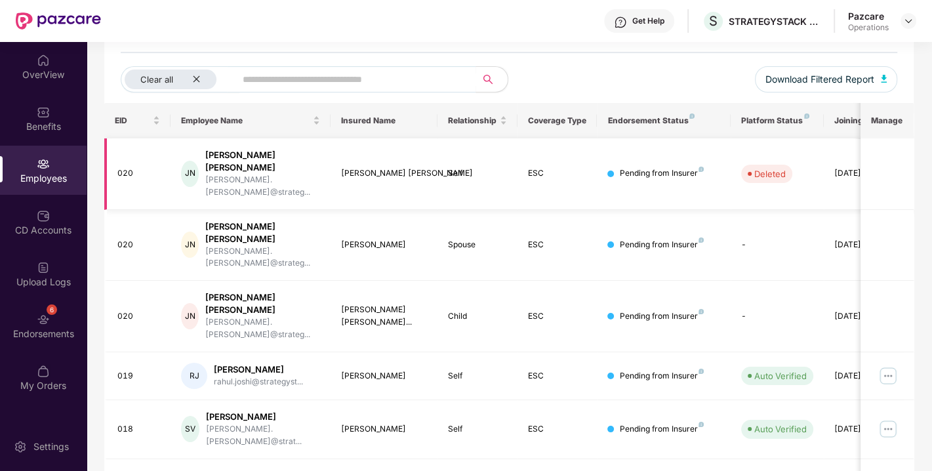
scroll to position [0, 0]
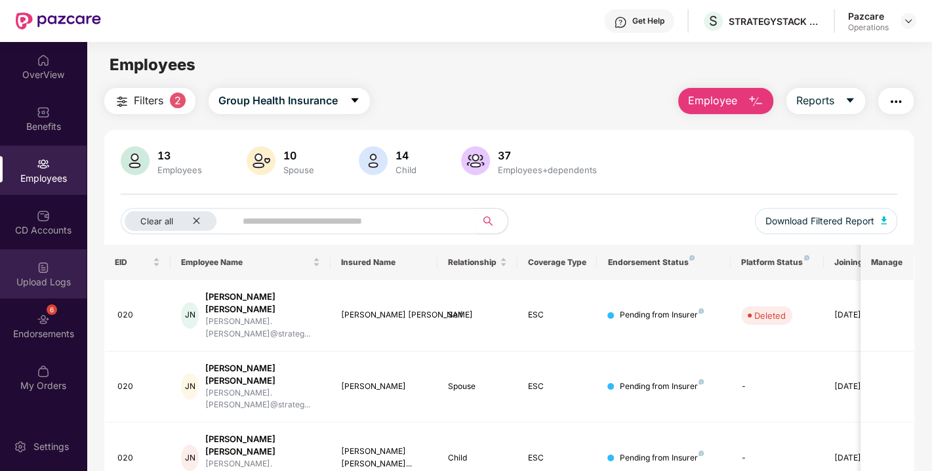
click at [41, 255] on div "Upload Logs" at bounding box center [43, 273] width 87 height 49
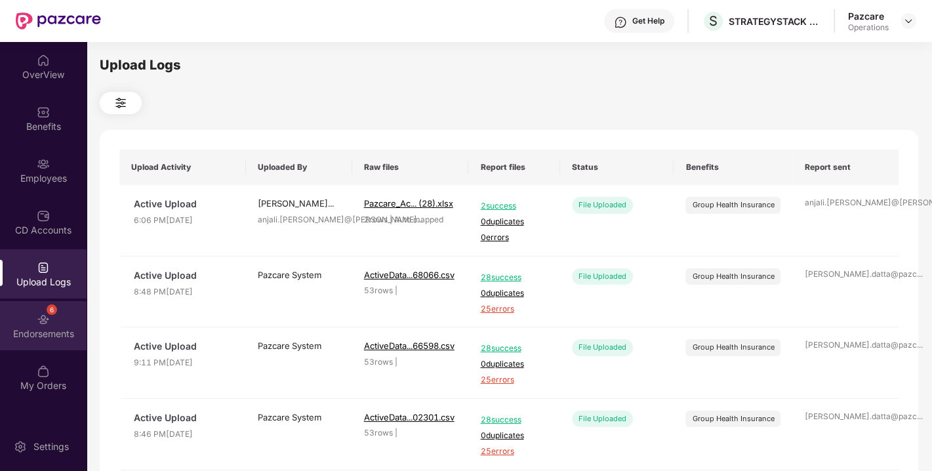
click at [49, 314] on img at bounding box center [43, 319] width 13 height 13
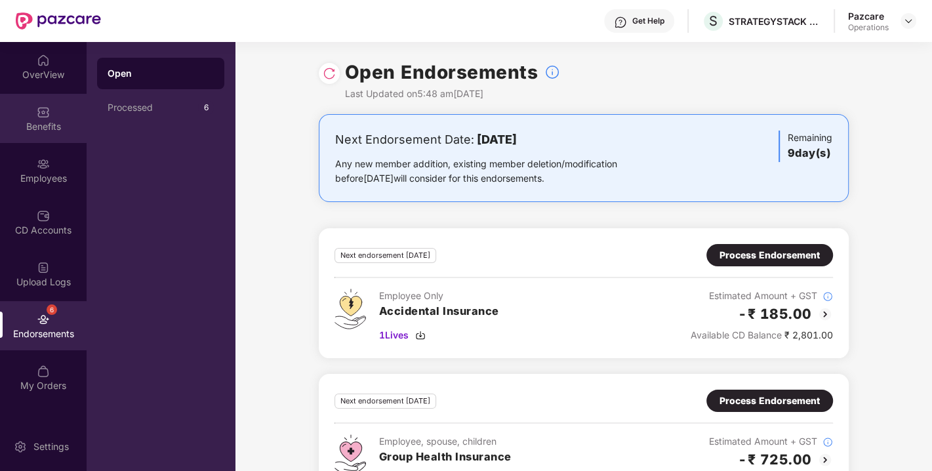
click at [39, 120] on div "Benefits" at bounding box center [43, 126] width 87 height 13
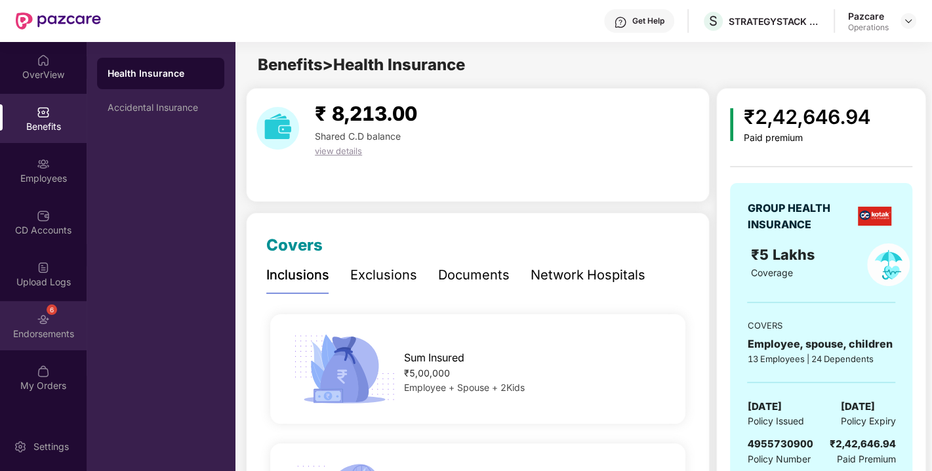
click at [59, 325] on div "6 Endorsements" at bounding box center [43, 325] width 87 height 49
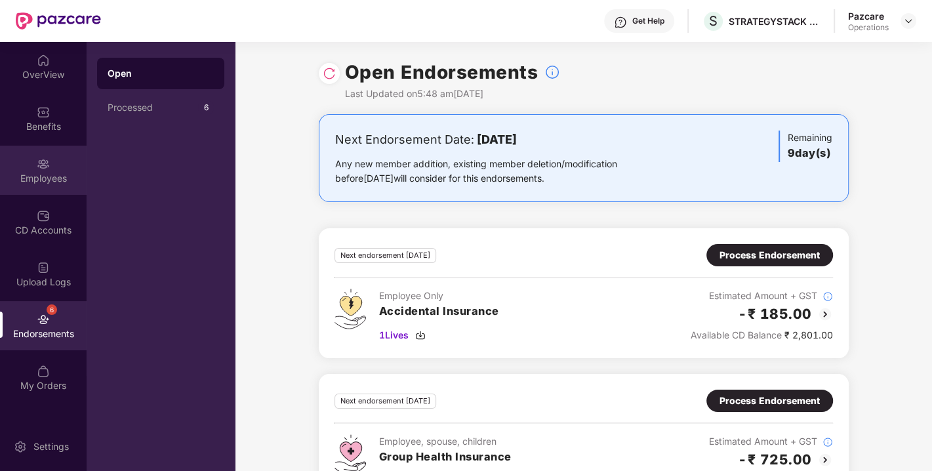
click at [62, 172] on div "Employees" at bounding box center [43, 178] width 87 height 13
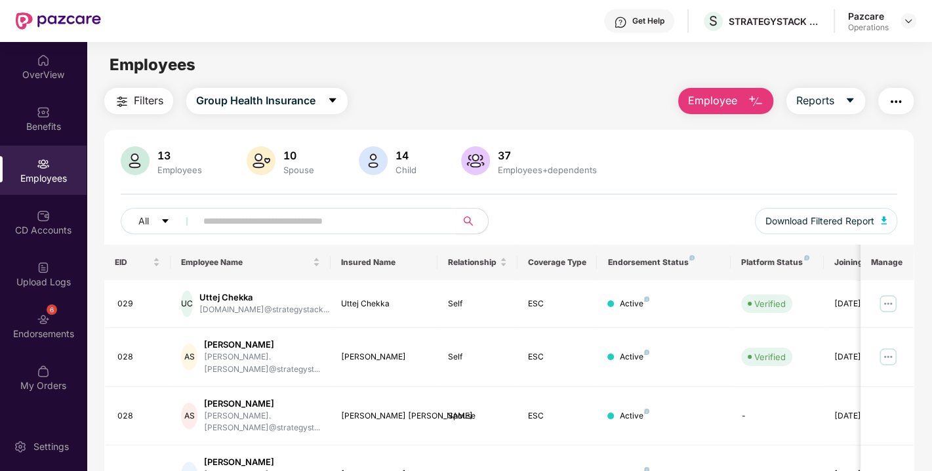
click at [143, 109] on button "Filters" at bounding box center [138, 101] width 69 height 26
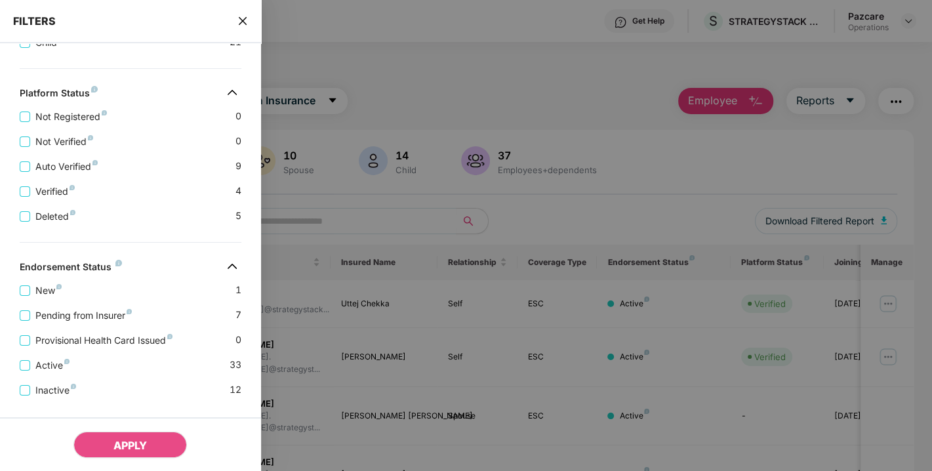
scroll to position [365, 0]
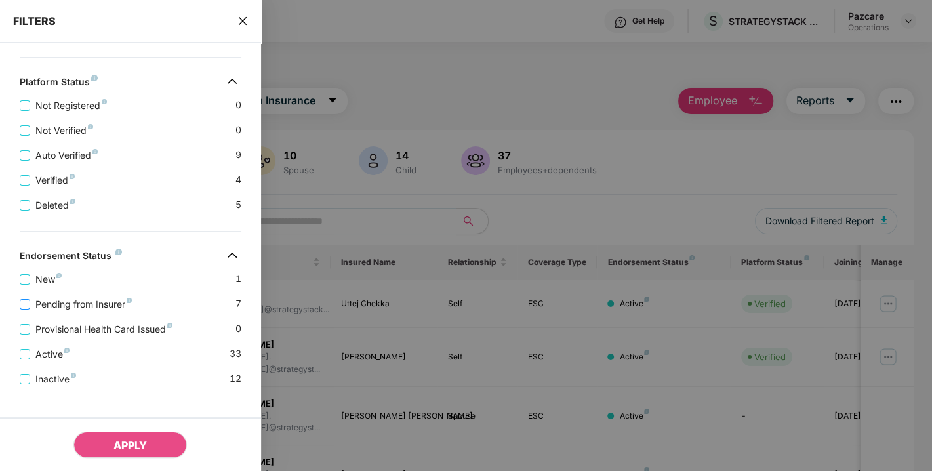
click at [75, 310] on span "Pending from Insurer" at bounding box center [83, 304] width 107 height 14
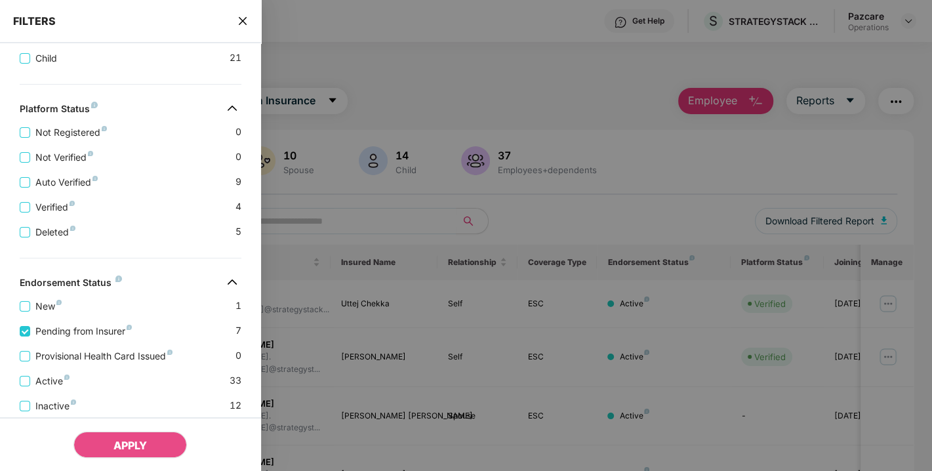
click at [79, 349] on div "Provisional Health Card Issued 0" at bounding box center [131, 351] width 222 height 25
click at [79, 354] on span "Provisional Health Card Issued" at bounding box center [104, 356] width 148 height 14
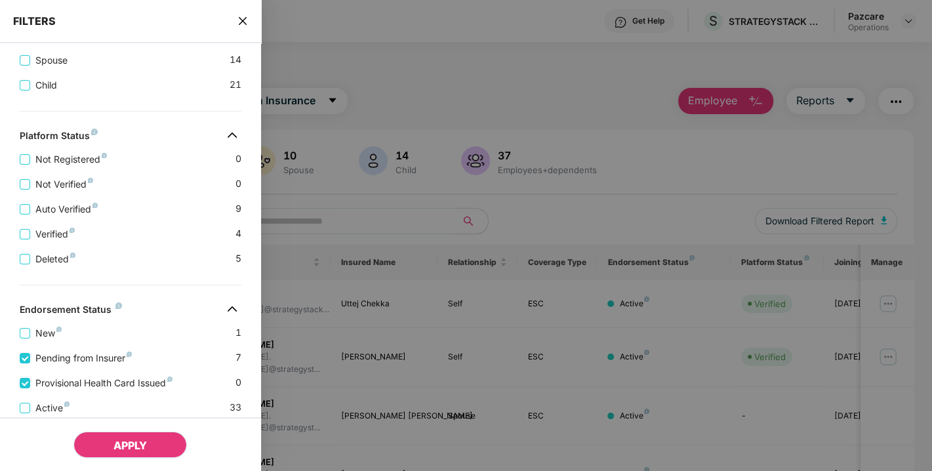
click at [152, 447] on button "APPLY" at bounding box center [129, 445] width 113 height 26
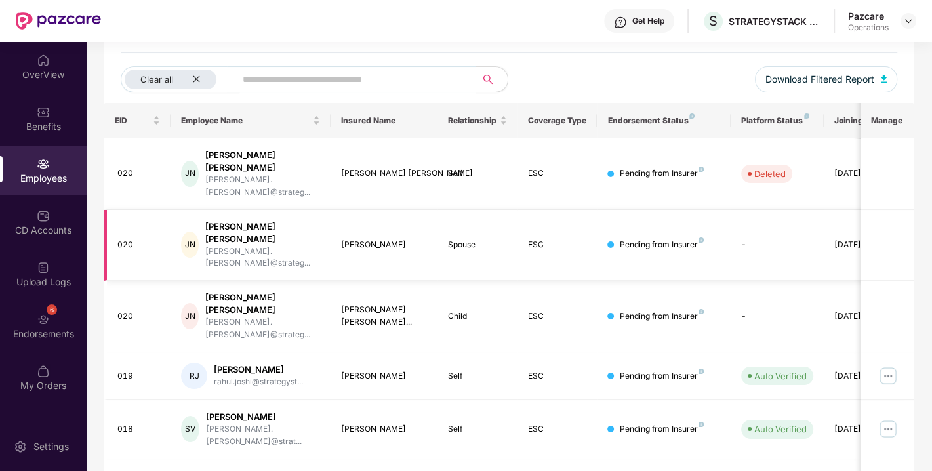
scroll to position [0, 0]
